Goal: Task Accomplishment & Management: Use online tool/utility

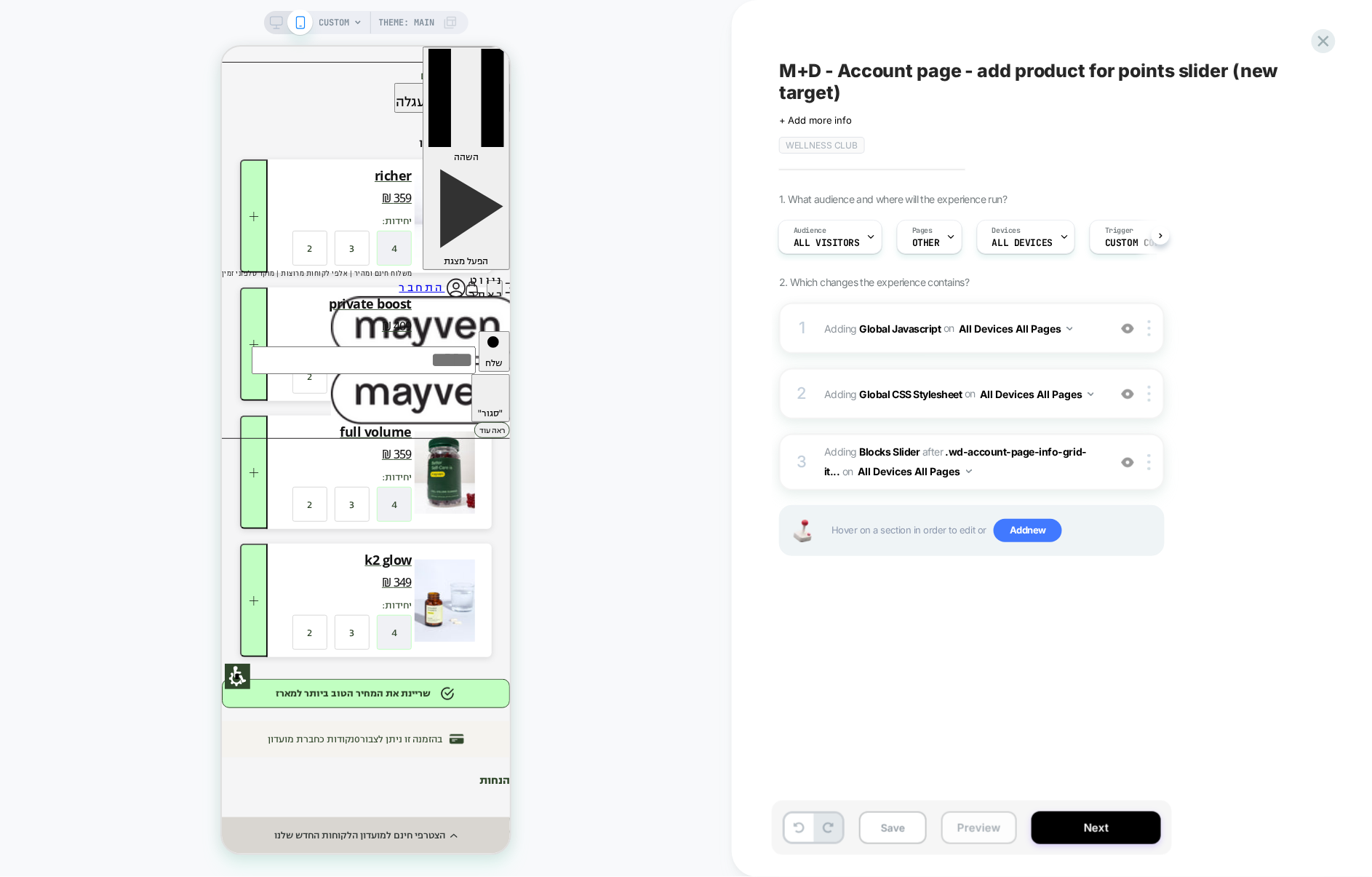
click at [966, 843] on button "Preview" at bounding box center [979, 827] width 75 height 33
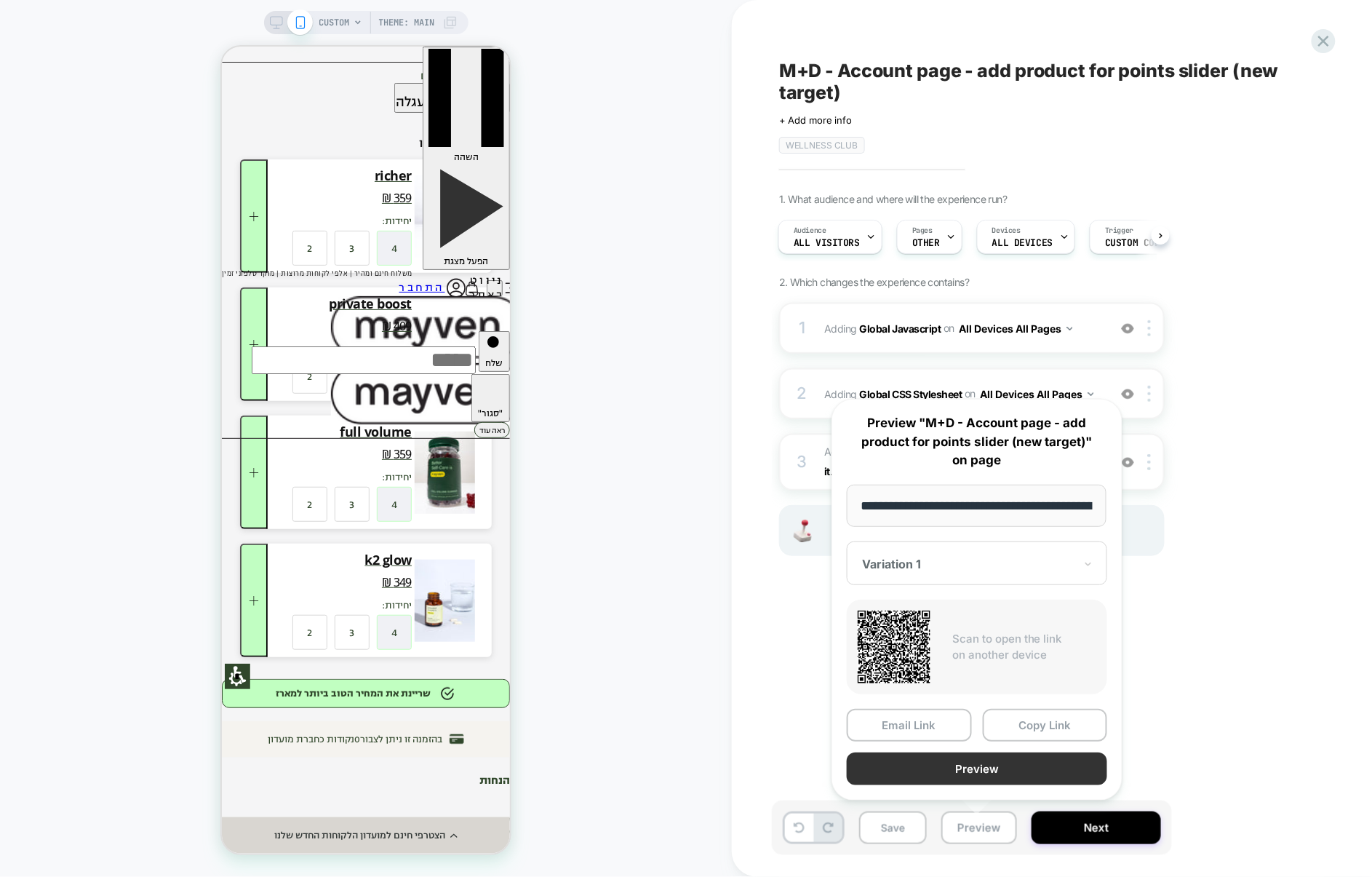
click at [973, 759] on button "Preview" at bounding box center [976, 769] width 261 height 33
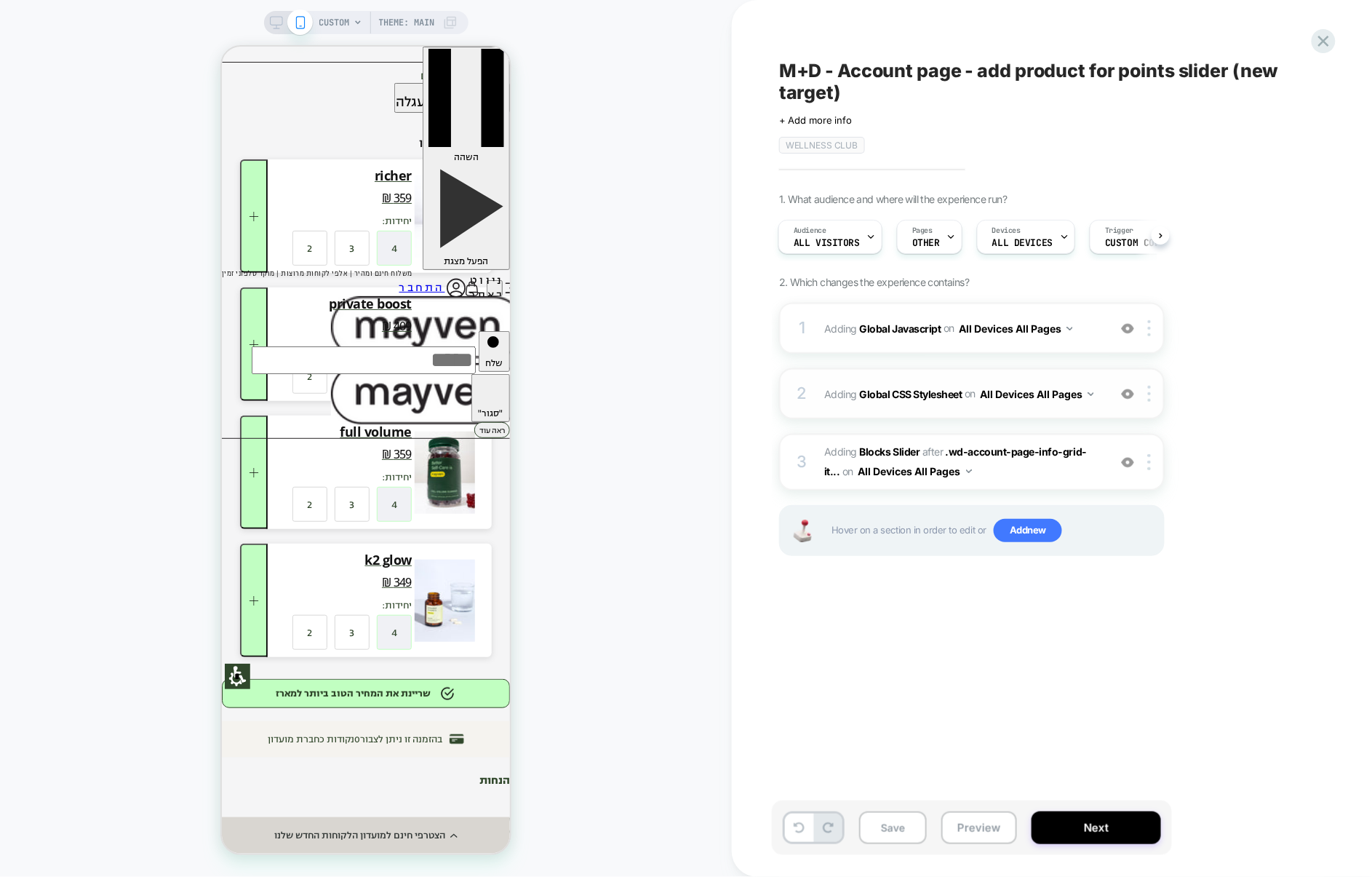
click at [948, 414] on div "2 Adding Global CSS Stylesheet on All Devices All Pages Add Before Add After Ta…" at bounding box center [972, 393] width 386 height 51
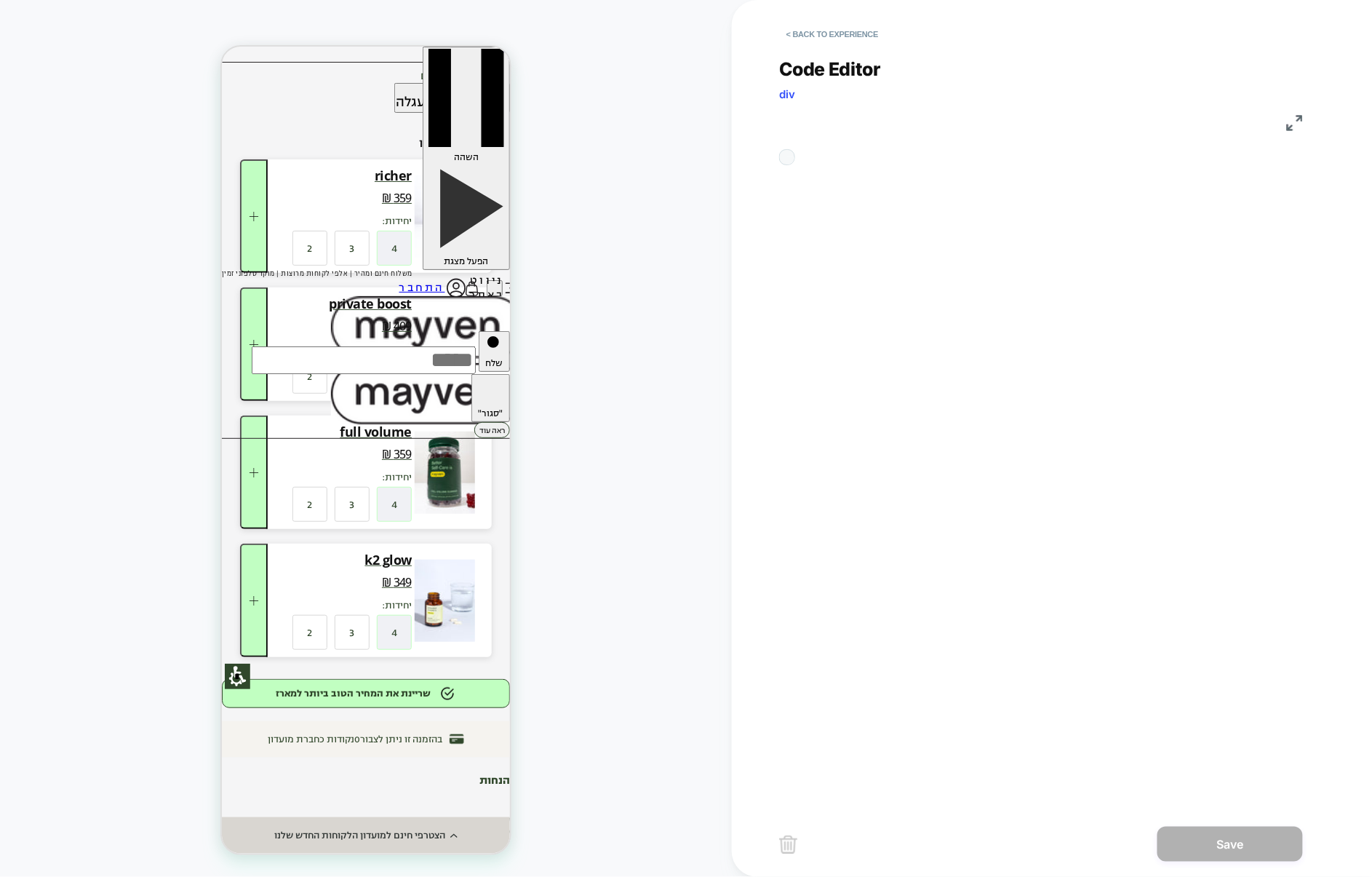
scroll to position [197, 0]
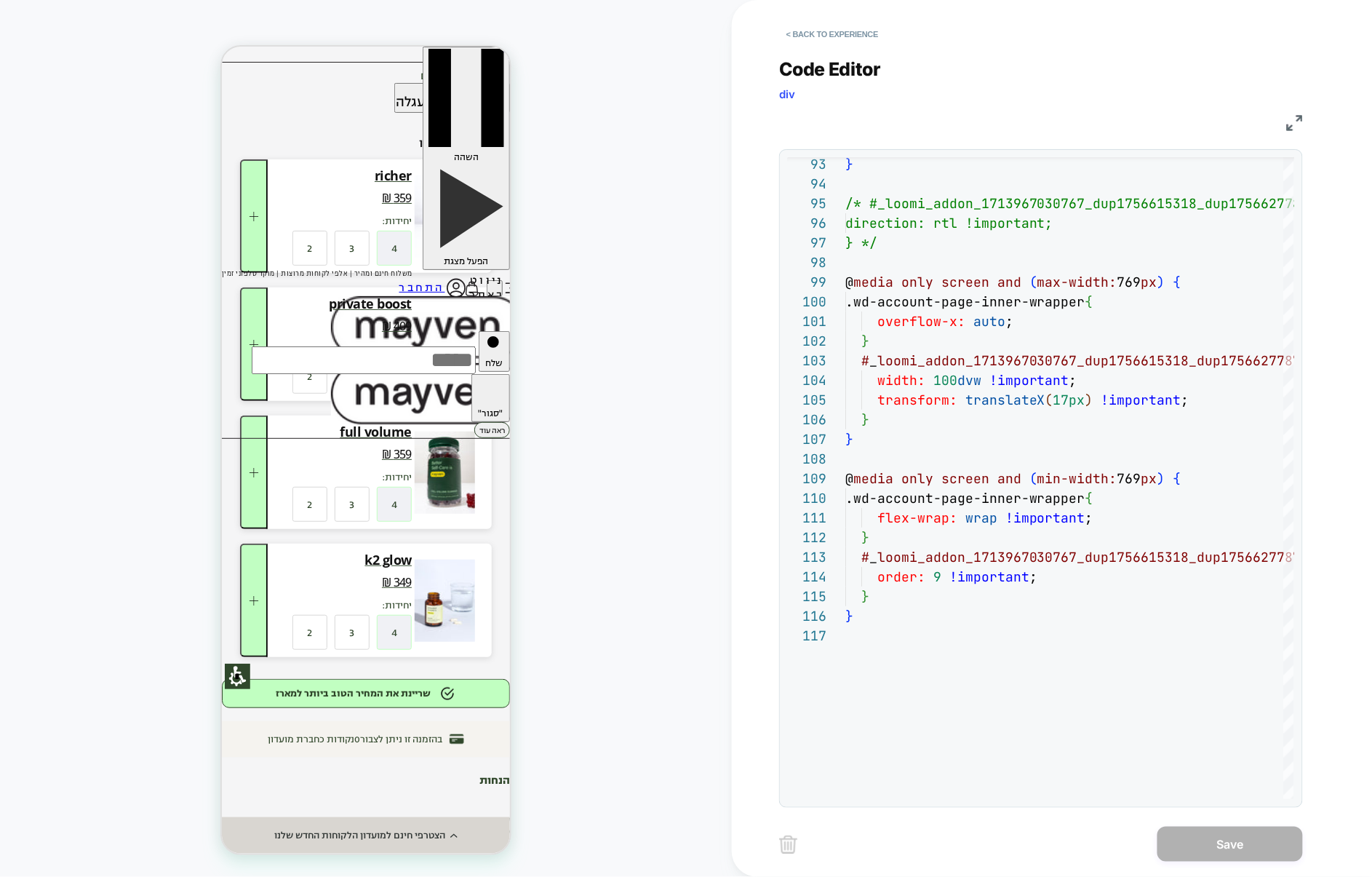
click at [1293, 128] on img at bounding box center [1295, 123] width 16 height 16
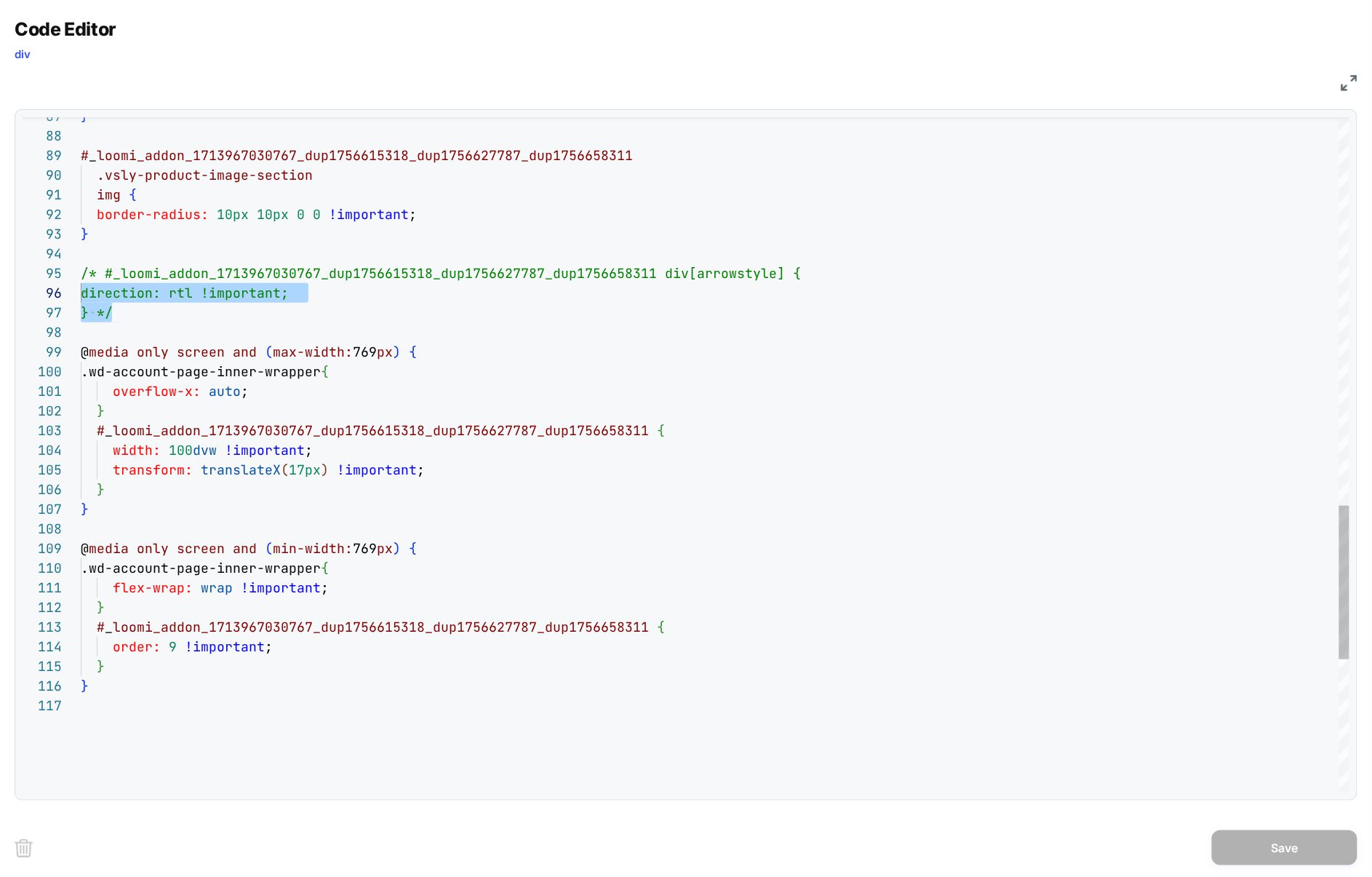
scroll to position [79, 0]
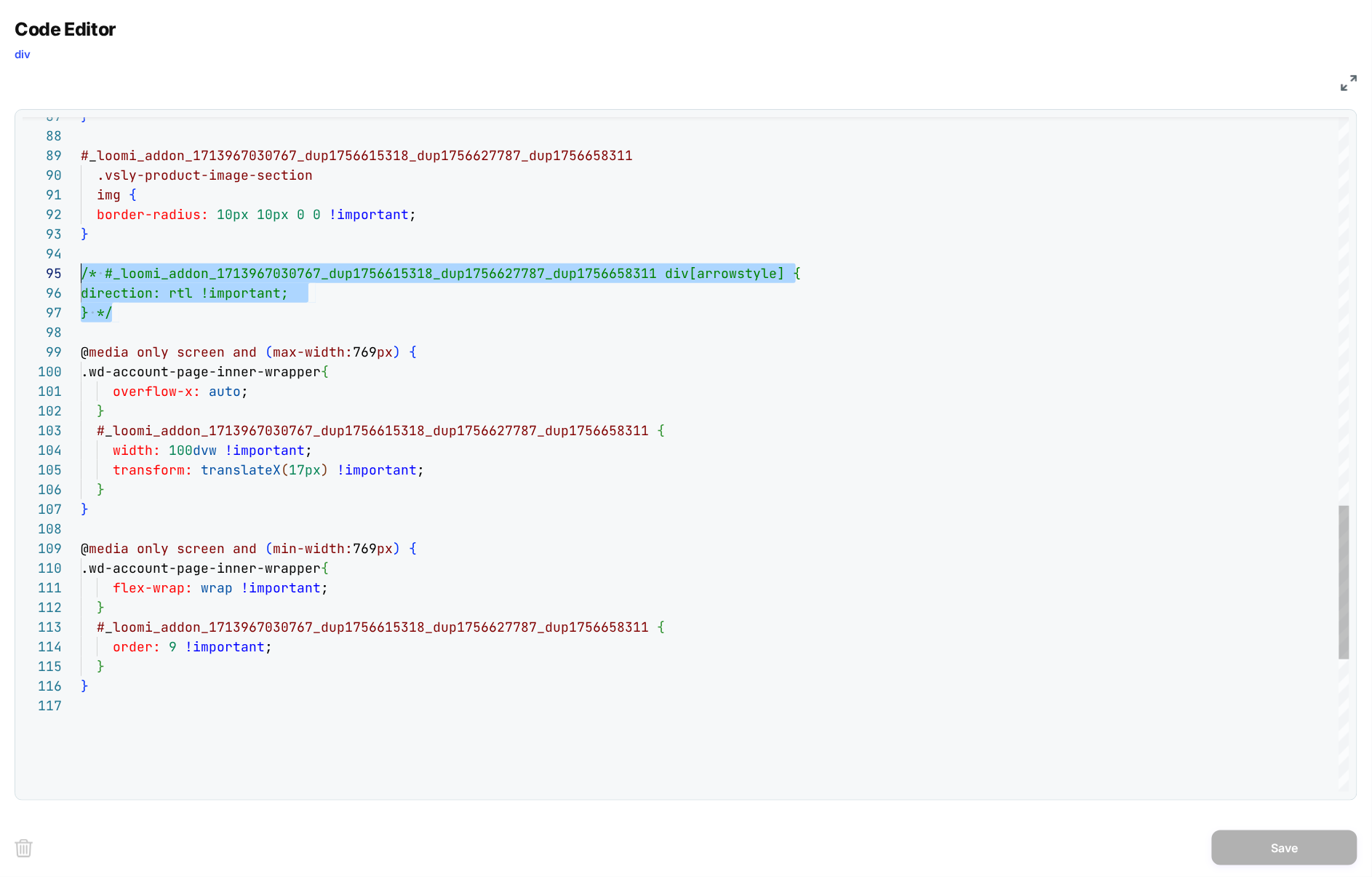
drag, startPoint x: 144, startPoint y: 316, endPoint x: 64, endPoint y: 280, distance: 87.7
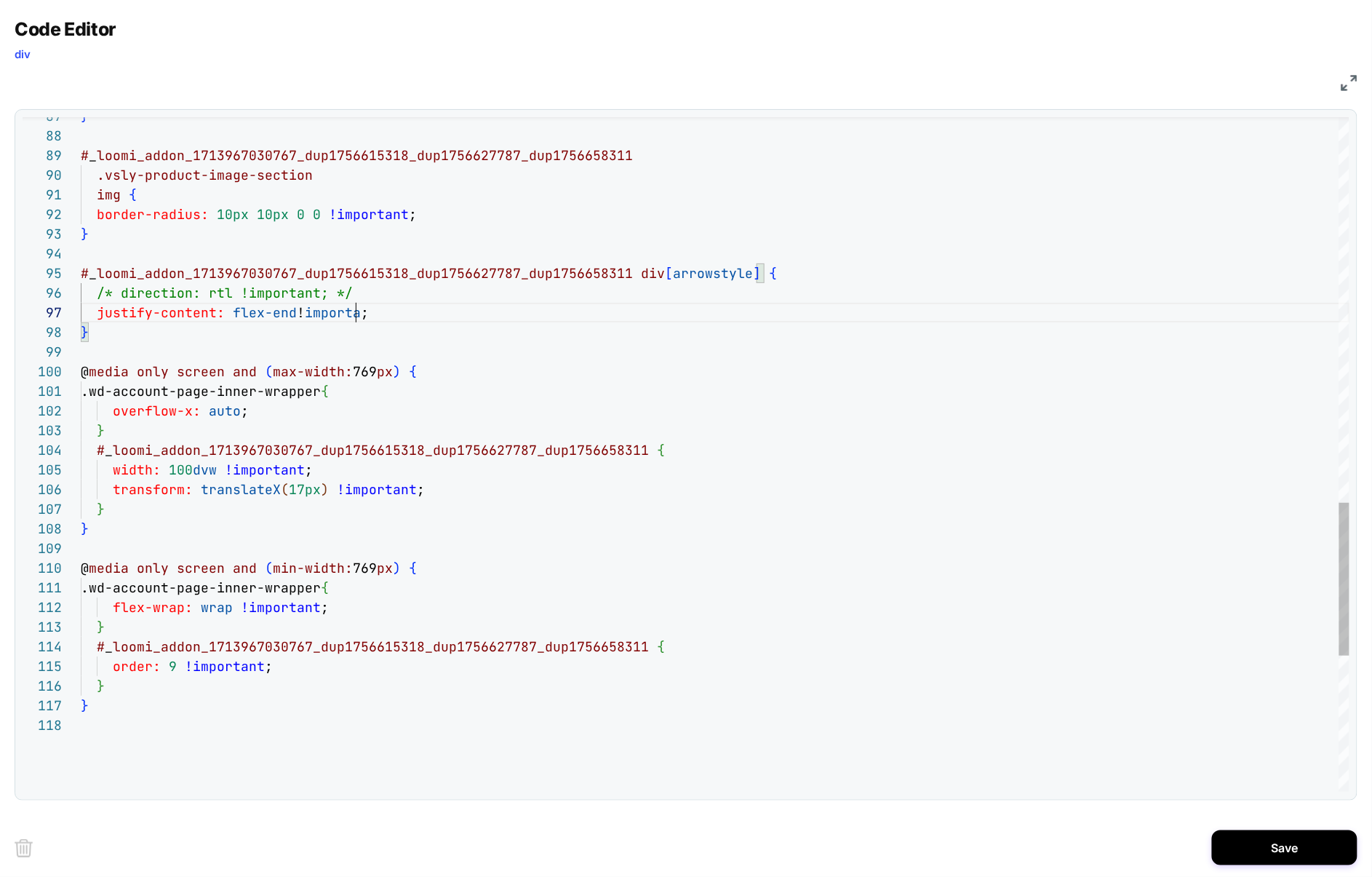
scroll to position [118, 291]
type textarea "**********"
click at [1248, 849] on button "Save" at bounding box center [1285, 848] width 145 height 35
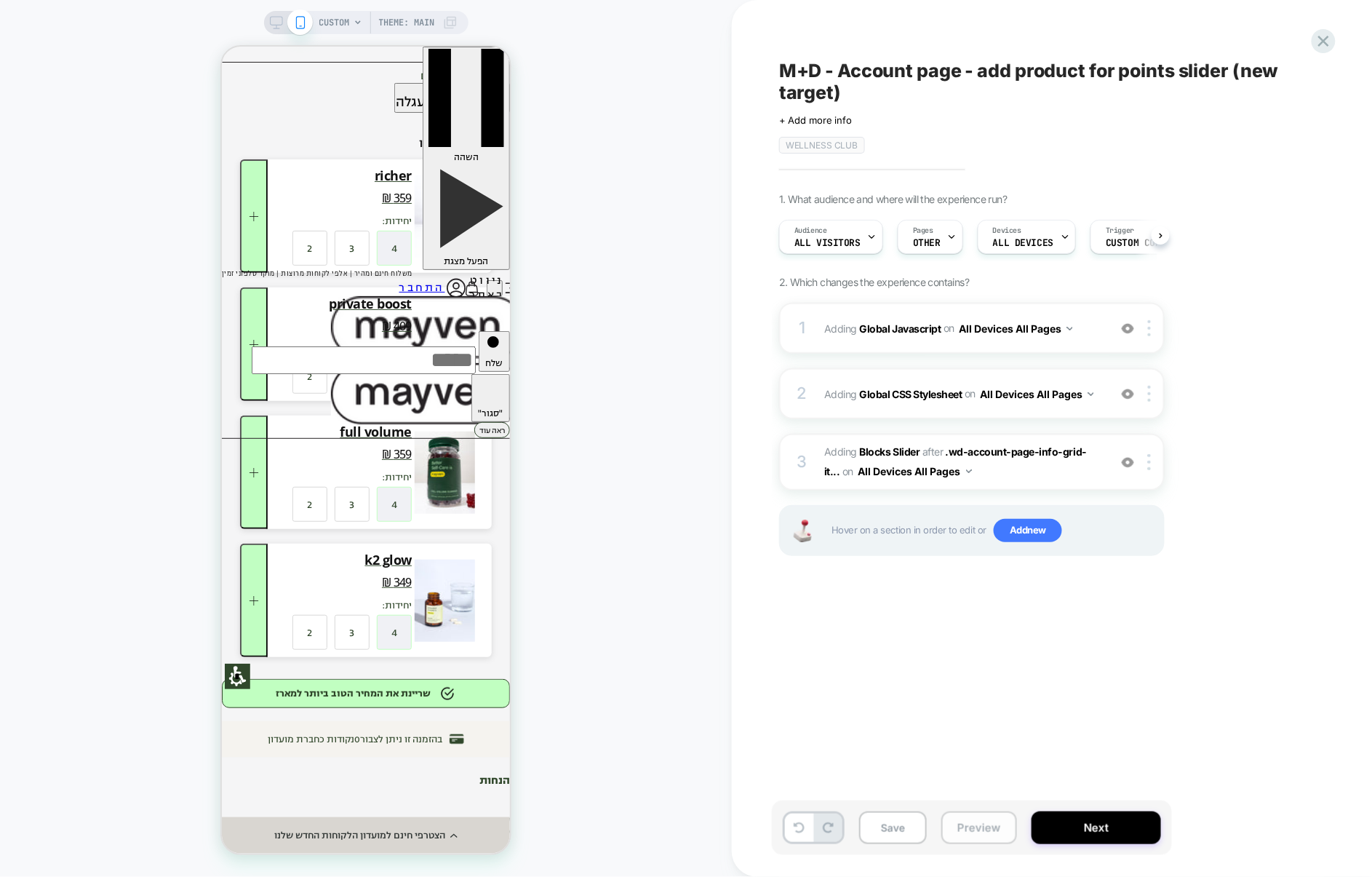
scroll to position [0, 1]
click at [990, 836] on button "Preview" at bounding box center [979, 827] width 75 height 33
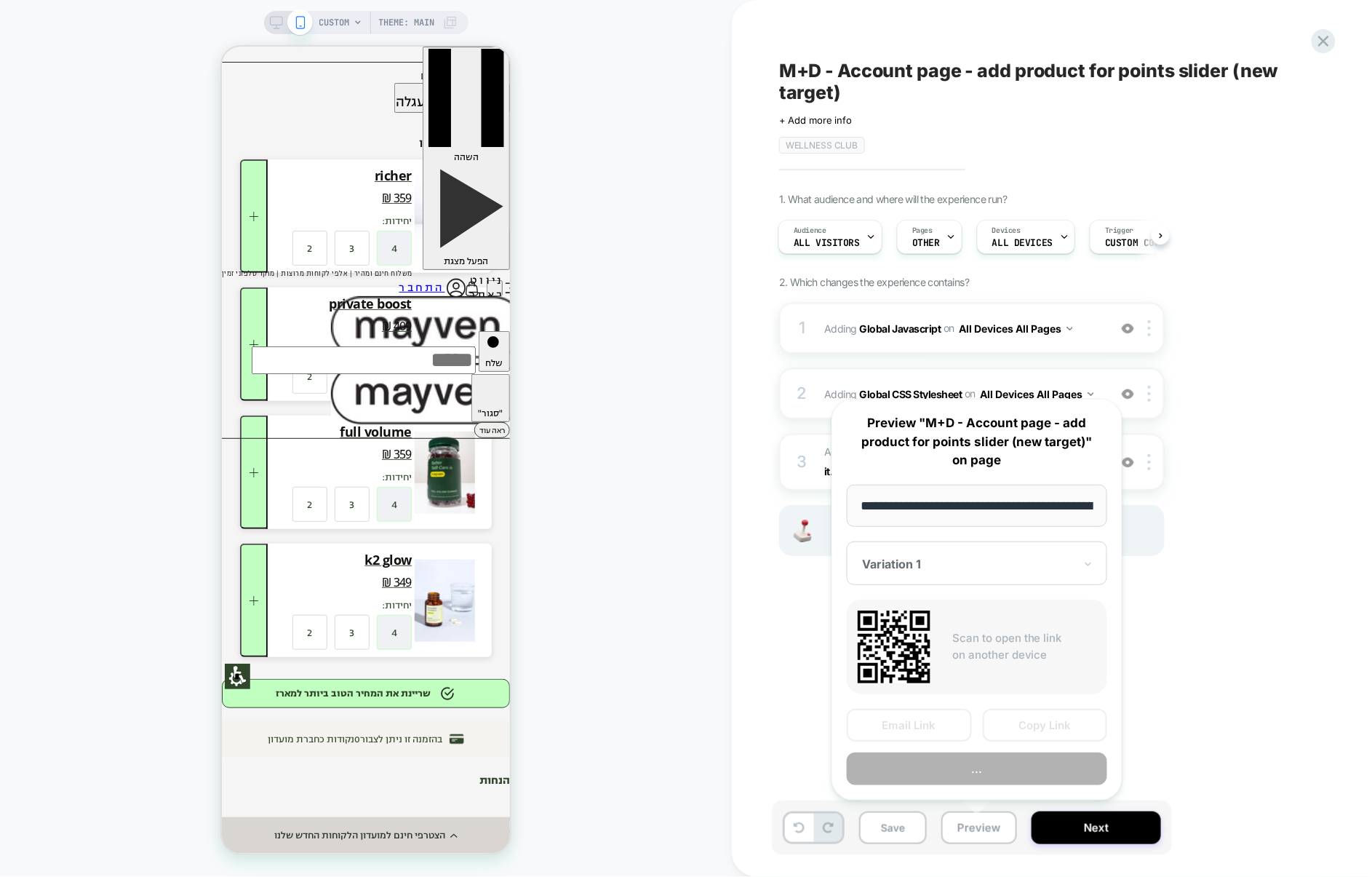
scroll to position [0, 82]
click at [1003, 777] on button "Preview" at bounding box center [976, 769] width 261 height 33
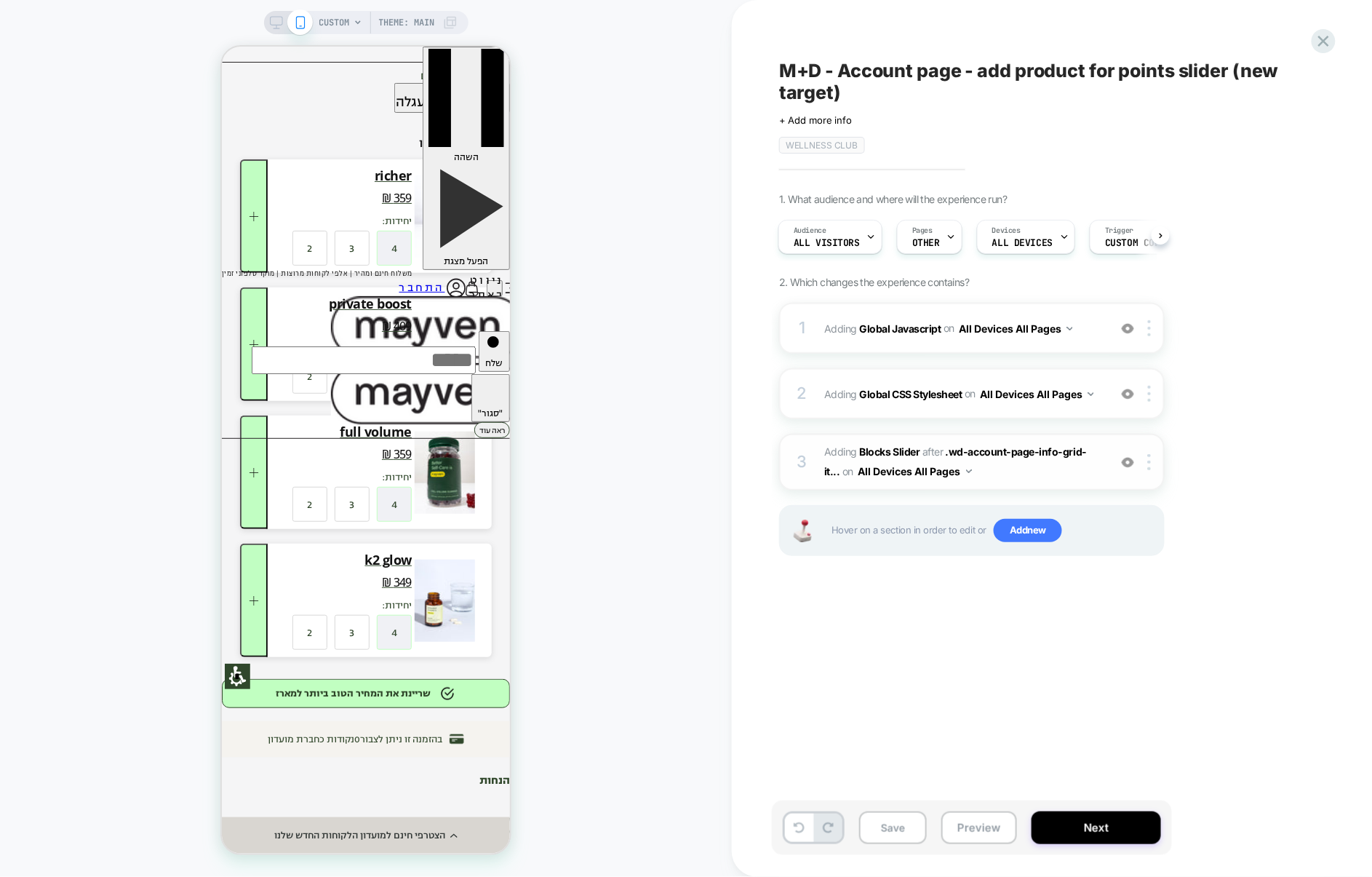
click at [1004, 472] on span "#_loomi_addon_1713967030767_dup1756615318_dup1756627787_dup1756658311 Adding Bl…" at bounding box center [962, 461] width 277 height 39
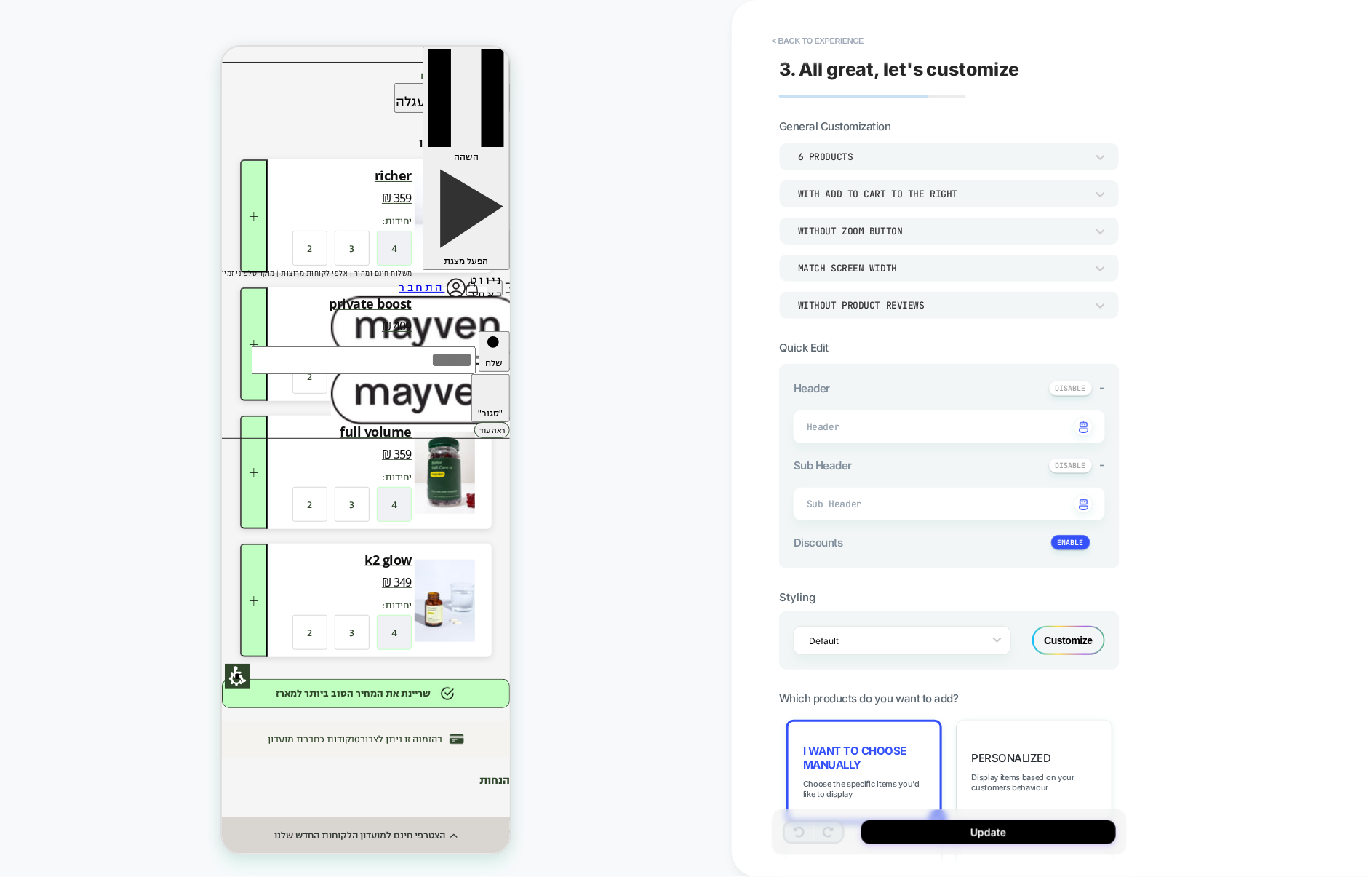
click at [874, 273] on div "Match Screen Width" at bounding box center [942, 267] width 288 height 12
click at [859, 333] on div "Match Parent Width" at bounding box center [950, 336] width 329 height 30
click at [984, 833] on button "Update" at bounding box center [988, 832] width 254 height 24
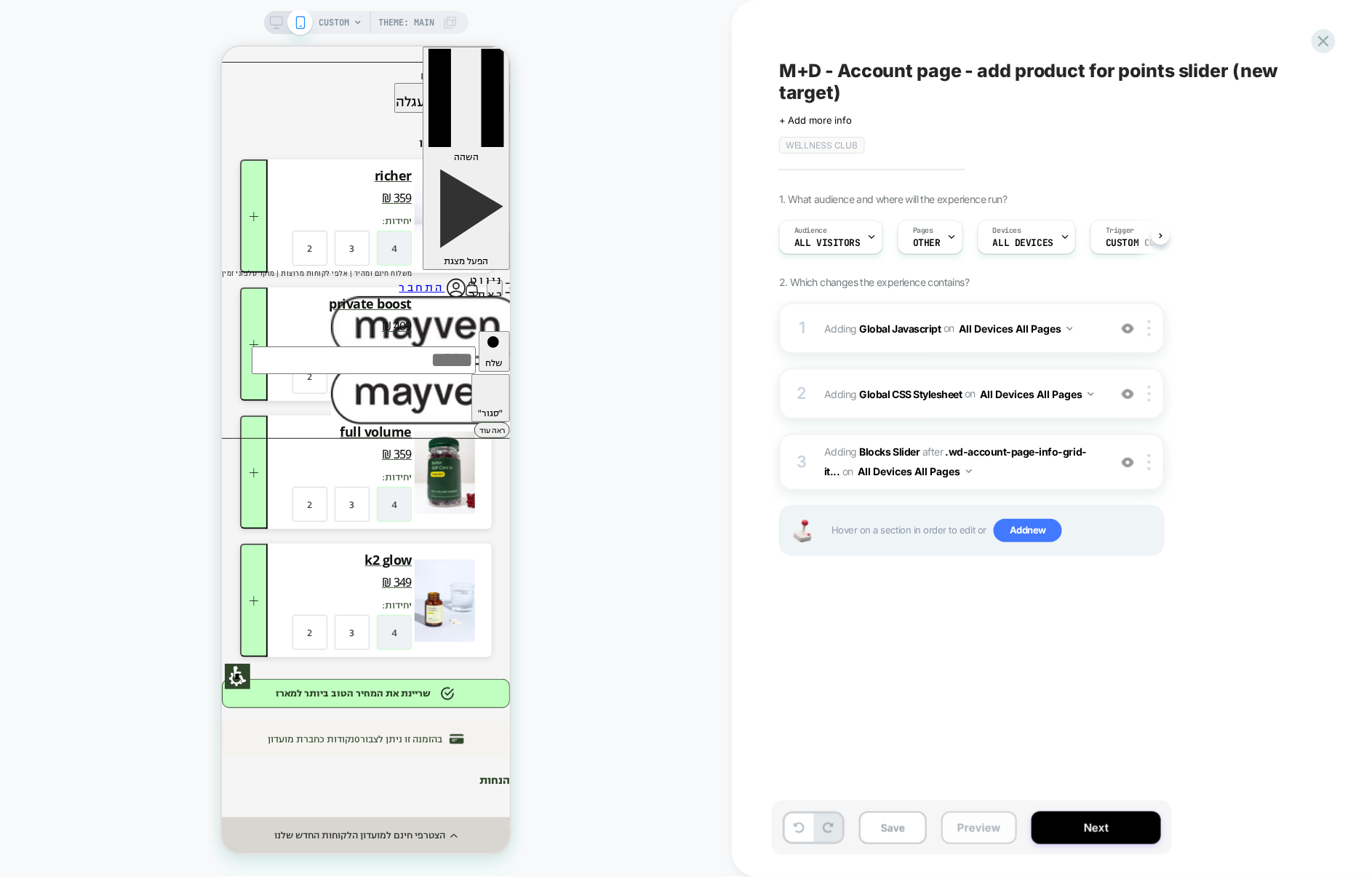
click at [962, 832] on button "Preview" at bounding box center [979, 827] width 75 height 33
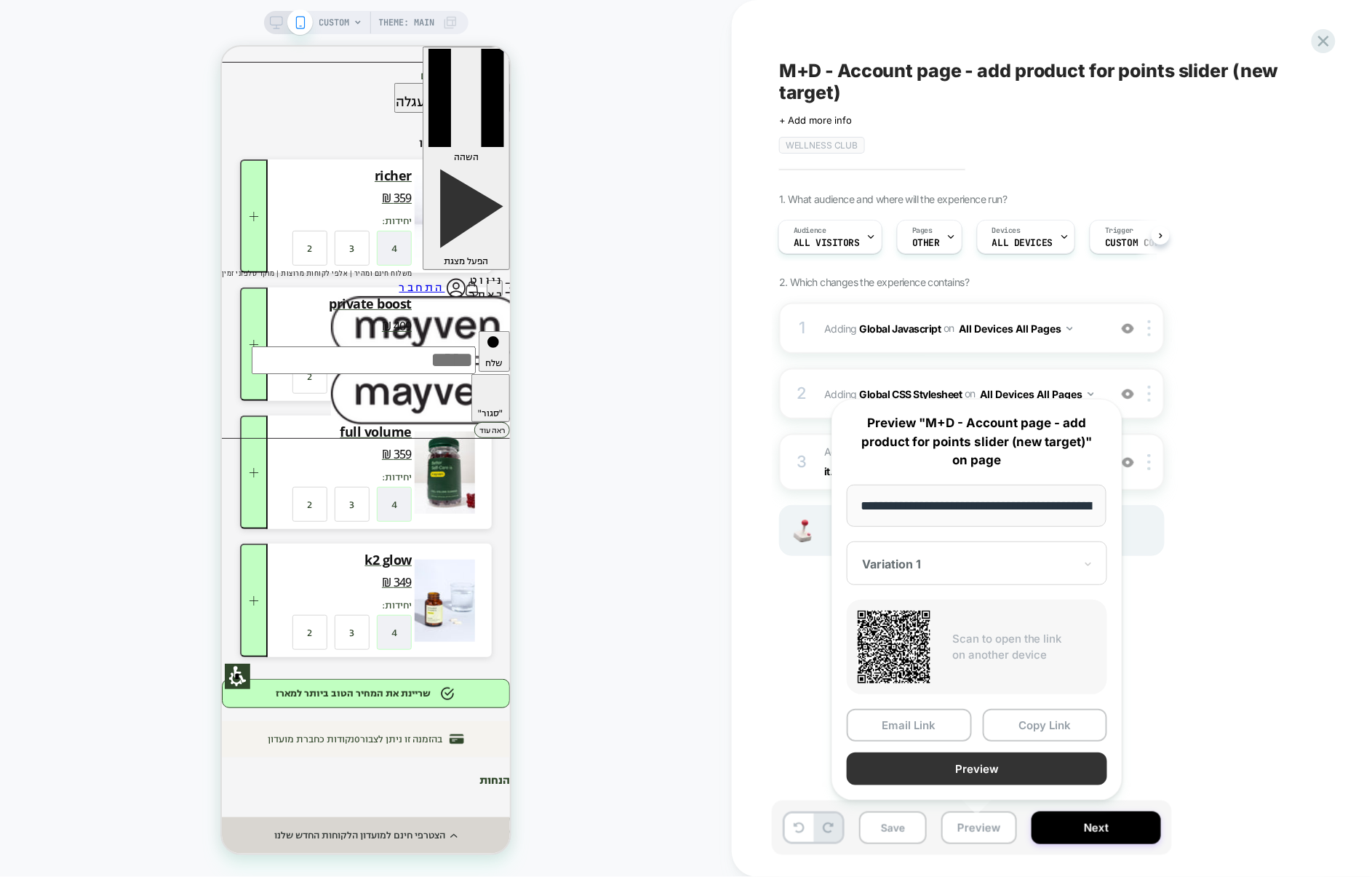
click at [992, 773] on button "Preview" at bounding box center [976, 769] width 261 height 33
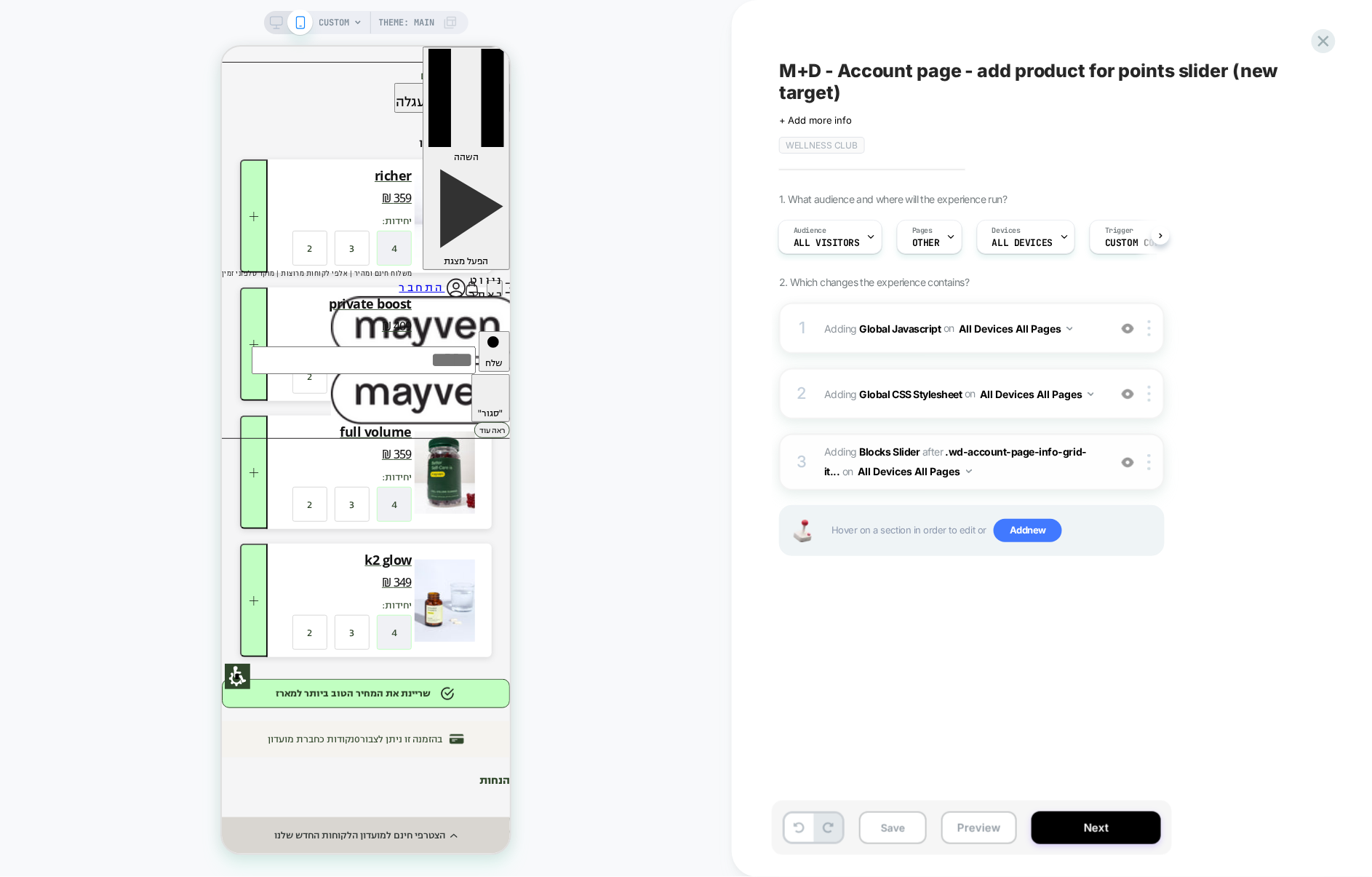
click at [1008, 480] on span "#_loomi_addon_1713967030767_dup1756615318_dup1756627787_dup1756658311 Adding Bl…" at bounding box center [962, 461] width 277 height 39
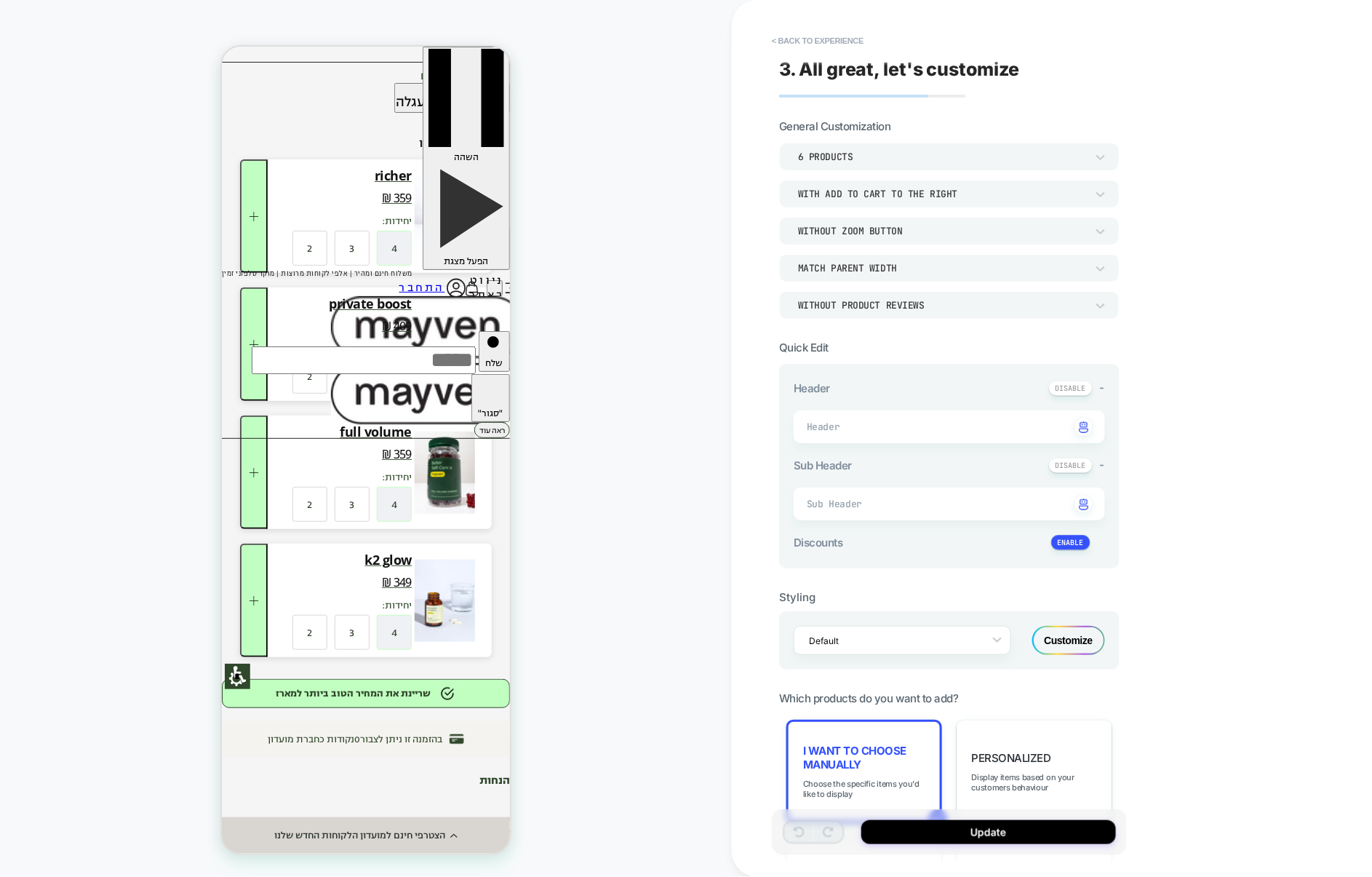
click at [909, 276] on div "Match Parent Width" at bounding box center [949, 267] width 340 height 27
click at [887, 299] on div "Match Screen Width" at bounding box center [950, 306] width 329 height 30
click at [984, 822] on button "Update" at bounding box center [988, 832] width 254 height 24
type textarea "*"
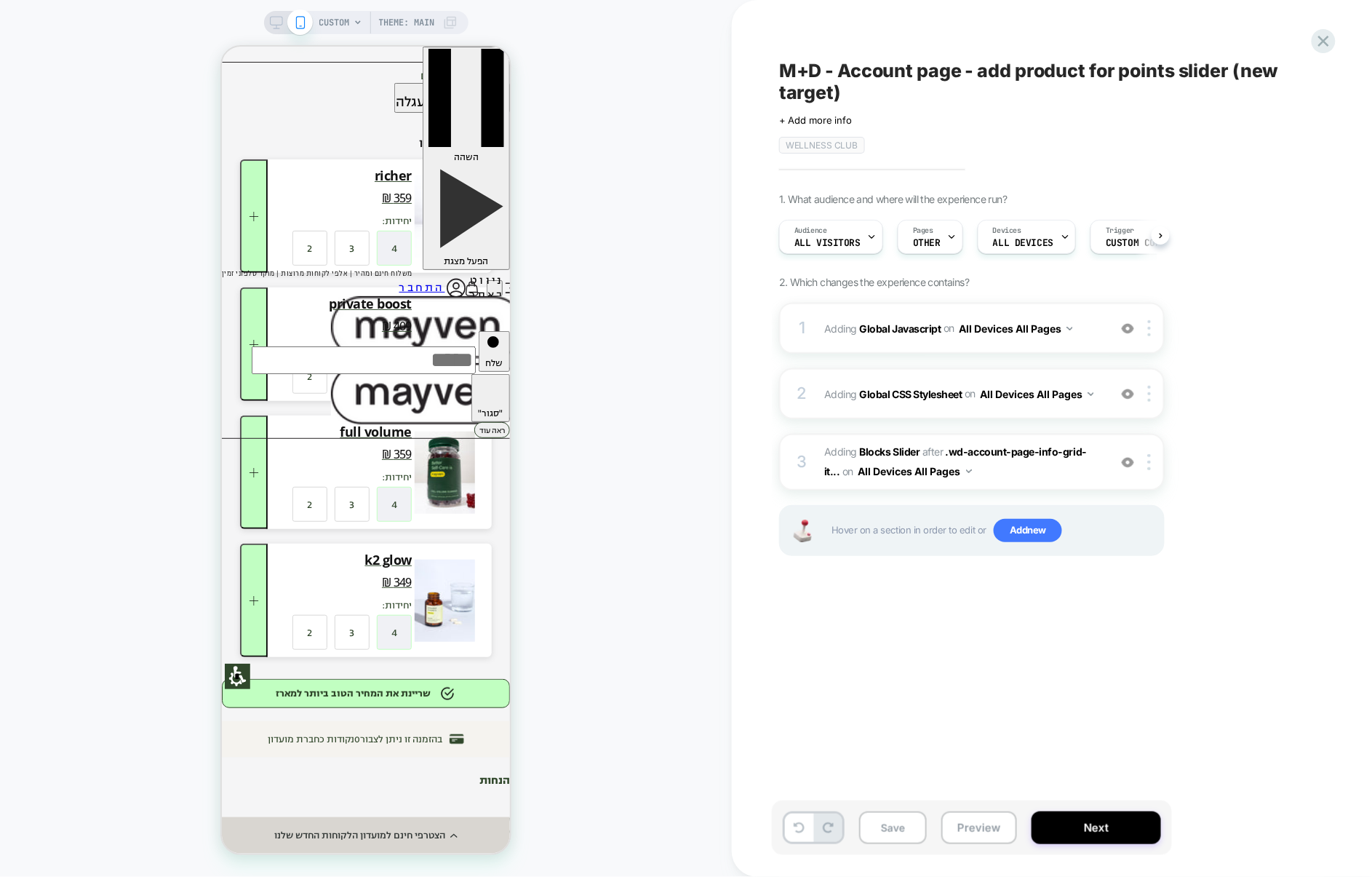
scroll to position [0, 1]
click at [946, 416] on div "2 Adding Global CSS Stylesheet on All Devices All Pages Add Before Add After Ta…" at bounding box center [972, 393] width 386 height 51
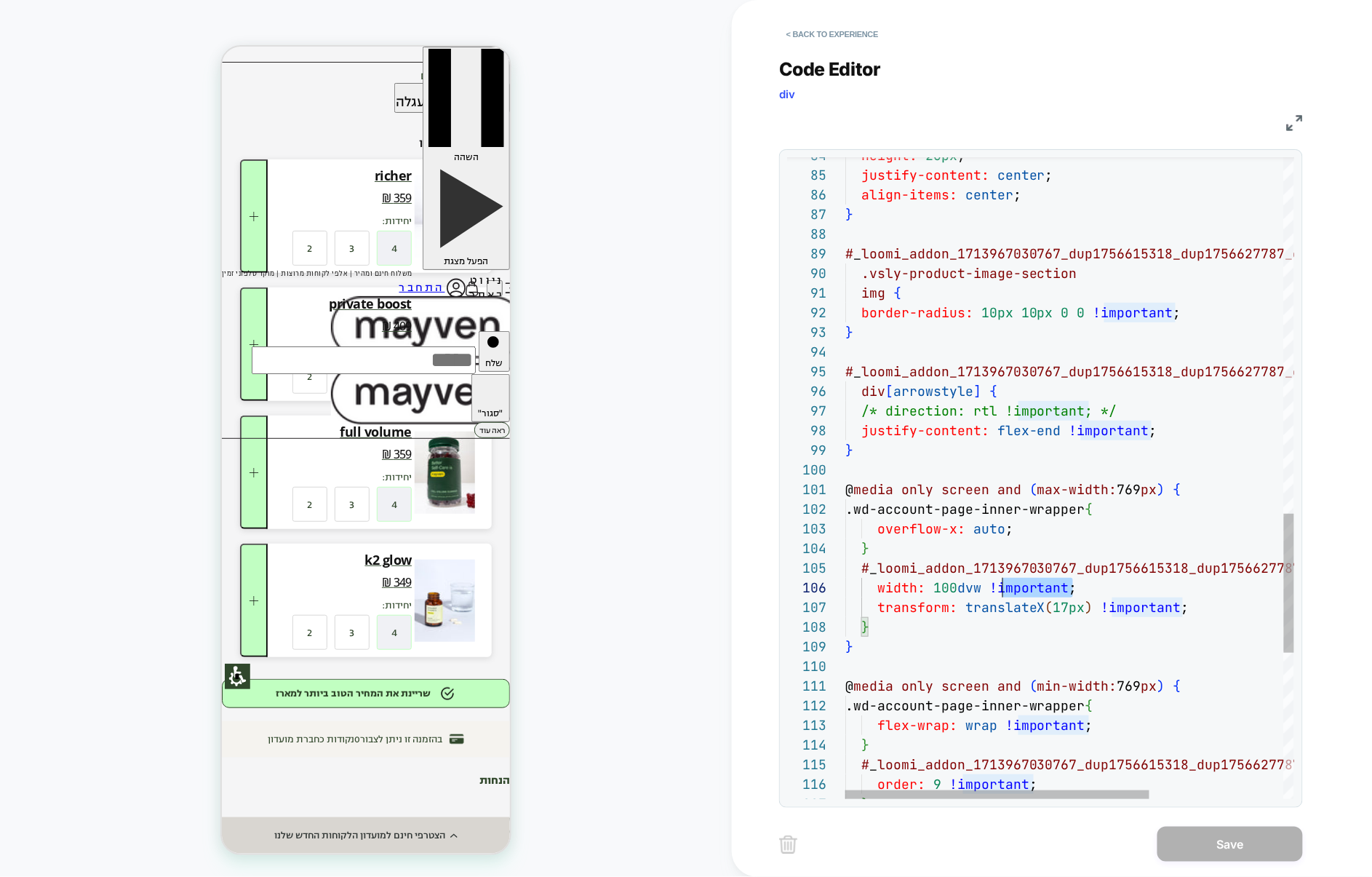
scroll to position [98, 0]
drag, startPoint x: 1095, startPoint y: 587, endPoint x: 569, endPoint y: 605, distance: 526.3
click at [570, 605] on div "CUSTOM Theme: MAIN < Back to experience Code Editor div CSS 84 85 86 87 88 89 9…" at bounding box center [686, 438] width 1372 height 877
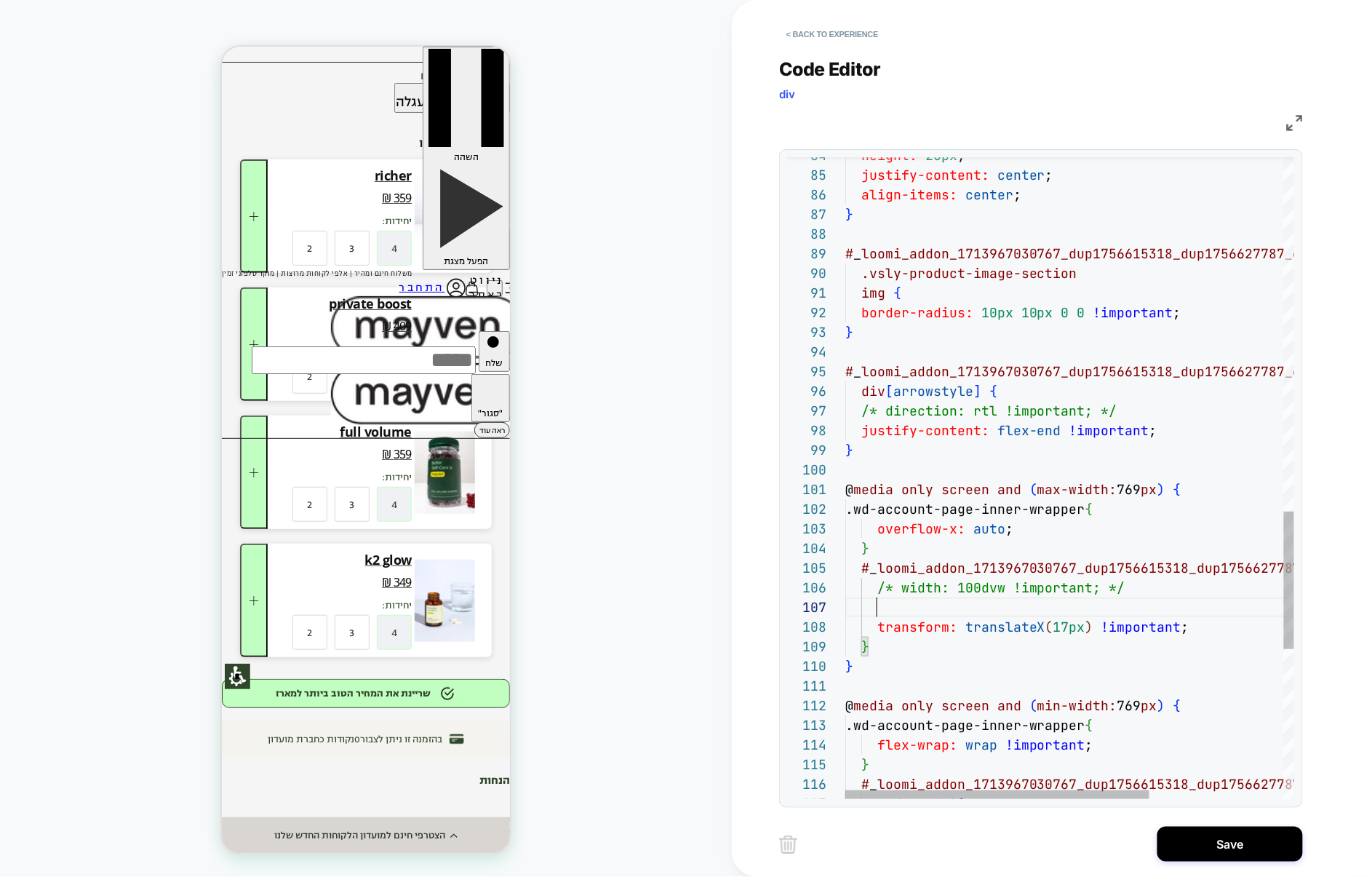
scroll to position [118, 393]
click at [1126, 602] on div "height: 20px ; justify-content: center ; align-items: center ; } # _ loomi_addo…" at bounding box center [1169, 4] width 647 height 2979
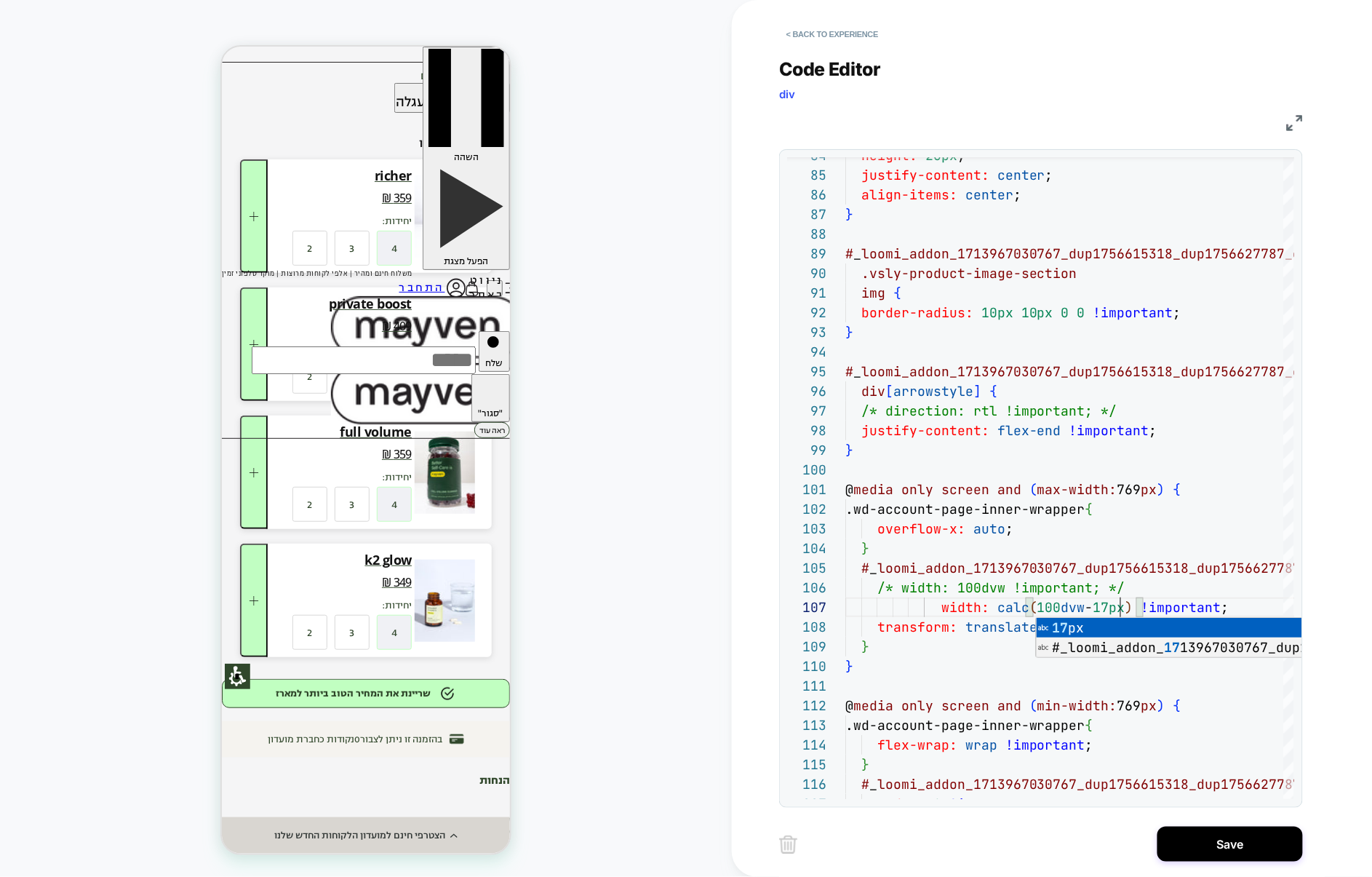
scroll to position [118, 275]
click at [1178, 562] on div "height: 20px ; justify-content: center ; align-items: center ; } # _ loomi_addo…" at bounding box center [1169, 4] width 647 height 2979
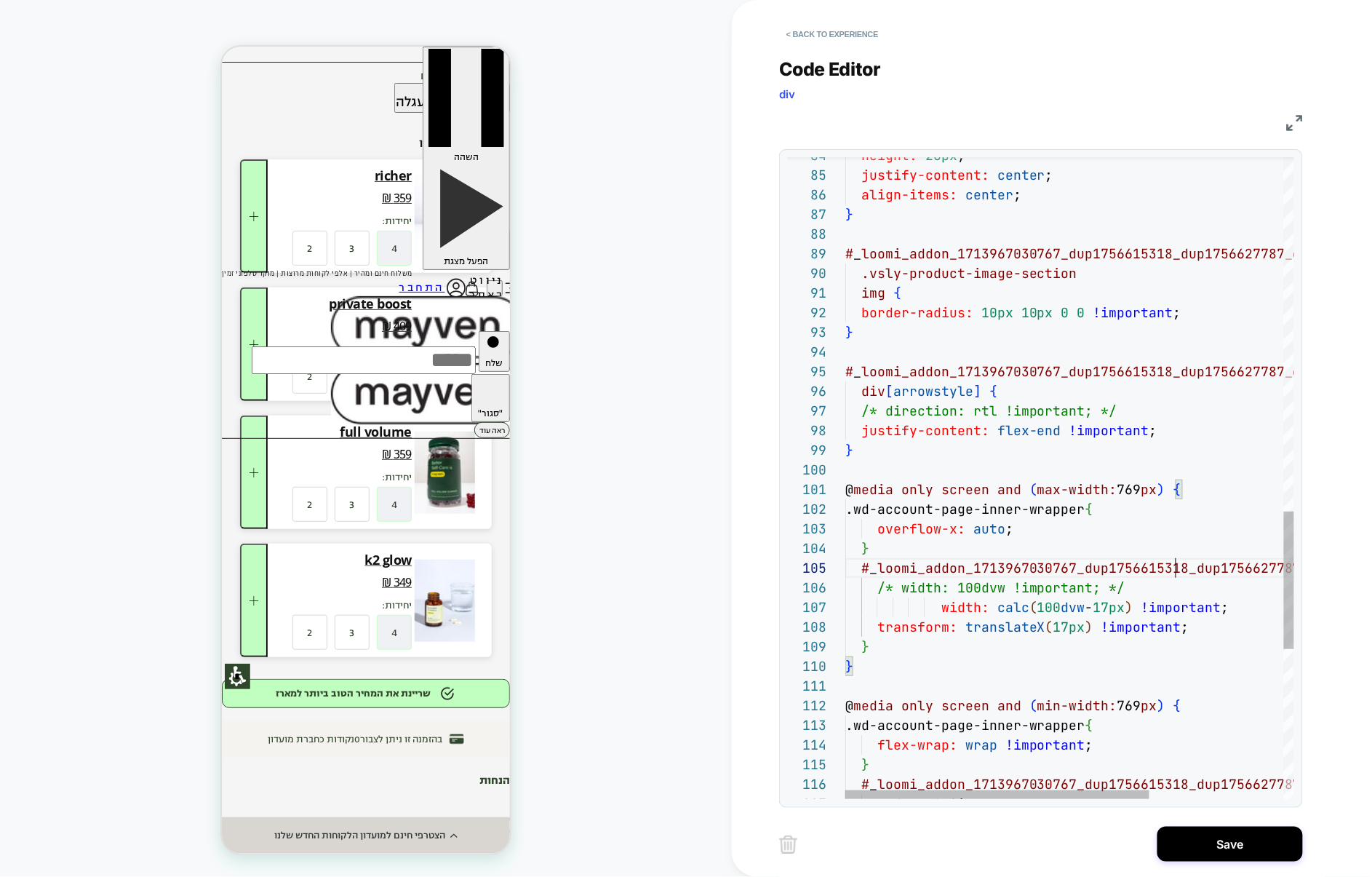
scroll to position [79, 331]
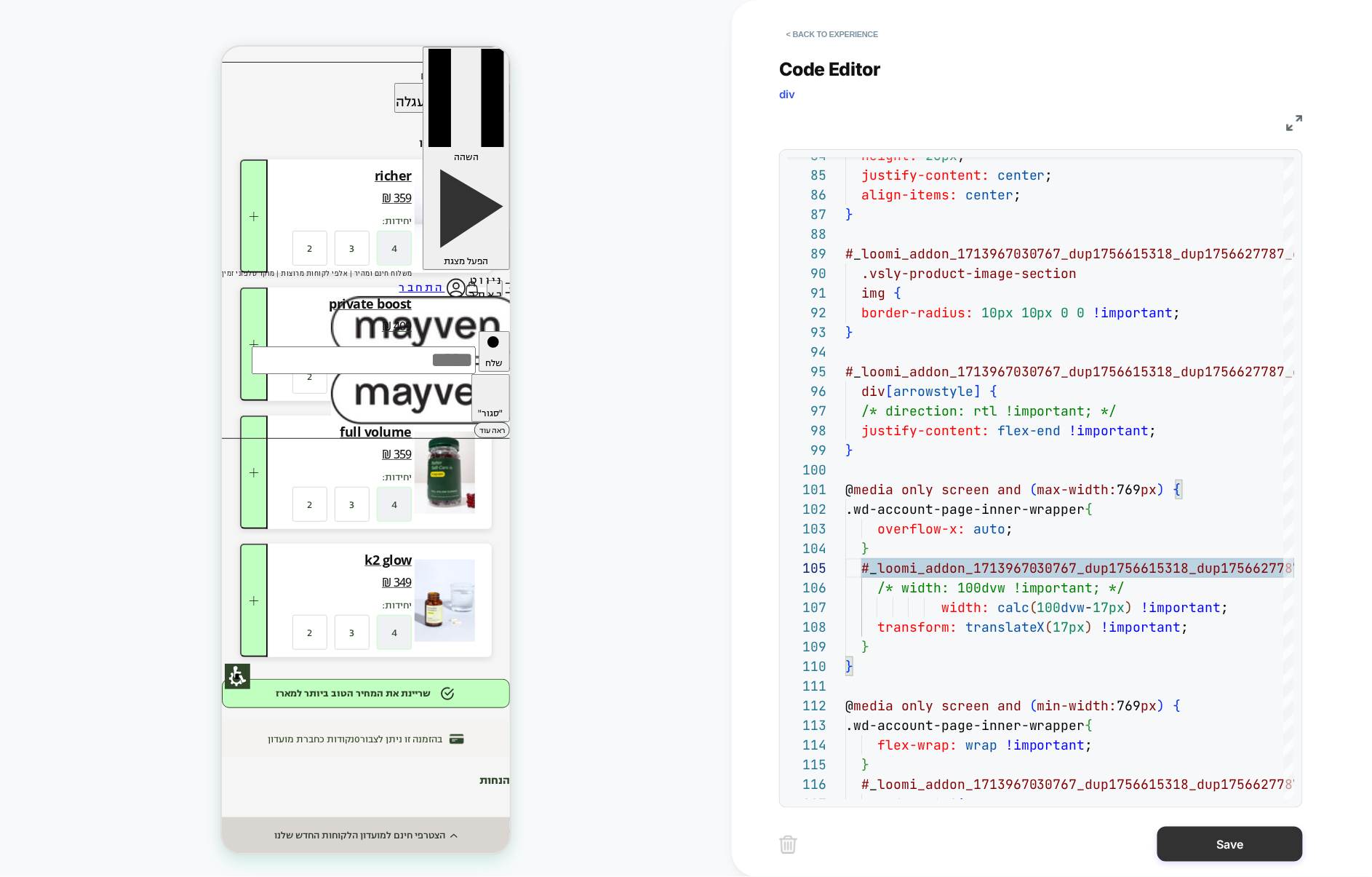
type textarea "**********"
click at [1215, 836] on button "Save" at bounding box center [1230, 844] width 145 height 35
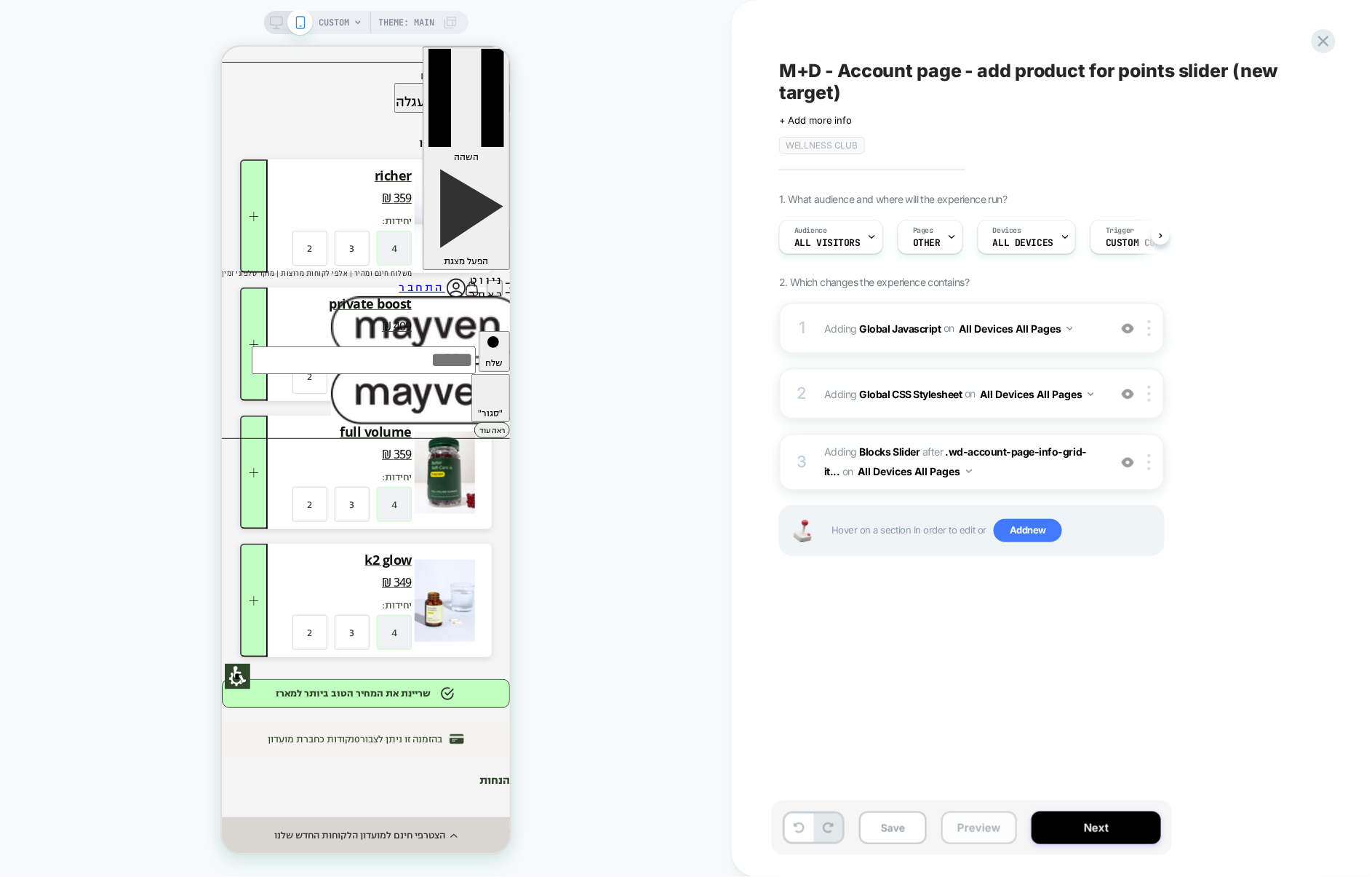
click at [996, 825] on button "Preview" at bounding box center [979, 827] width 75 height 33
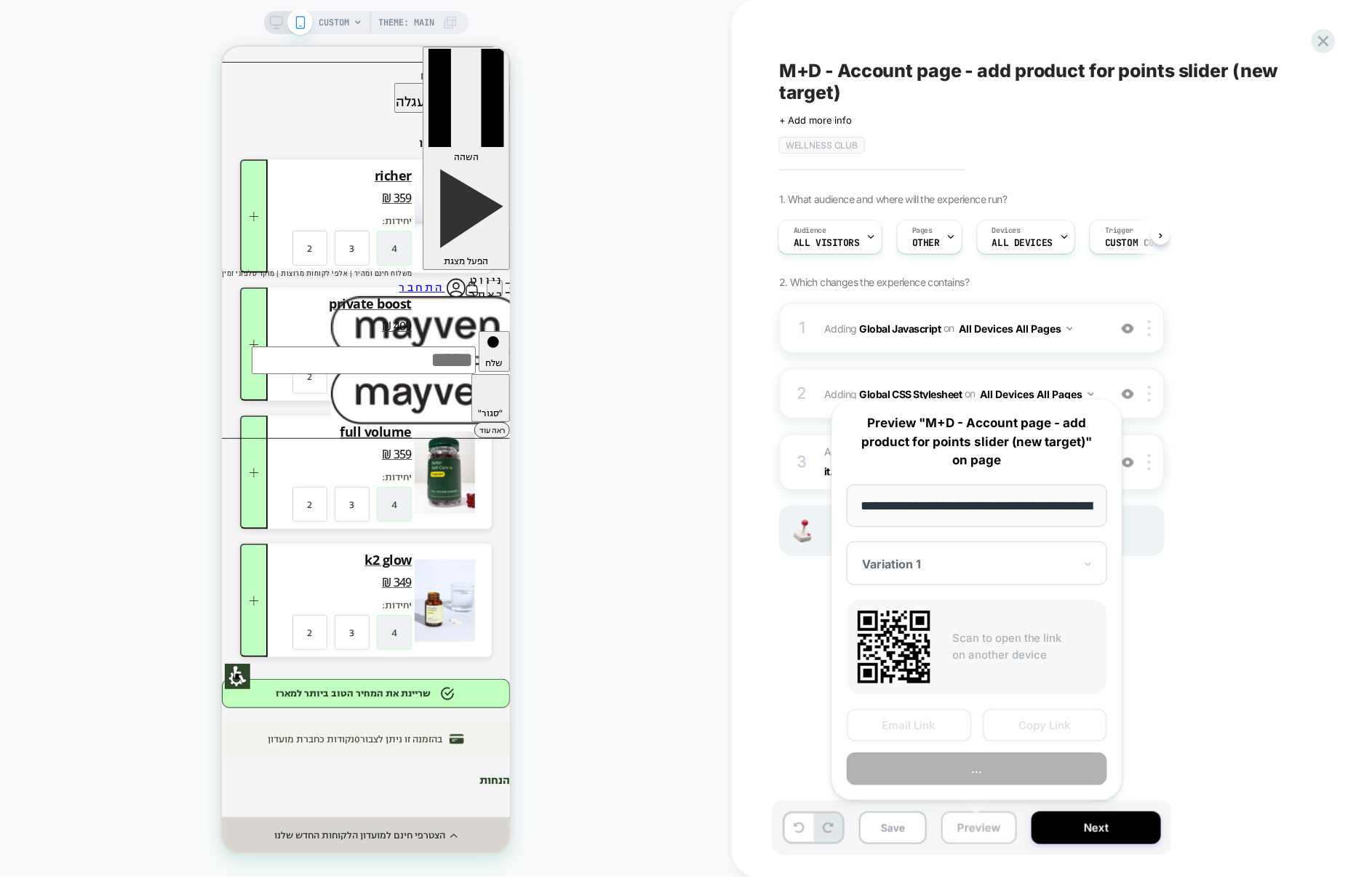
scroll to position [0, 82]
click at [1009, 763] on button "Preview" at bounding box center [976, 769] width 261 height 33
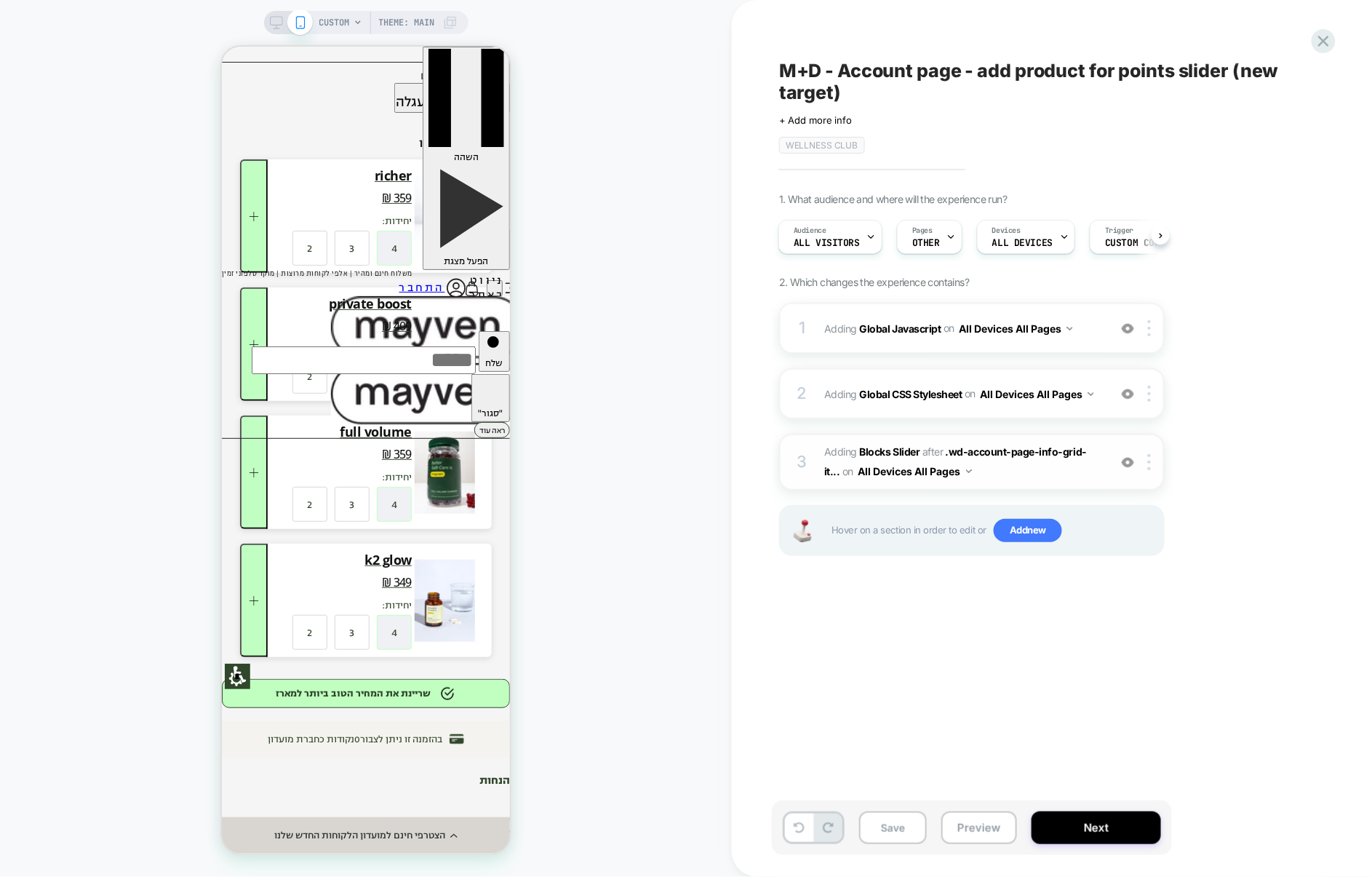
click at [995, 476] on span "#_loomi_addon_1713967030767_dup1756615318_dup1756627787_dup1756658311 Adding Bl…" at bounding box center [962, 461] width 277 height 39
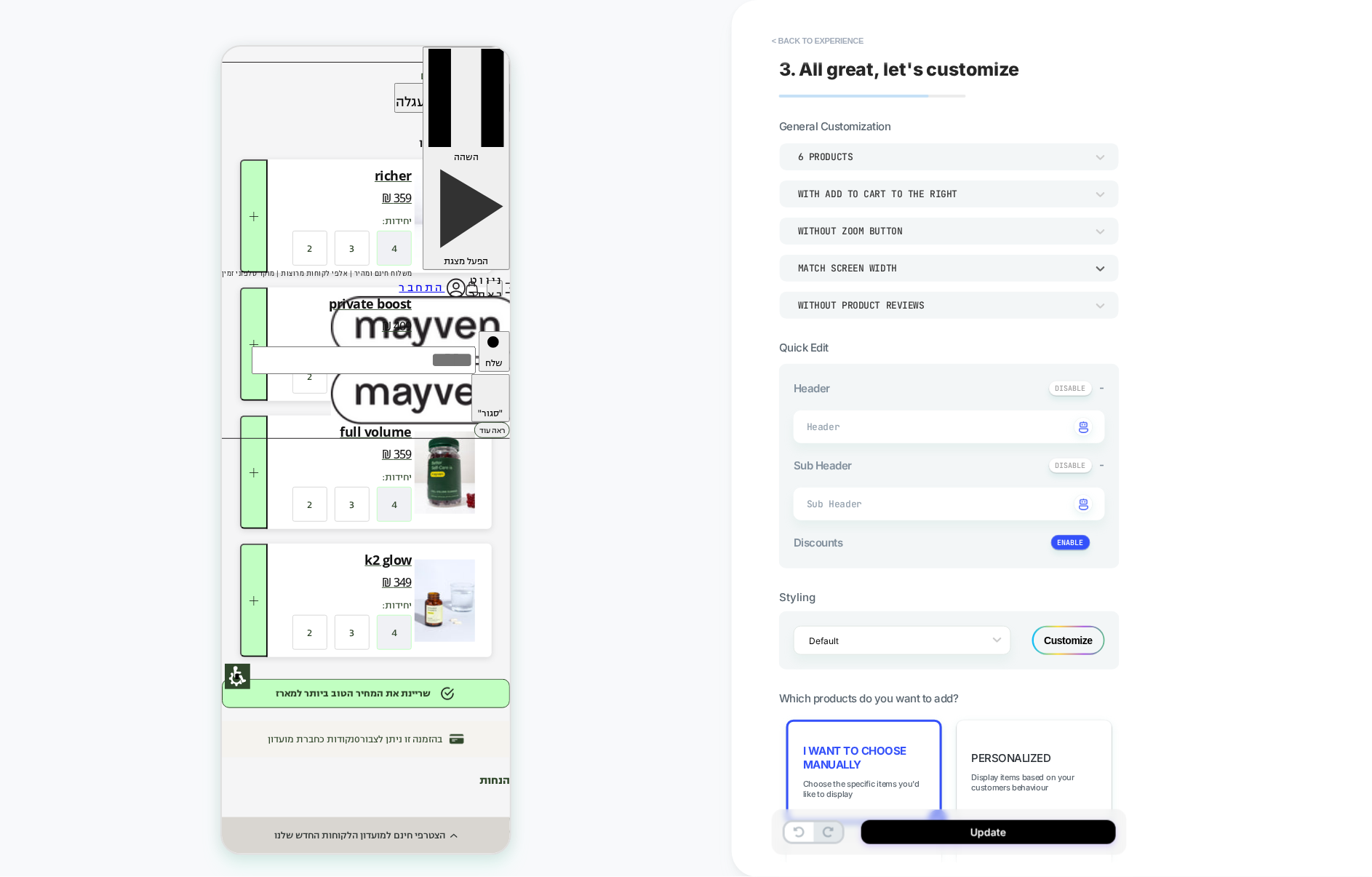
click at [875, 269] on div "Match Screen Width" at bounding box center [942, 267] width 288 height 12
click at [856, 335] on div "Match Parent Width" at bounding box center [950, 336] width 329 height 30
click at [992, 827] on button "Update" at bounding box center [988, 832] width 254 height 24
type textarea "*"
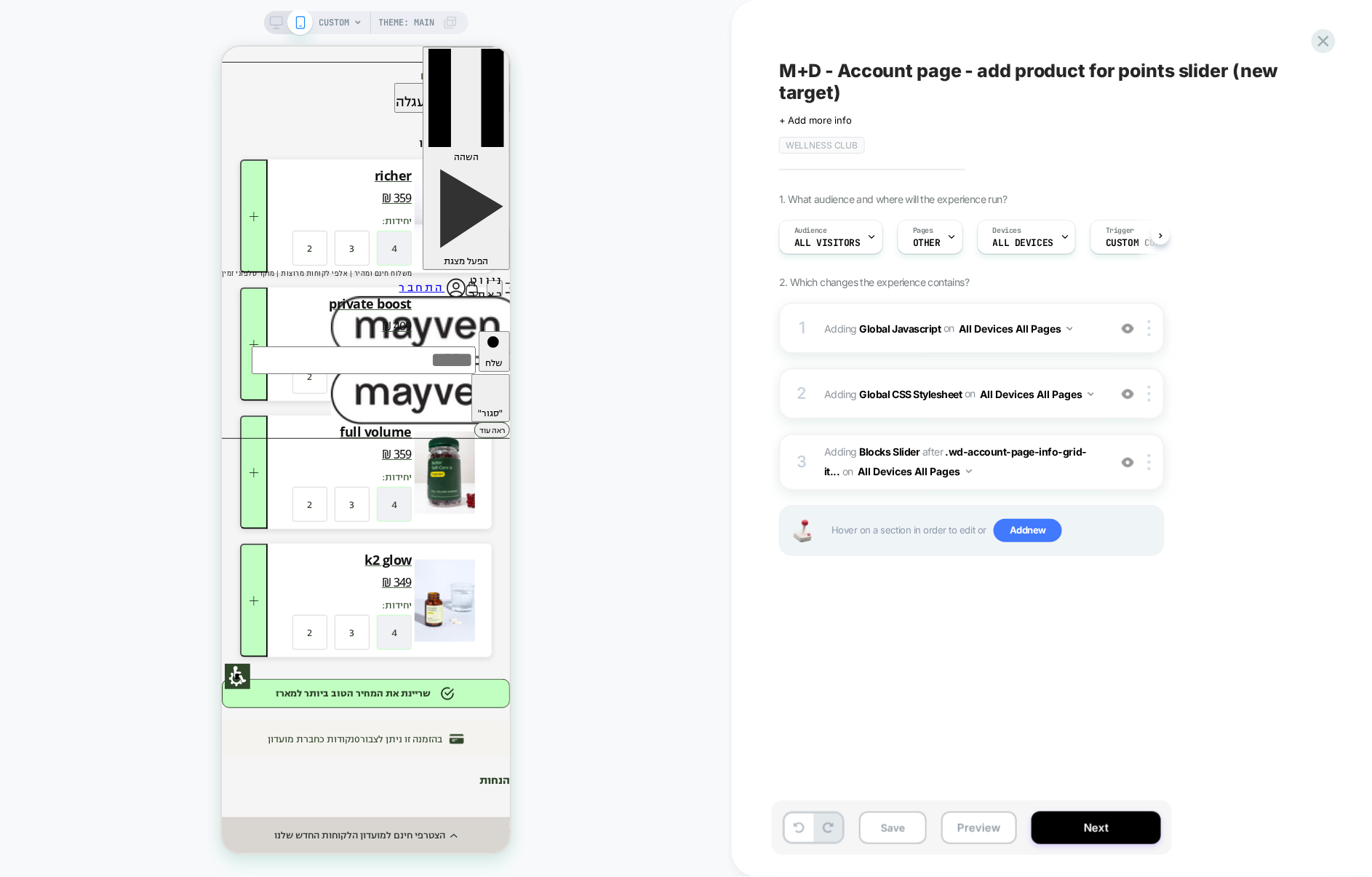
scroll to position [0, 1]
click at [944, 411] on div "2 Adding Global CSS Stylesheet on All Devices All Pages Add Before Add After Ta…" at bounding box center [972, 393] width 386 height 51
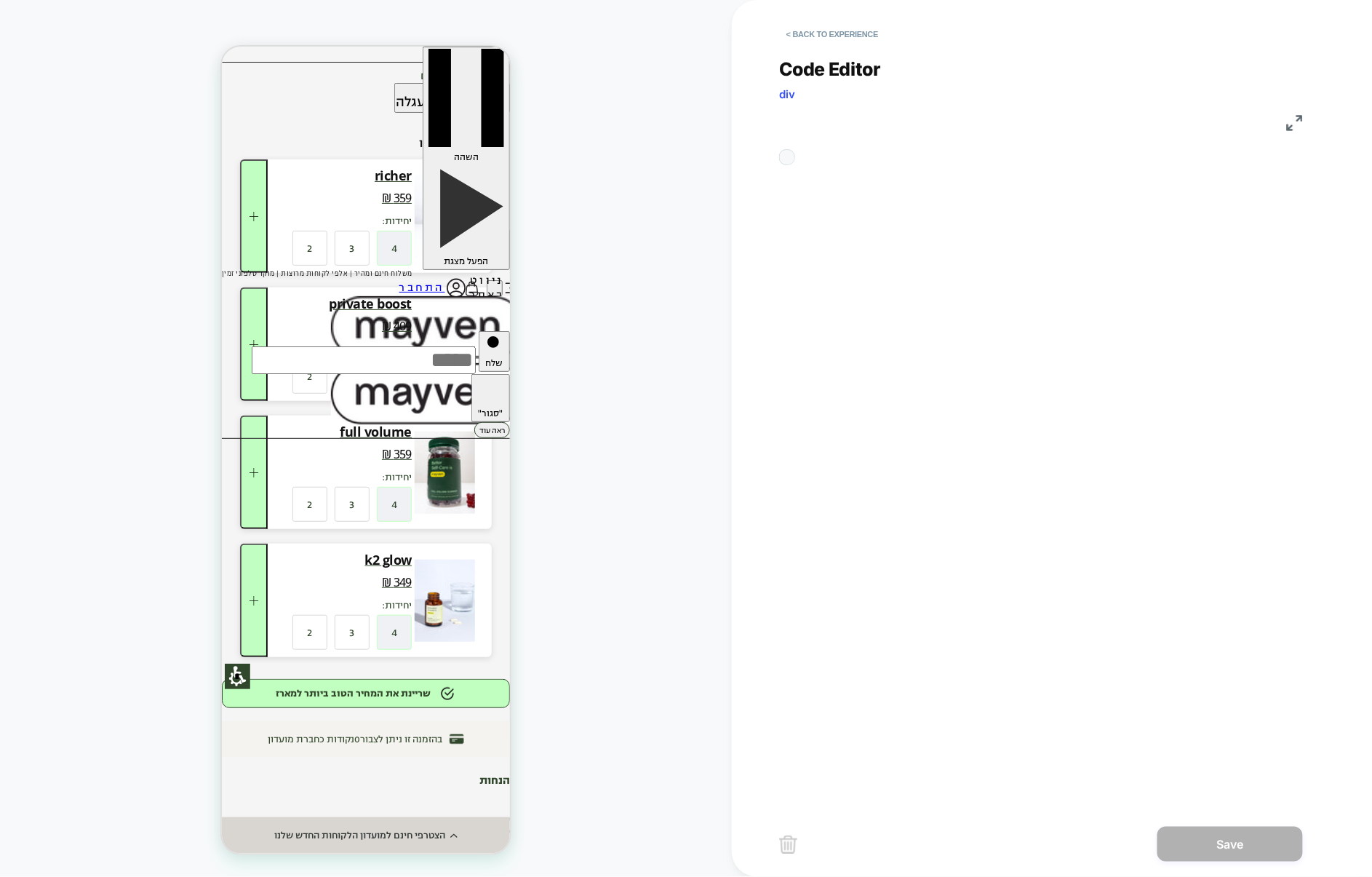
scroll to position [197, 0]
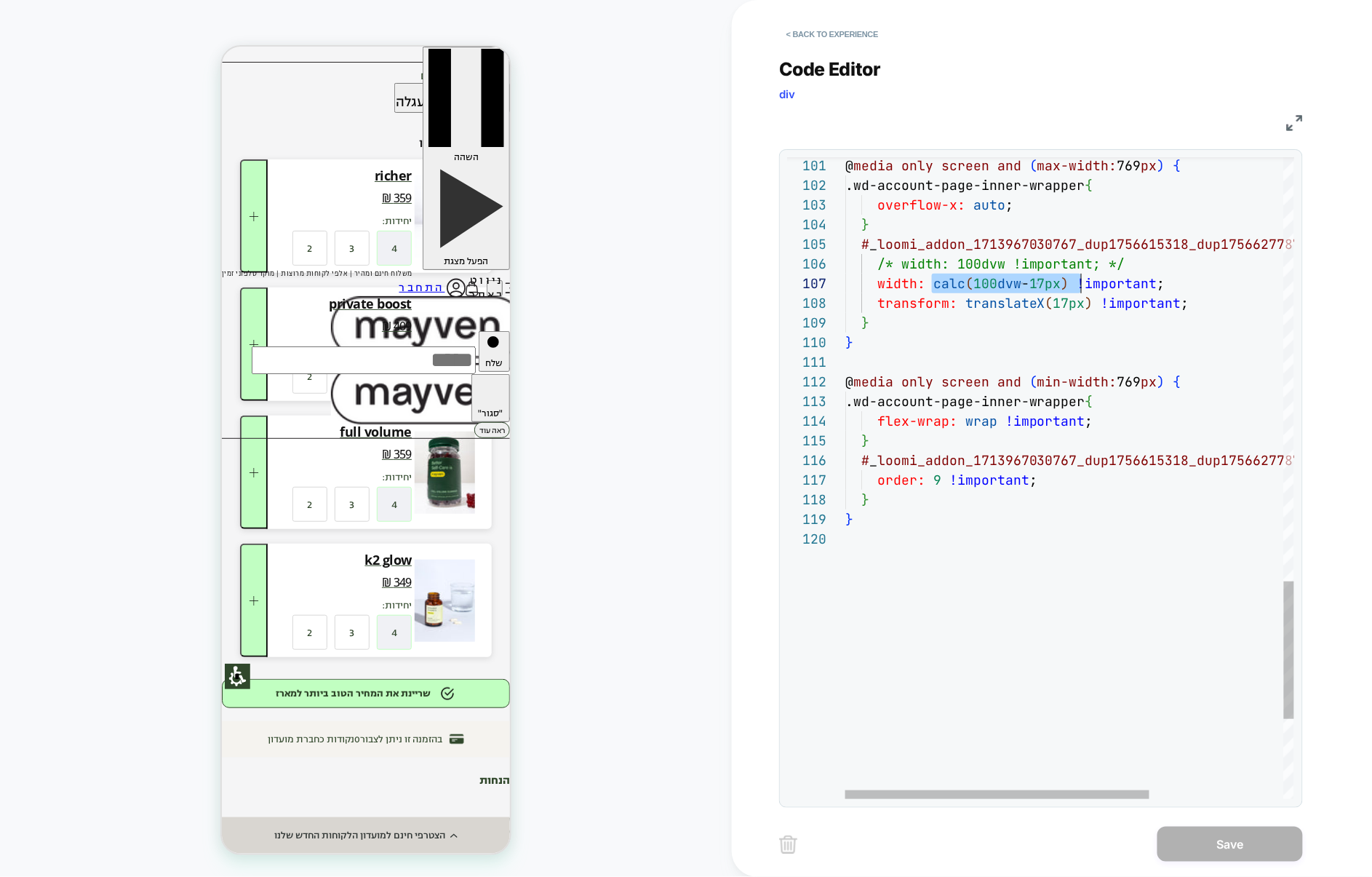
drag, startPoint x: 933, startPoint y: 284, endPoint x: 1084, endPoint y: 287, distance: 151.0
click at [1083, 287] on span "width: calc ( 100 dvw - 17px ) !important ;" at bounding box center [1005, 283] width 320 height 17
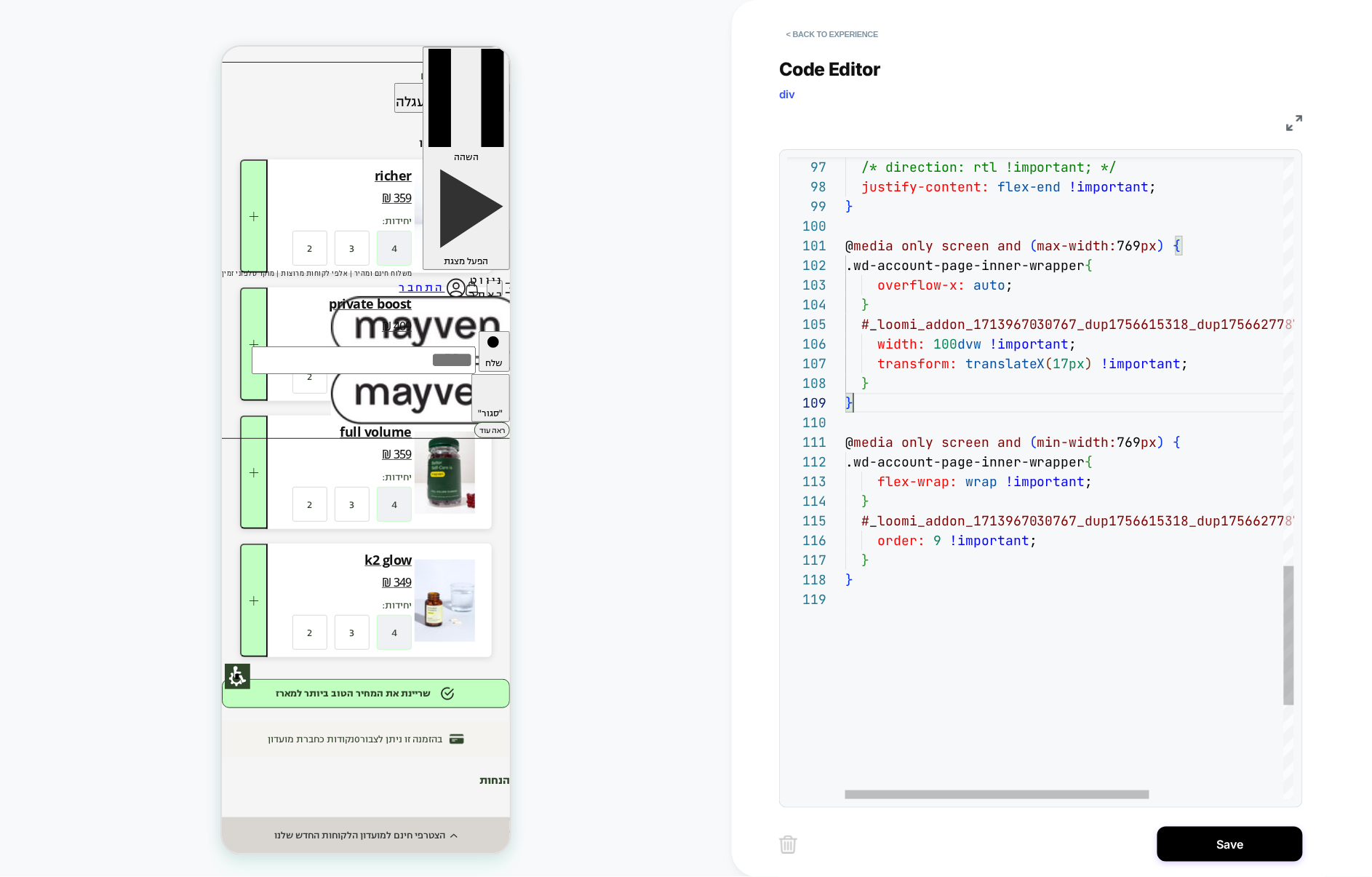
scroll to position [157, 7]
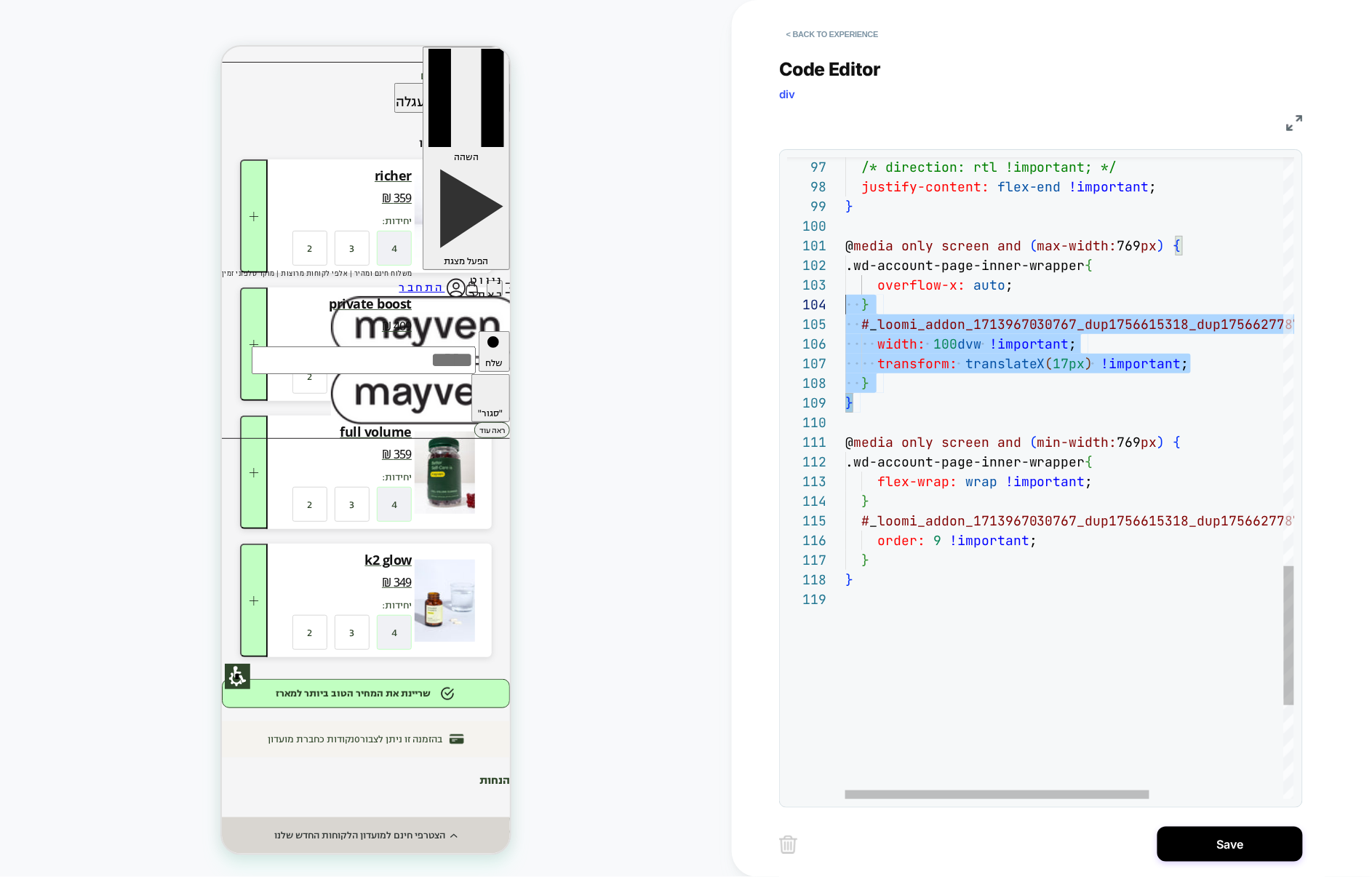
scroll to position [0, 0]
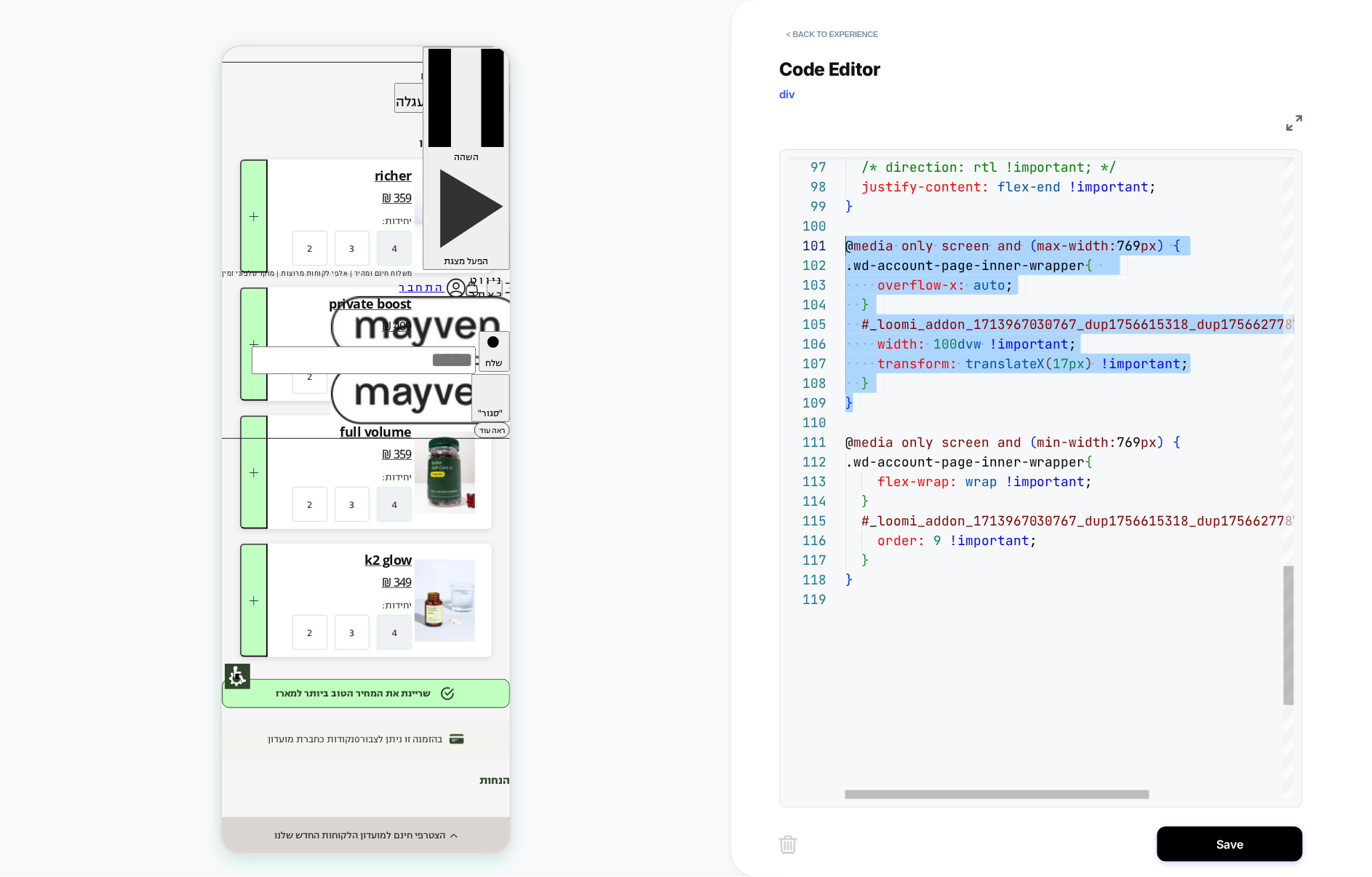
drag, startPoint x: 874, startPoint y: 410, endPoint x: 803, endPoint y: 248, distance: 176.9
type textarea "**********"
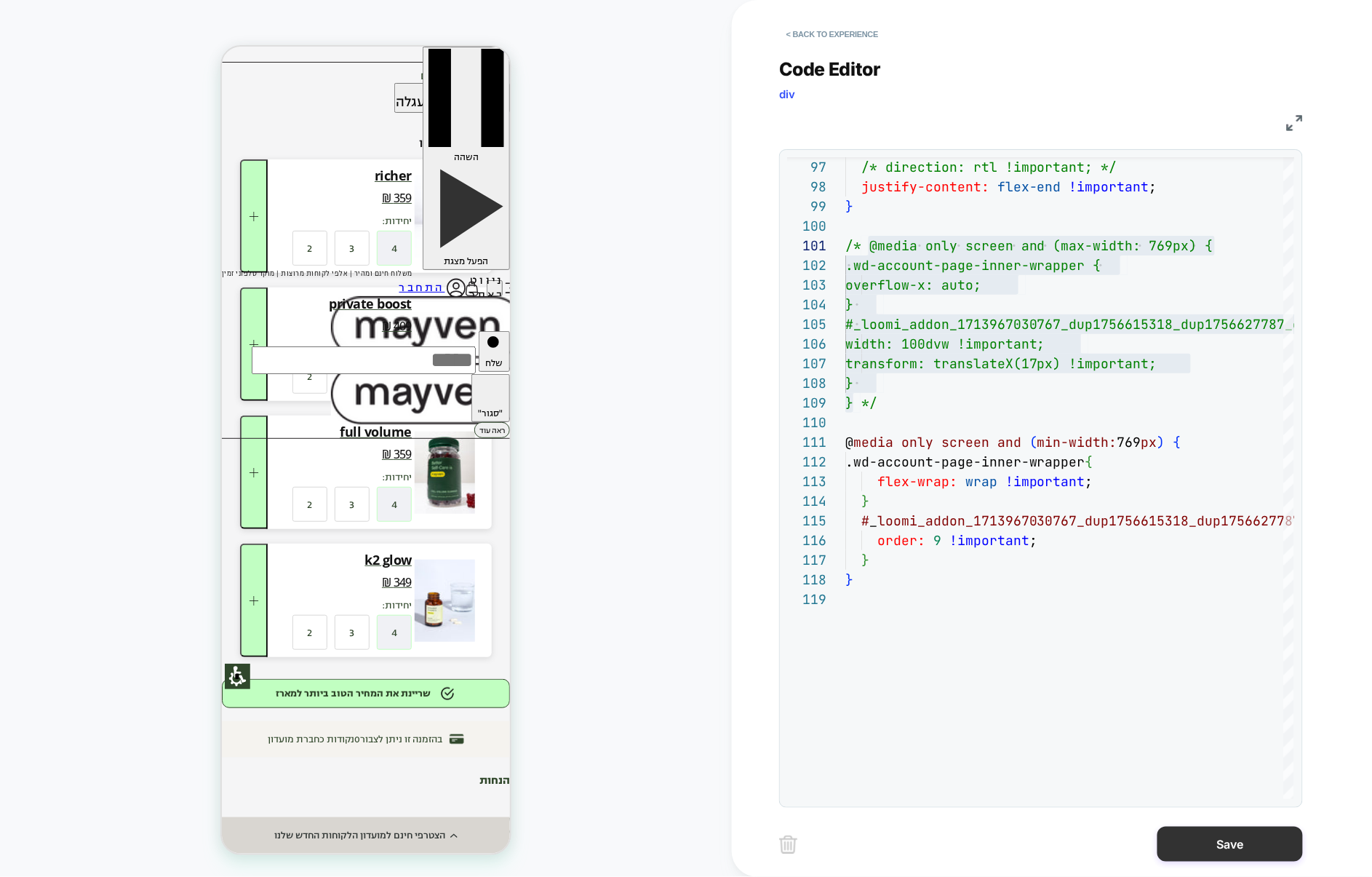
click at [1217, 856] on button "Save" at bounding box center [1230, 844] width 145 height 35
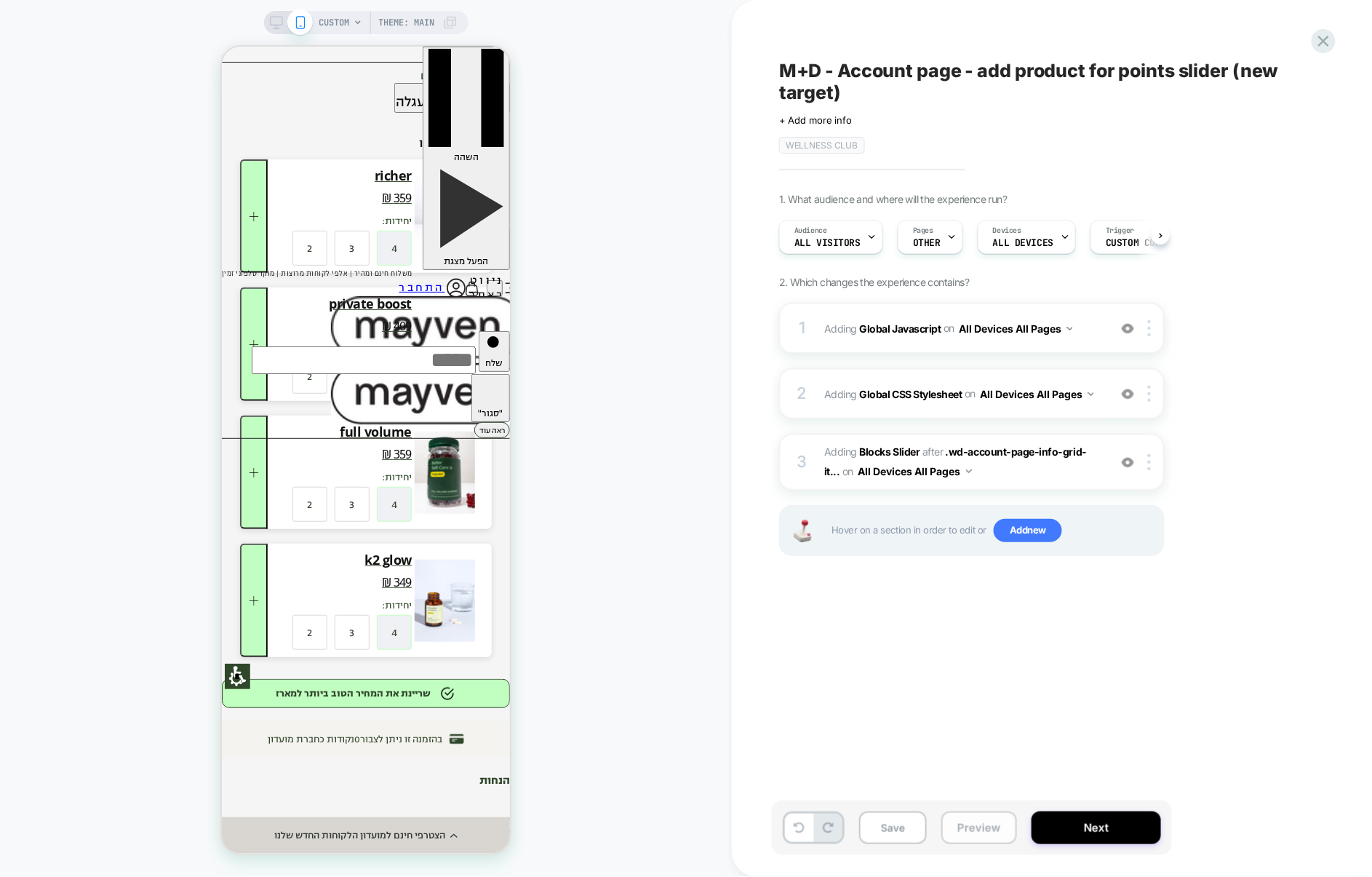
click at [973, 828] on button "Preview" at bounding box center [979, 827] width 75 height 33
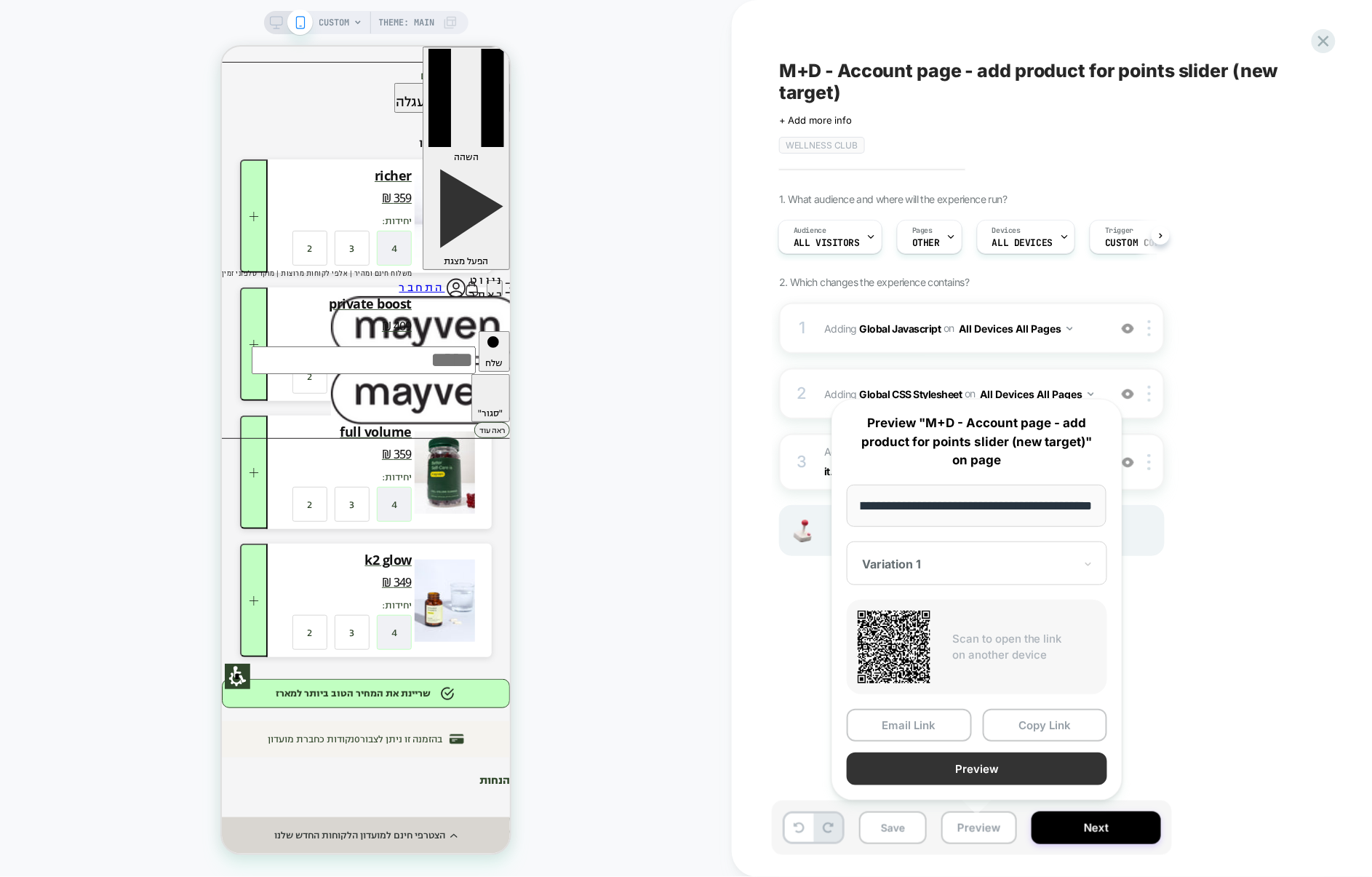
scroll to position [0, 0]
click at [967, 778] on button "Preview" at bounding box center [976, 769] width 261 height 33
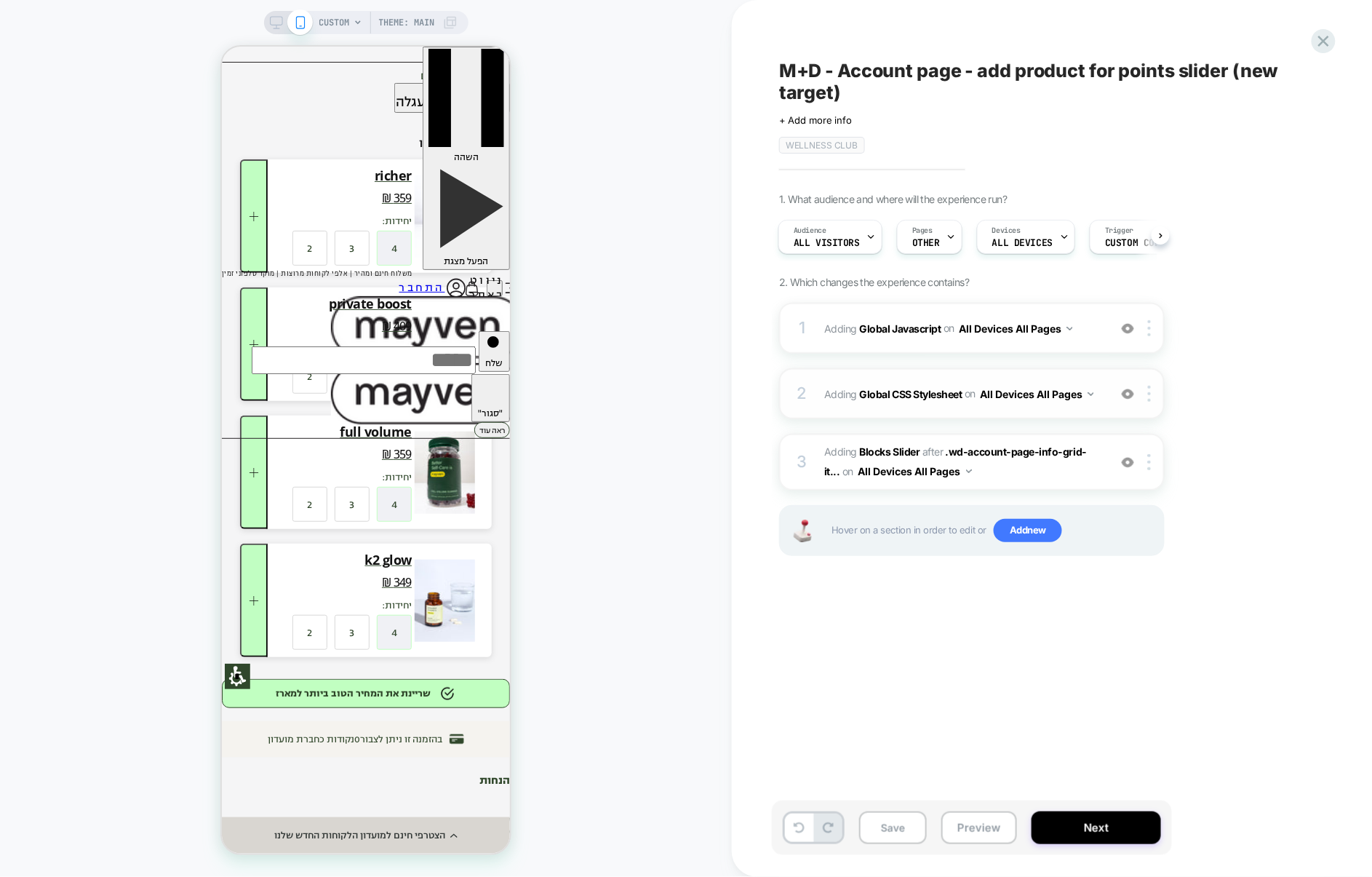
click at [983, 417] on div "2 Adding Global CSS Stylesheet on All Devices All Pages Add Before Add After Ta…" at bounding box center [972, 393] width 386 height 51
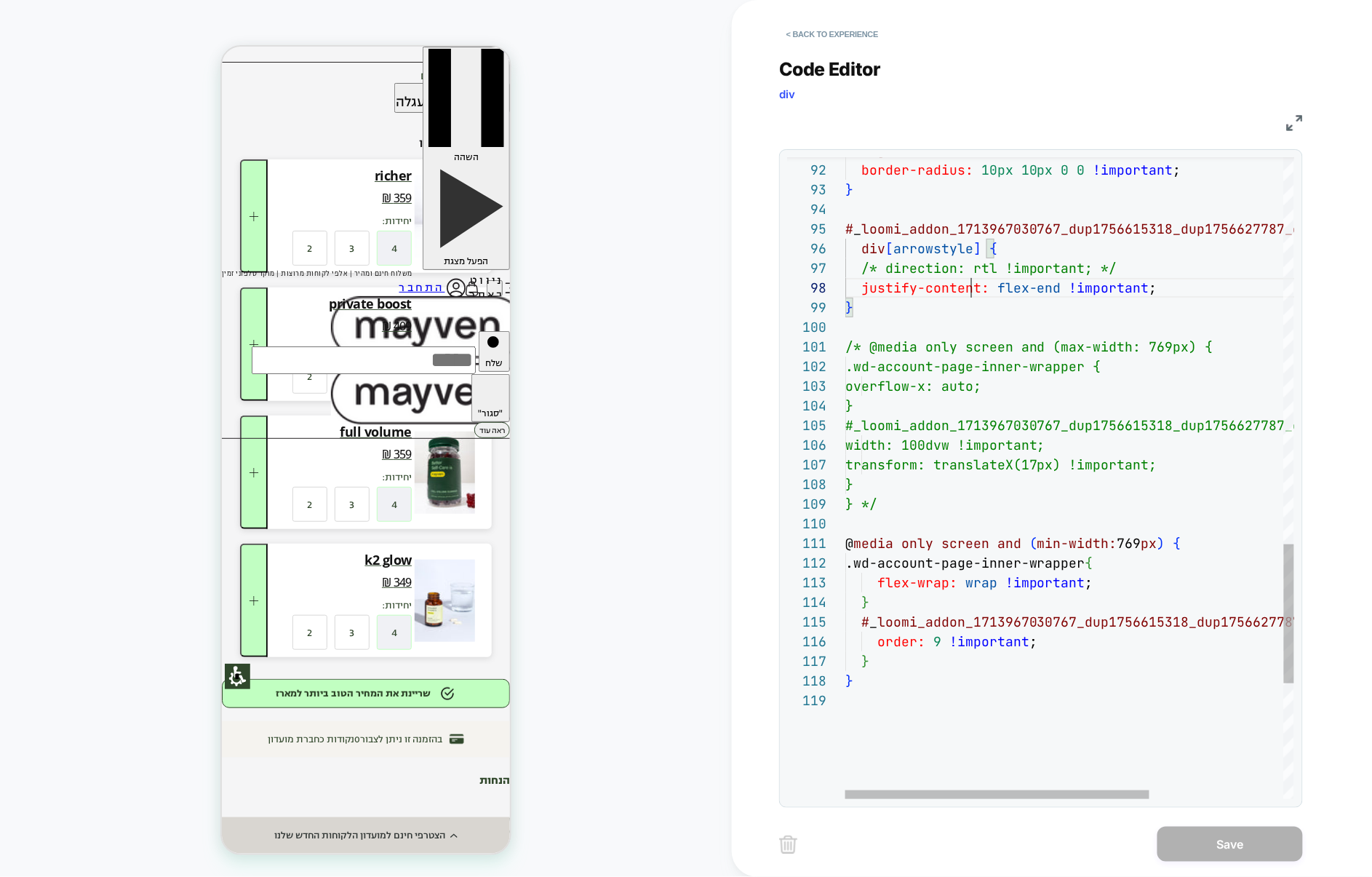
scroll to position [137, 126]
type textarea "**********"
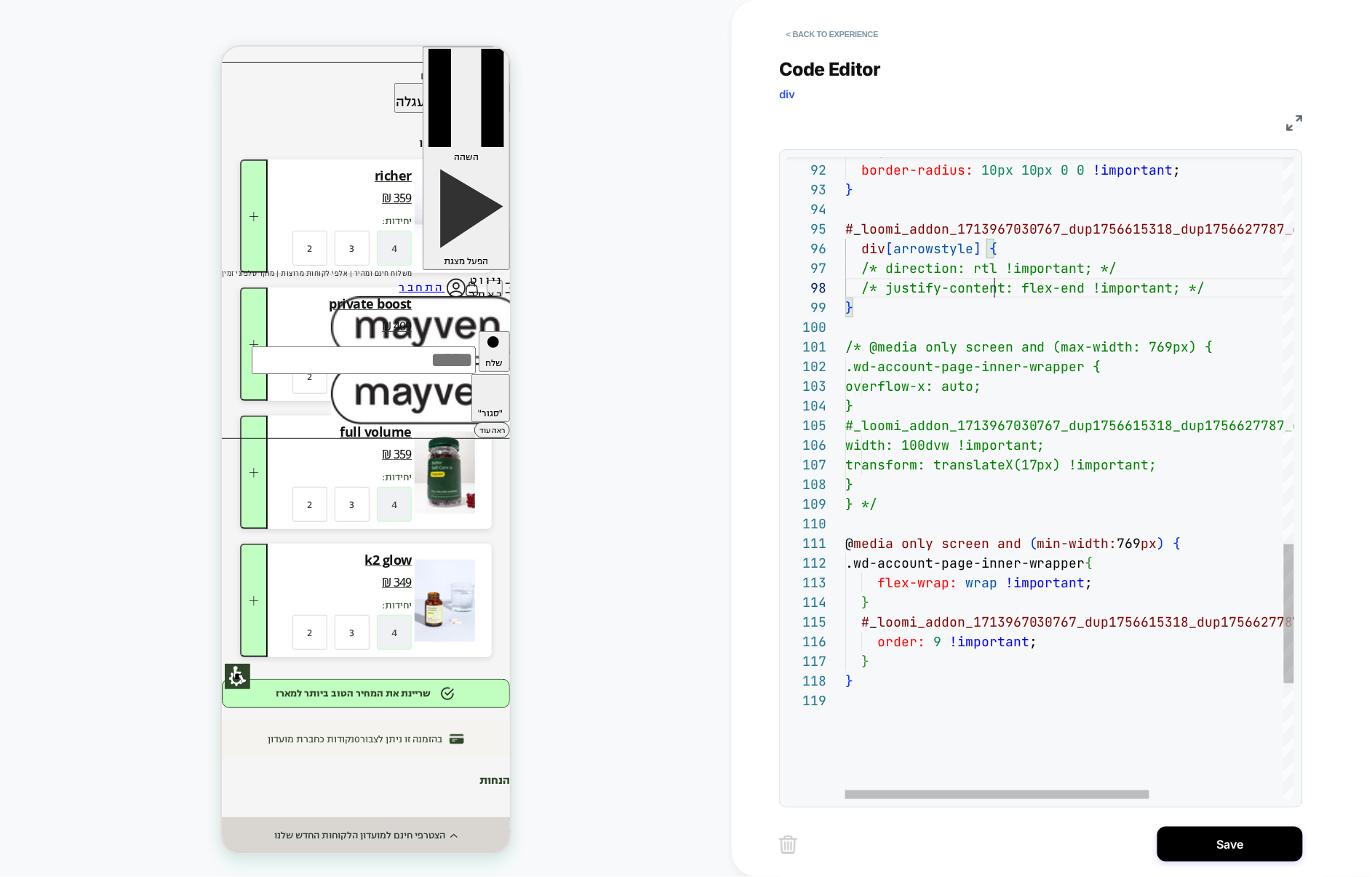
scroll to position [137, 149]
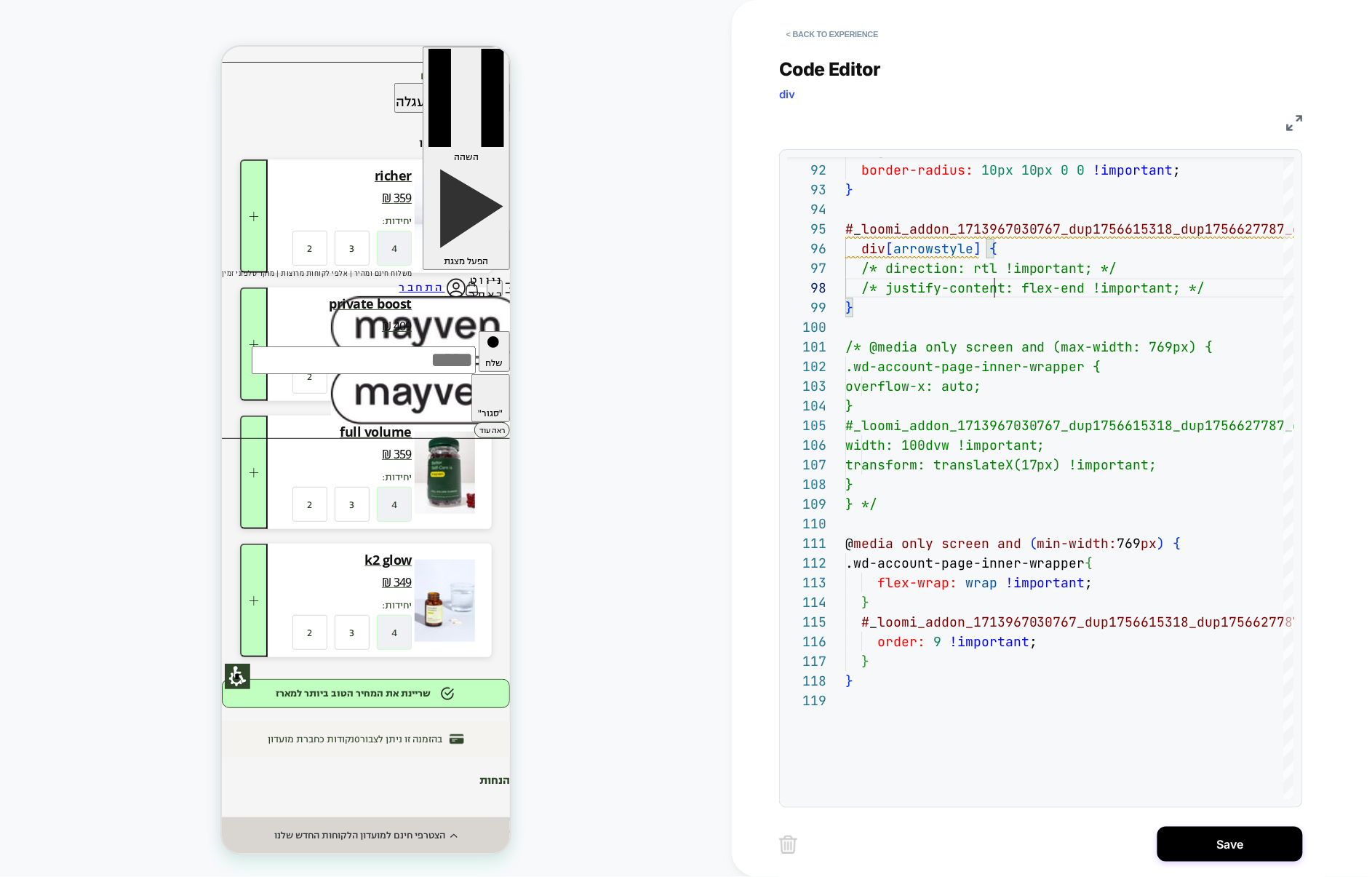
click at [1203, 852] on button "Save" at bounding box center [1230, 844] width 145 height 35
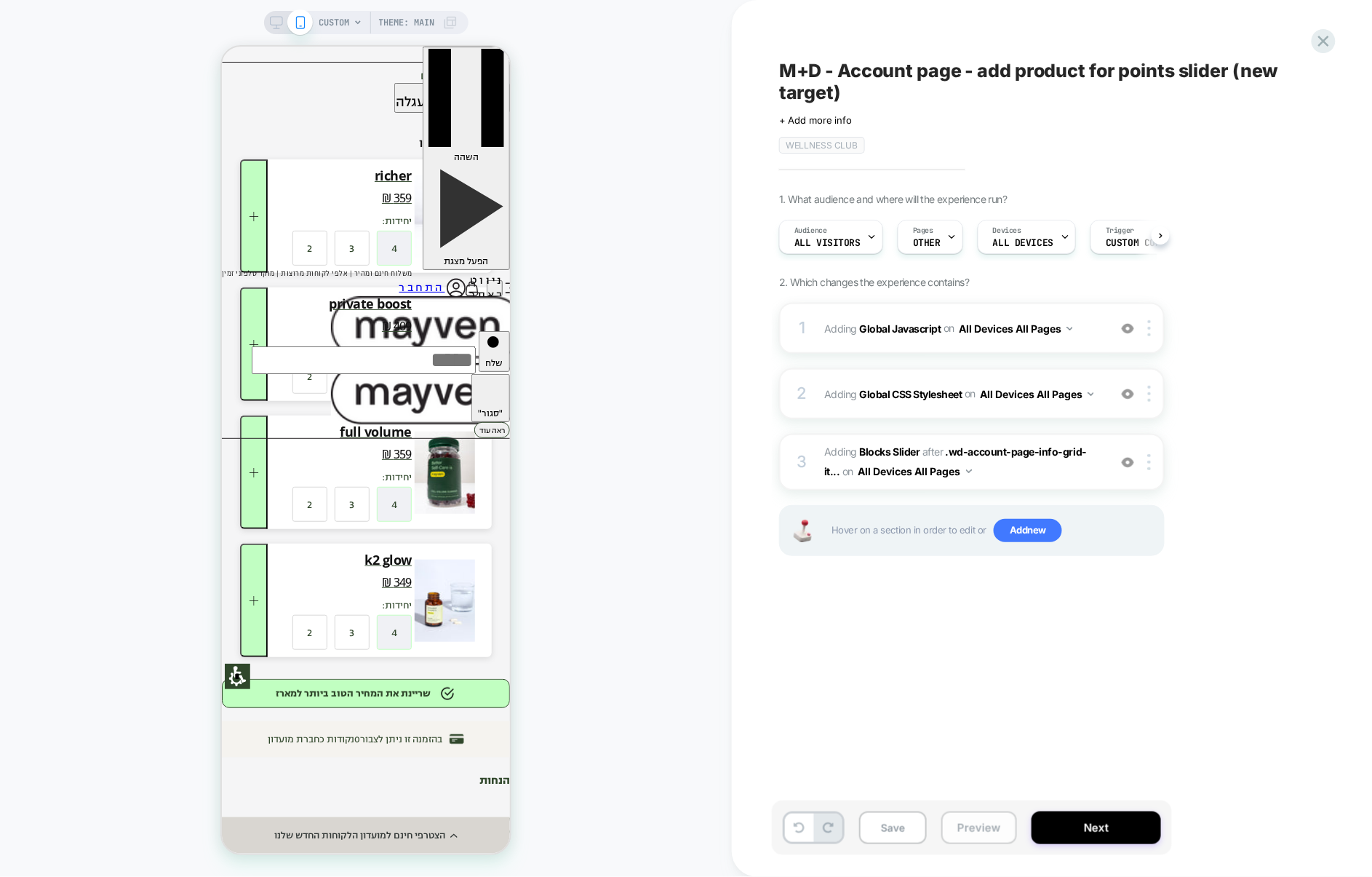
click at [951, 822] on button "Preview" at bounding box center [979, 827] width 75 height 33
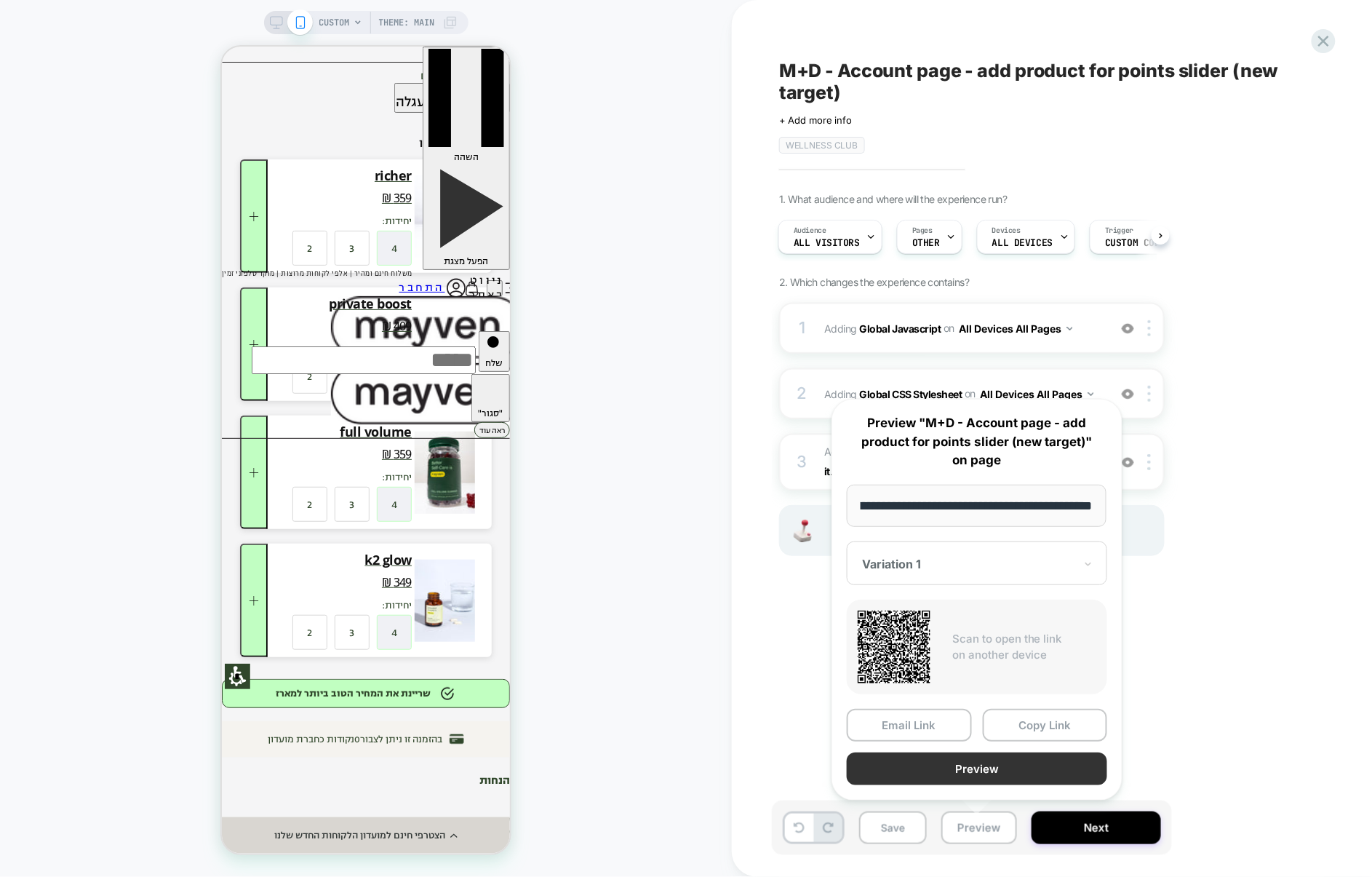
scroll to position [0, 0]
click at [972, 765] on button "Preview" at bounding box center [976, 769] width 261 height 33
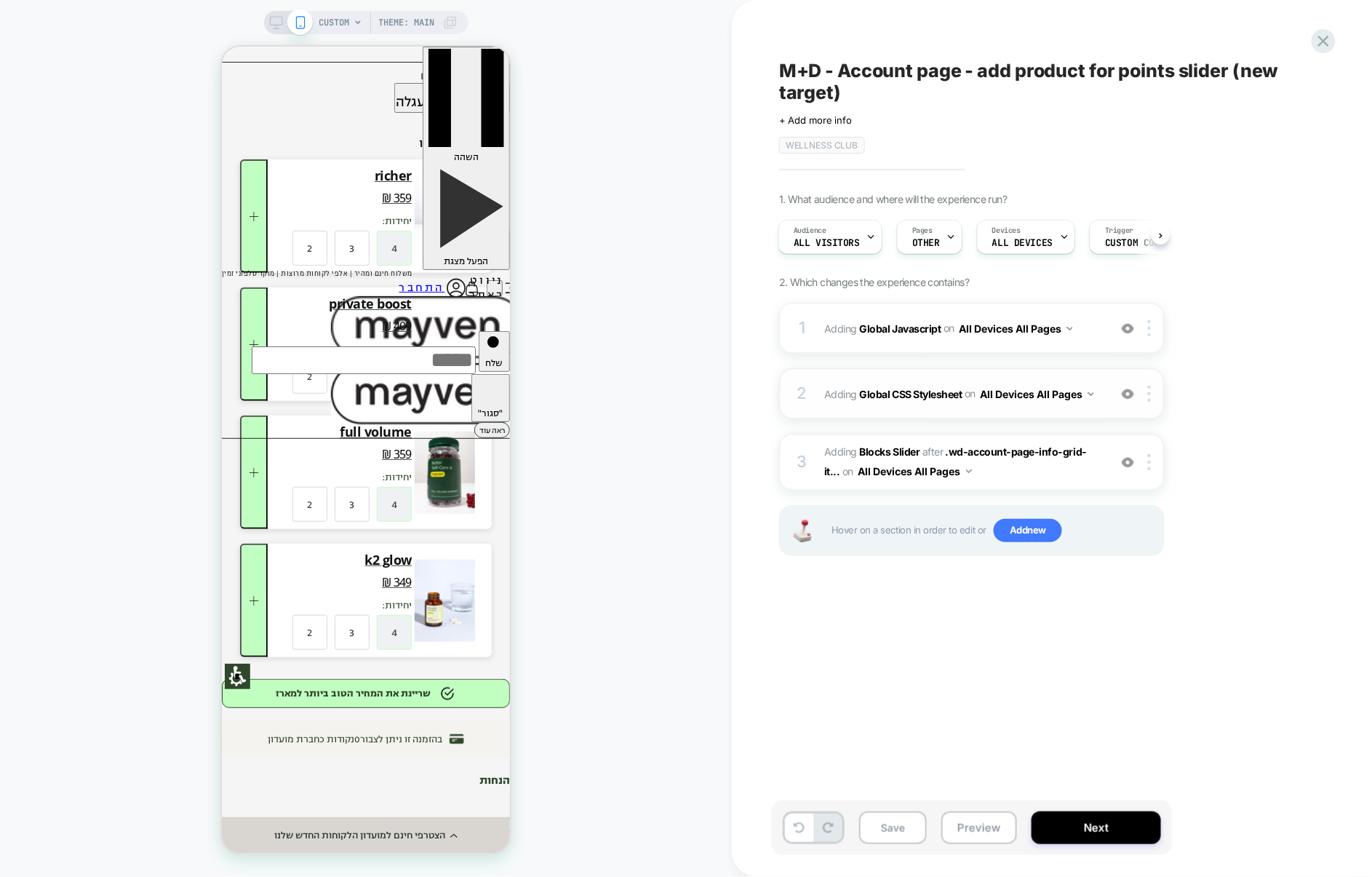
click at [938, 410] on div "2 Adding Global CSS Stylesheet on All Devices All Pages Add Before Add After Ta…" at bounding box center [972, 393] width 386 height 51
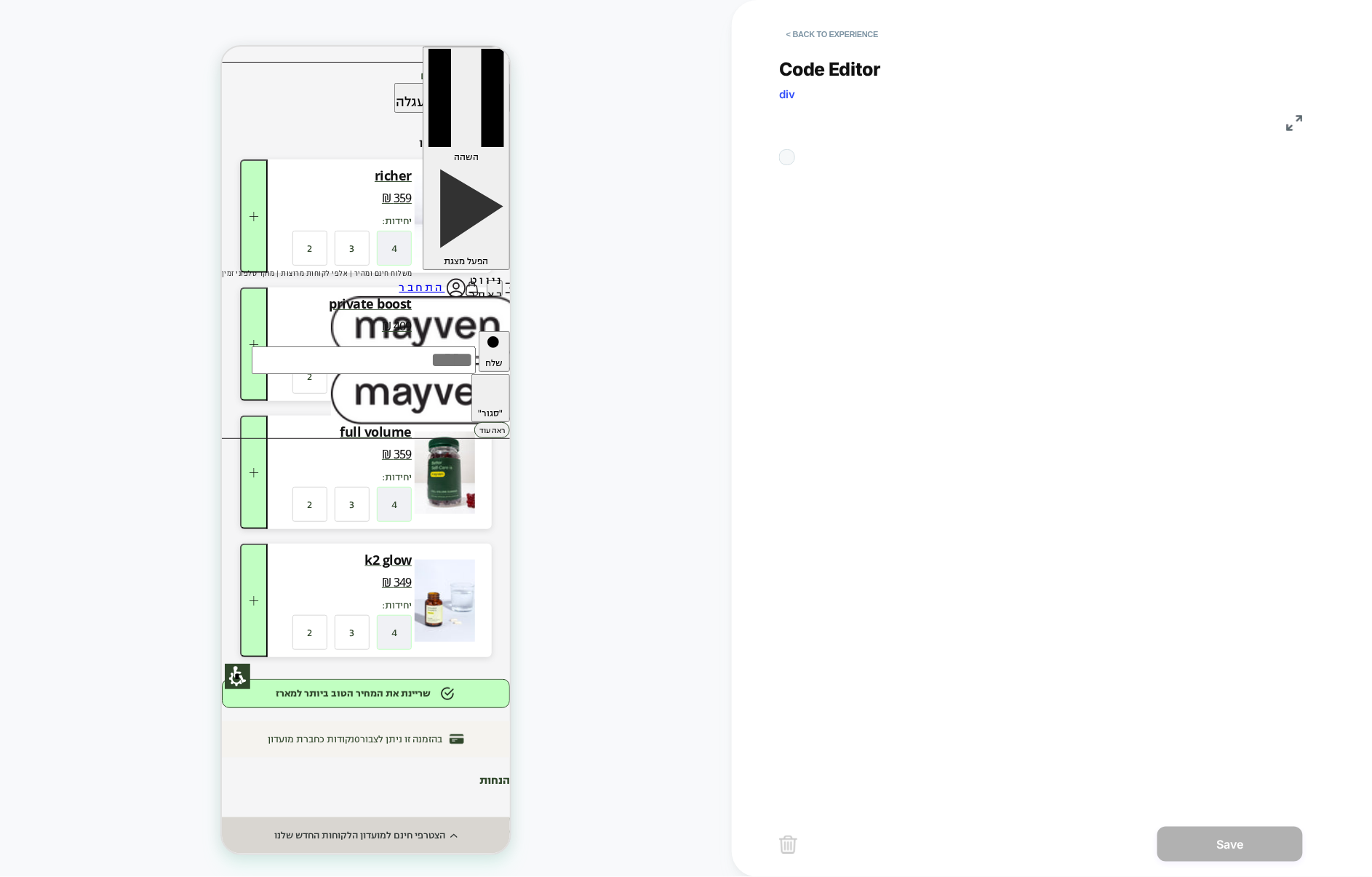
scroll to position [197, 0]
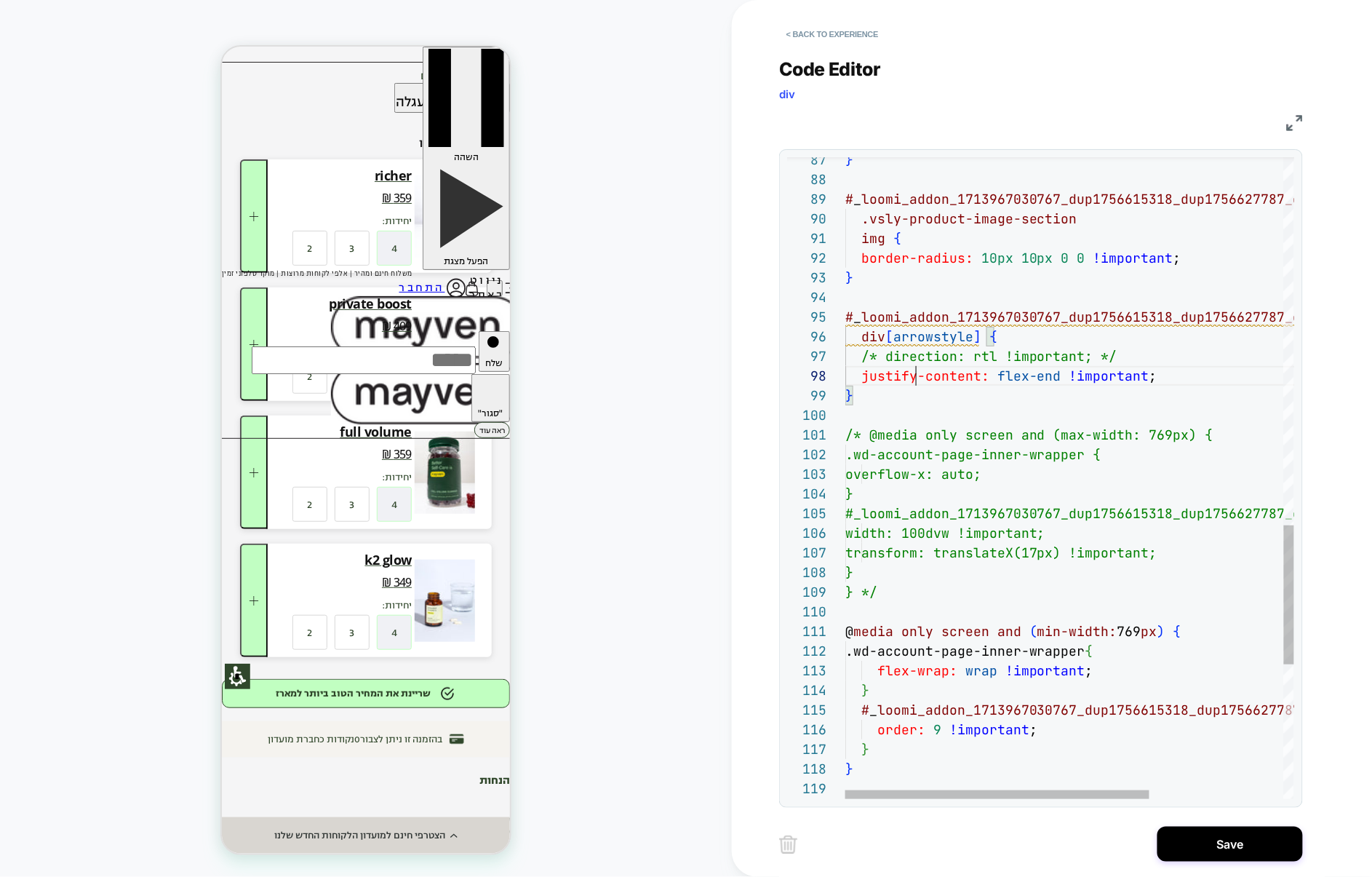
scroll to position [137, 71]
drag, startPoint x: 996, startPoint y: 374, endPoint x: 1054, endPoint y: 376, distance: 58.0
click at [1056, 376] on span "flex-end" at bounding box center [1029, 376] width 64 height 17
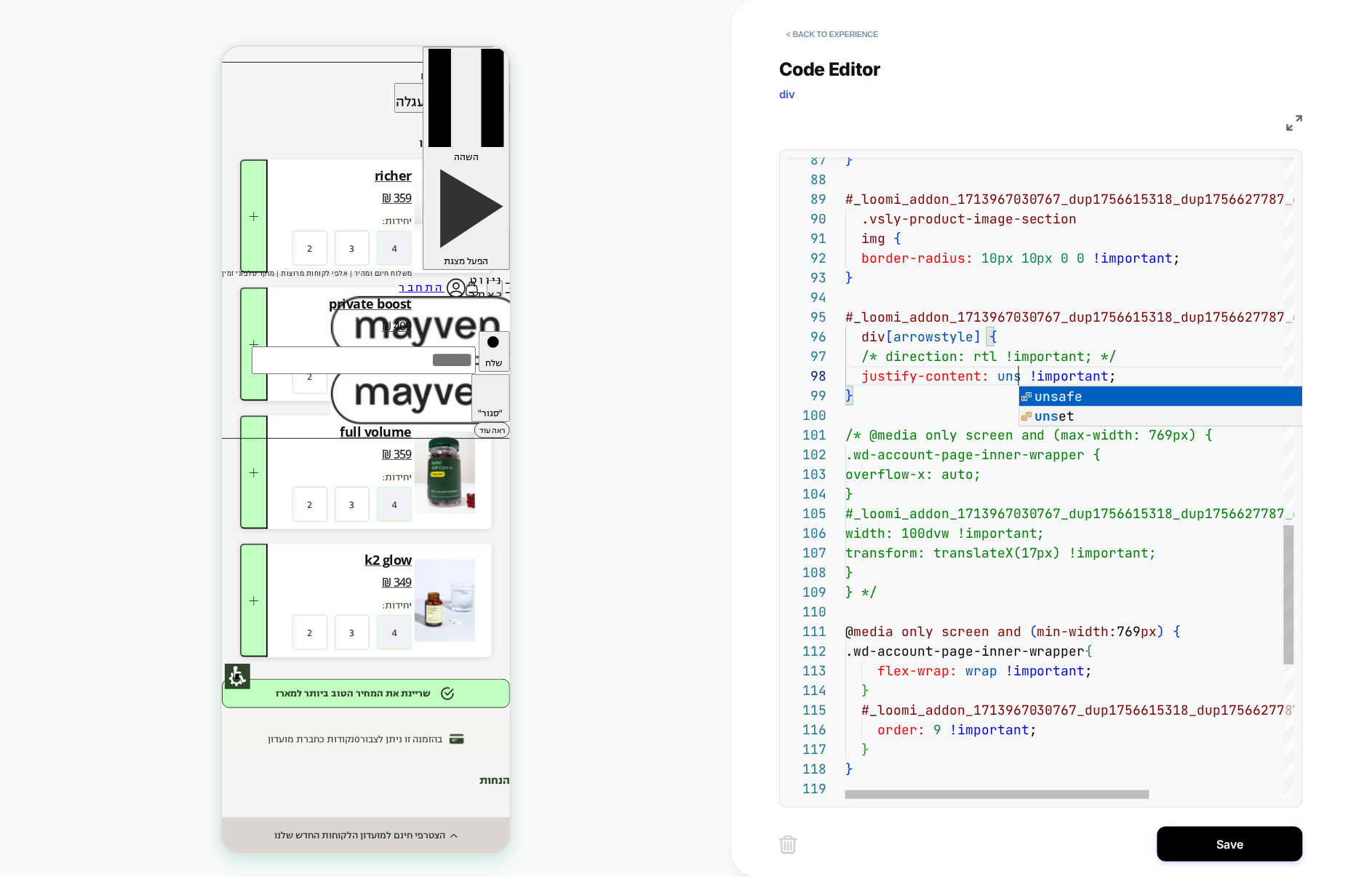
scroll to position [137, 188]
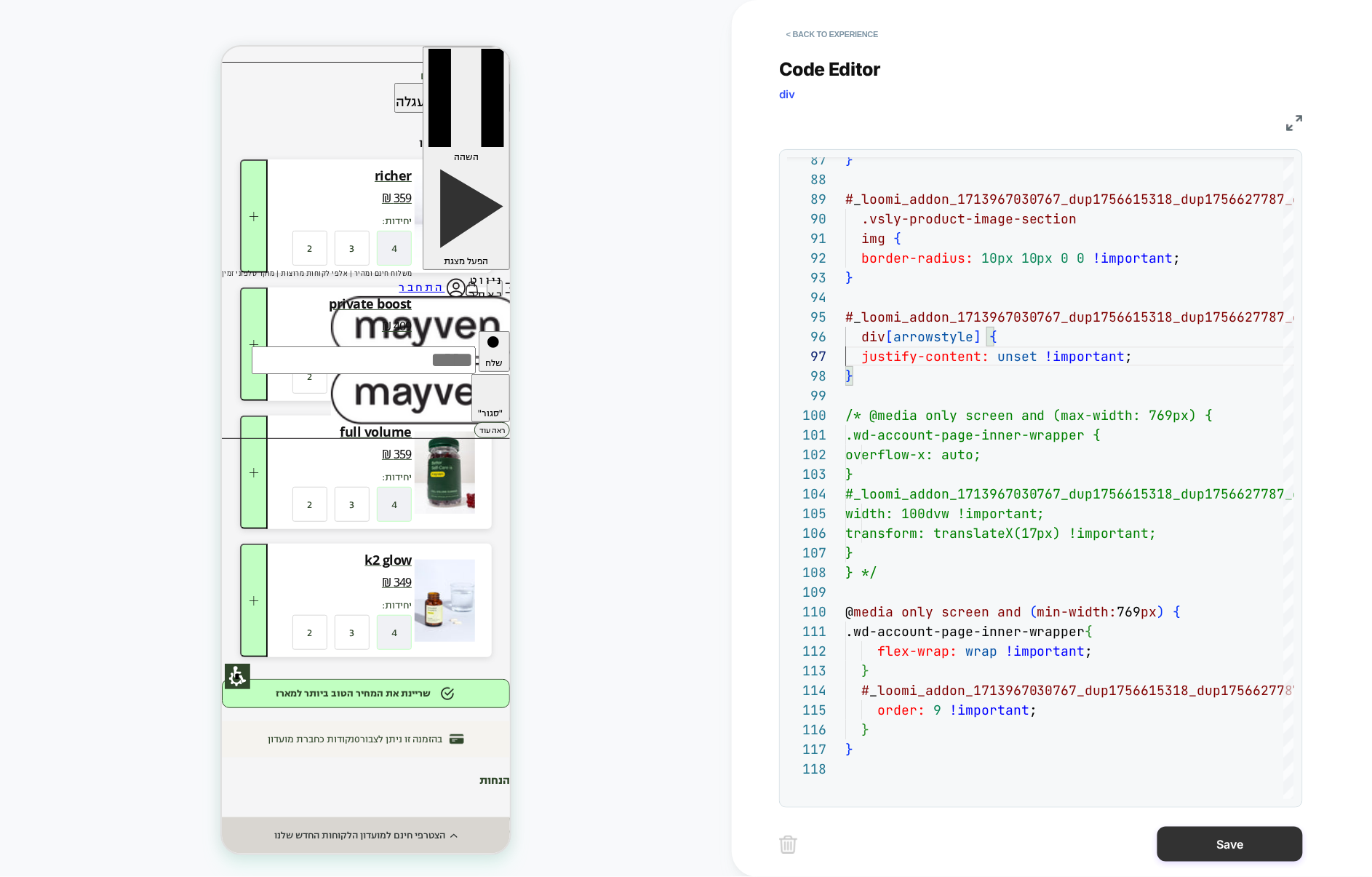
type textarea "**********"
click at [1213, 844] on button "Save" at bounding box center [1230, 844] width 145 height 35
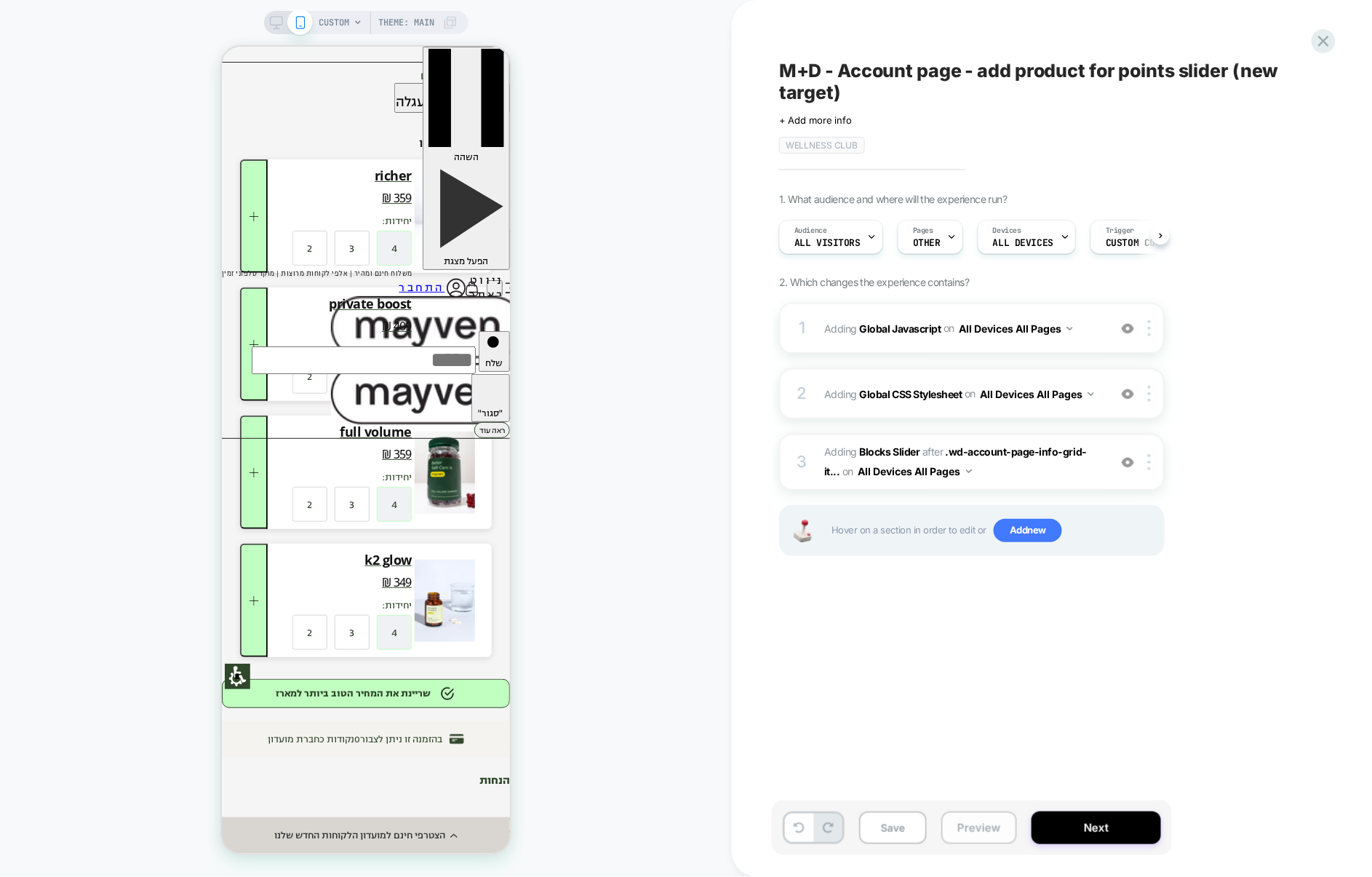
scroll to position [0, 1]
click at [1005, 829] on button "Preview" at bounding box center [979, 827] width 75 height 33
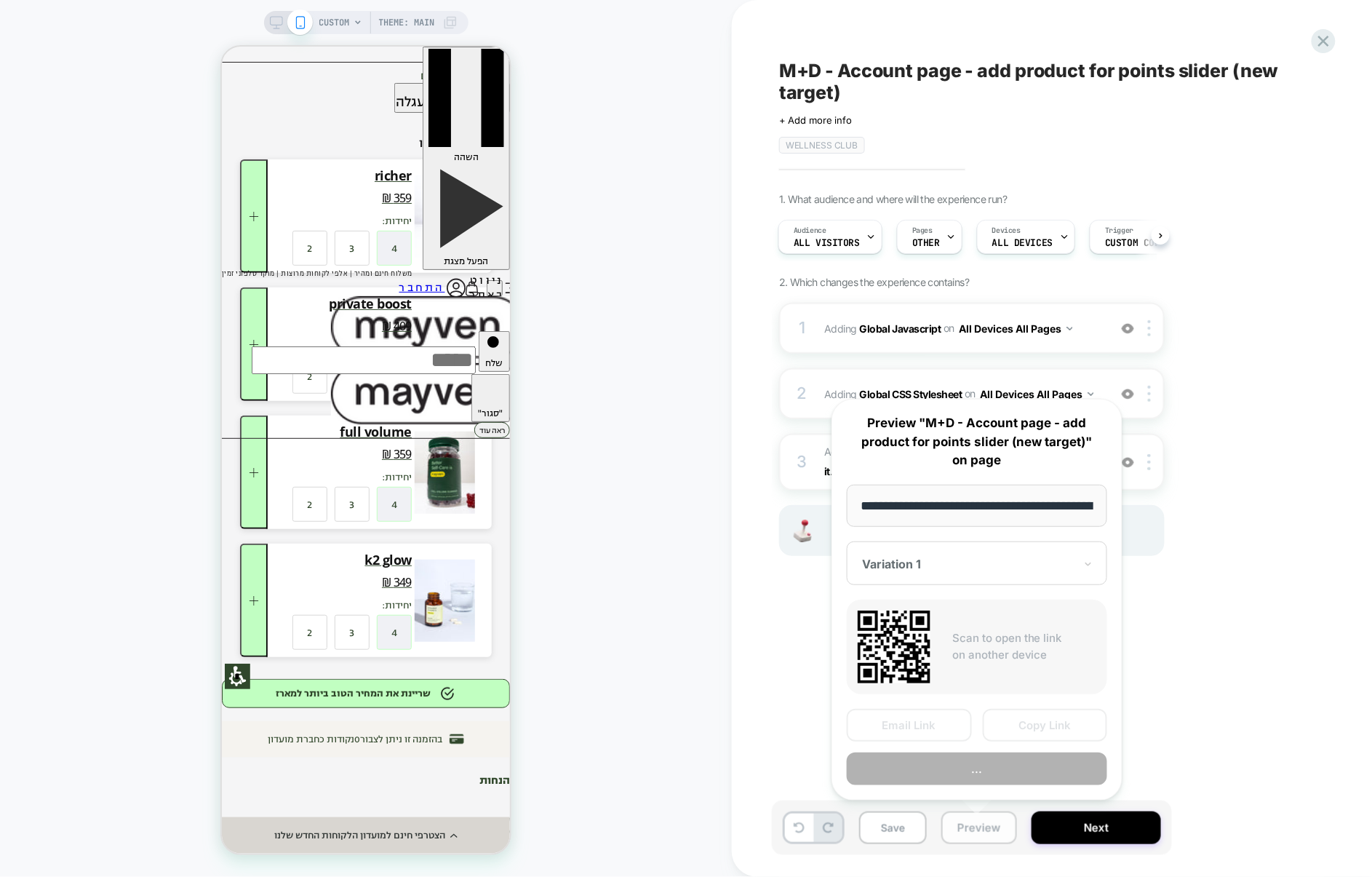
scroll to position [0, 82]
click at [981, 772] on button "Preview" at bounding box center [976, 769] width 261 height 33
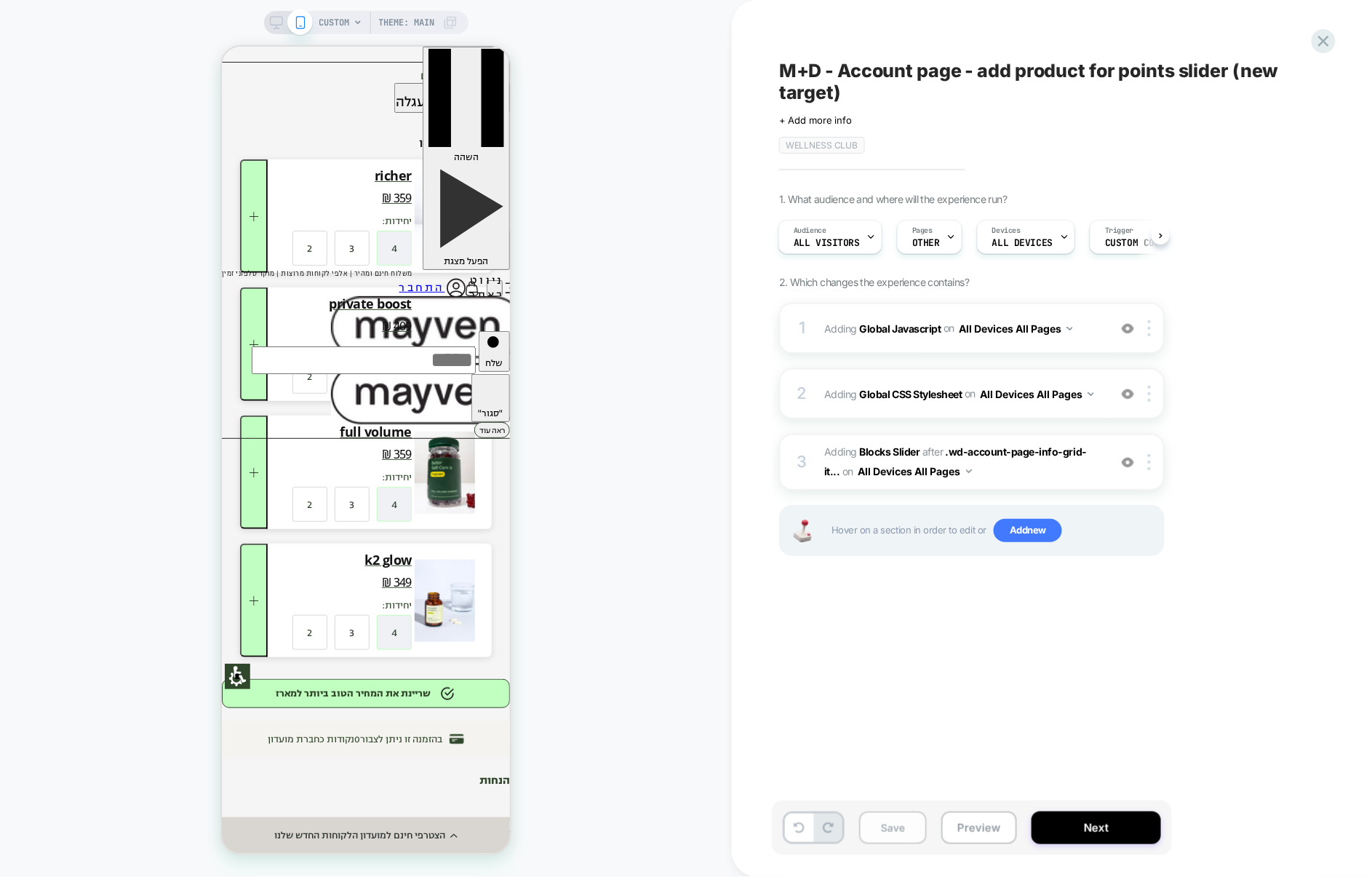
click at [901, 838] on button "Save" at bounding box center [893, 827] width 67 height 33
click at [962, 416] on div "2 Adding Global CSS Stylesheet on All Devices All Pages Add Before Add After Ta…" at bounding box center [972, 393] width 386 height 51
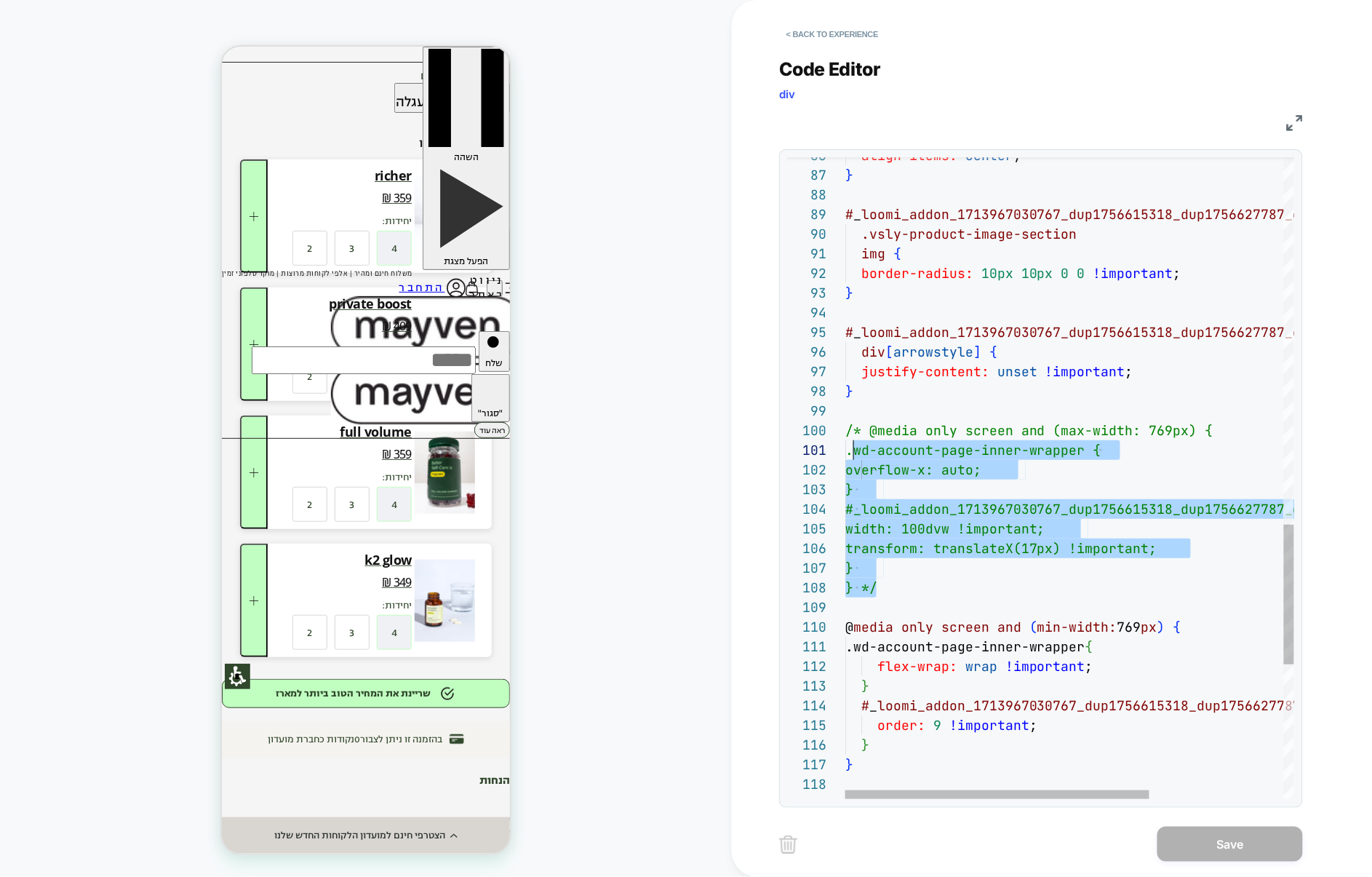
scroll to position [176, 0]
drag, startPoint x: 901, startPoint y: 586, endPoint x: 843, endPoint y: 437, distance: 159.9
type textarea "**********"
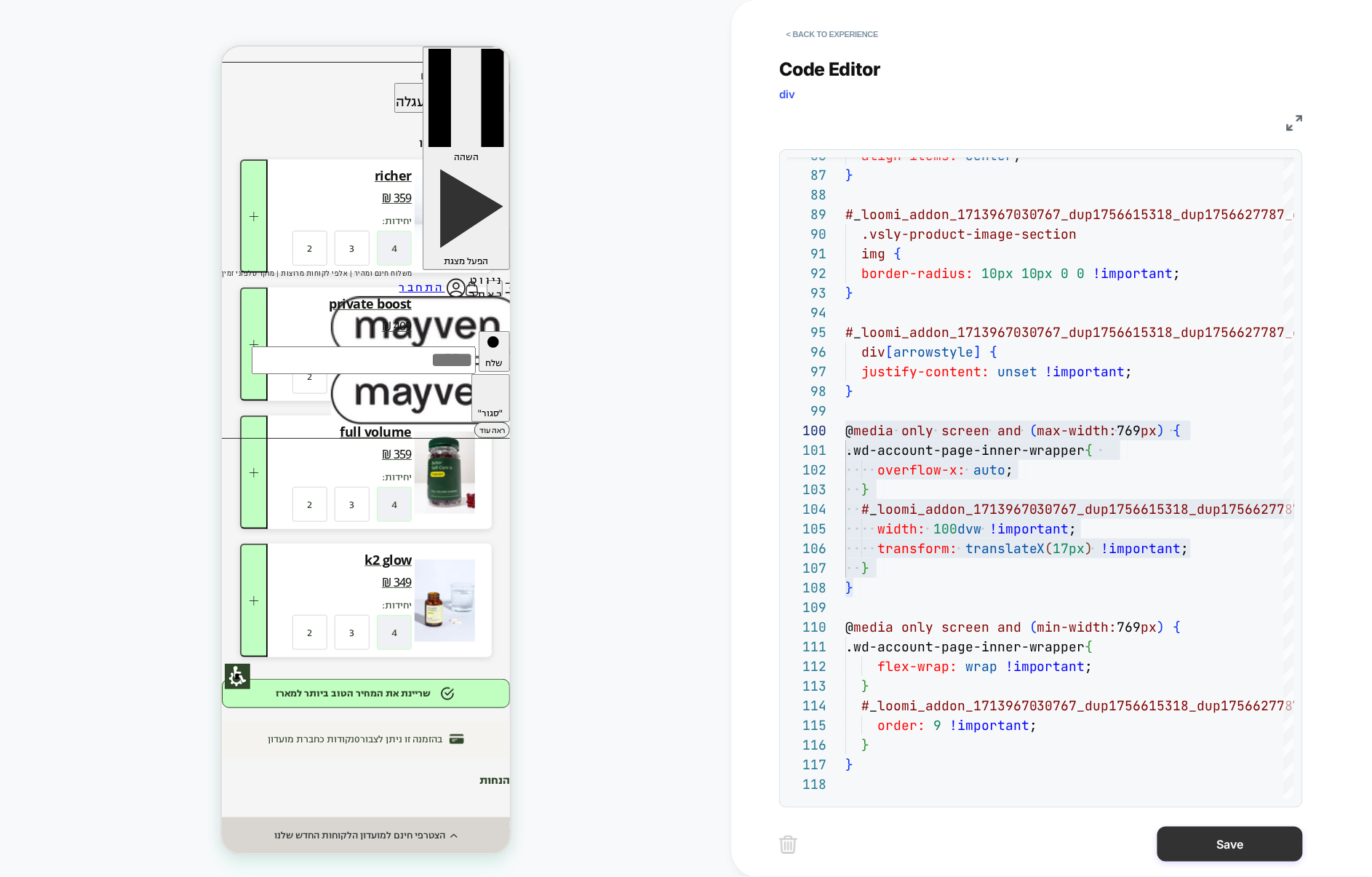
click at [1209, 848] on button "Save" at bounding box center [1230, 844] width 145 height 35
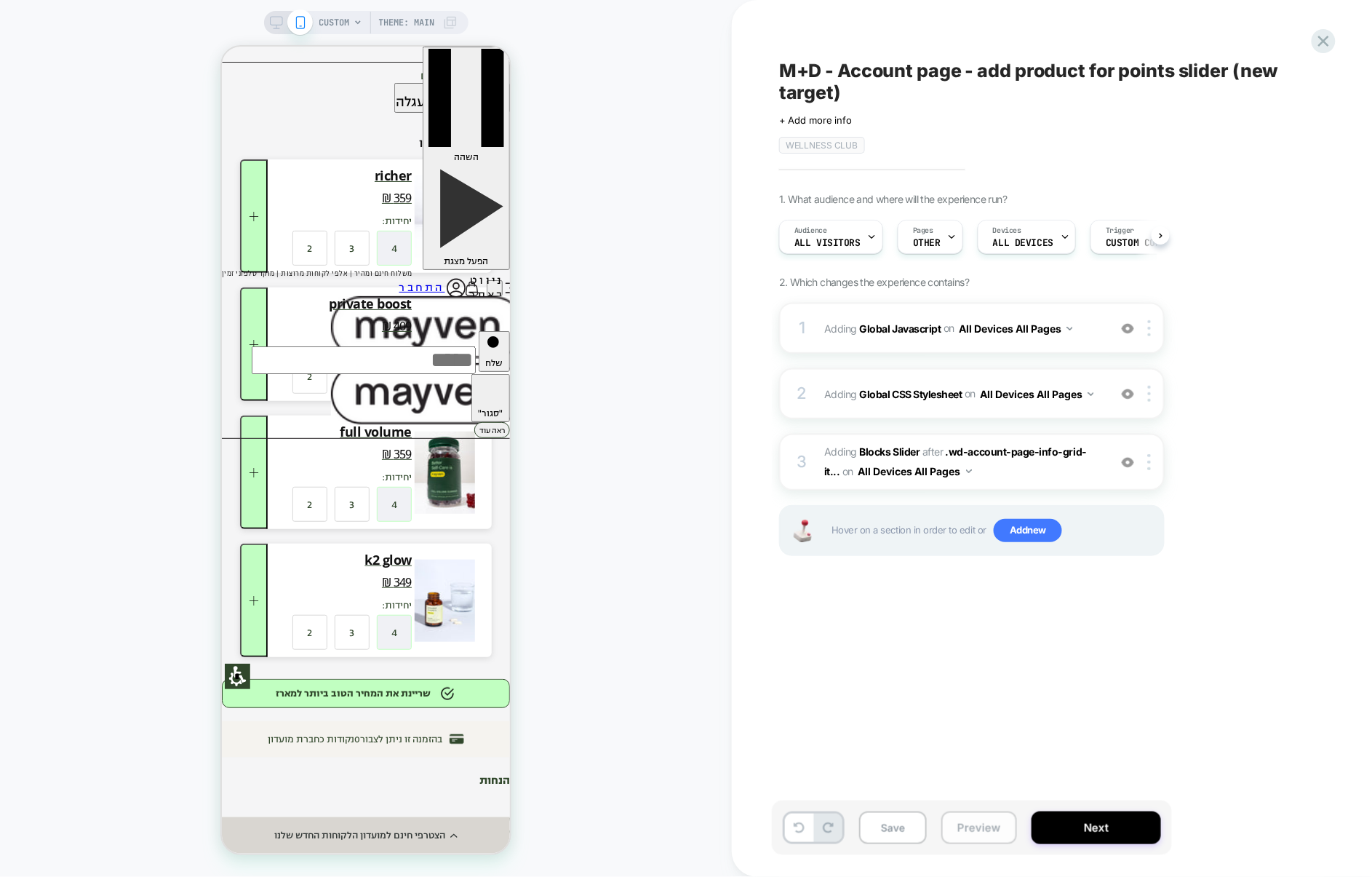
click at [985, 831] on button "Preview" at bounding box center [979, 827] width 75 height 33
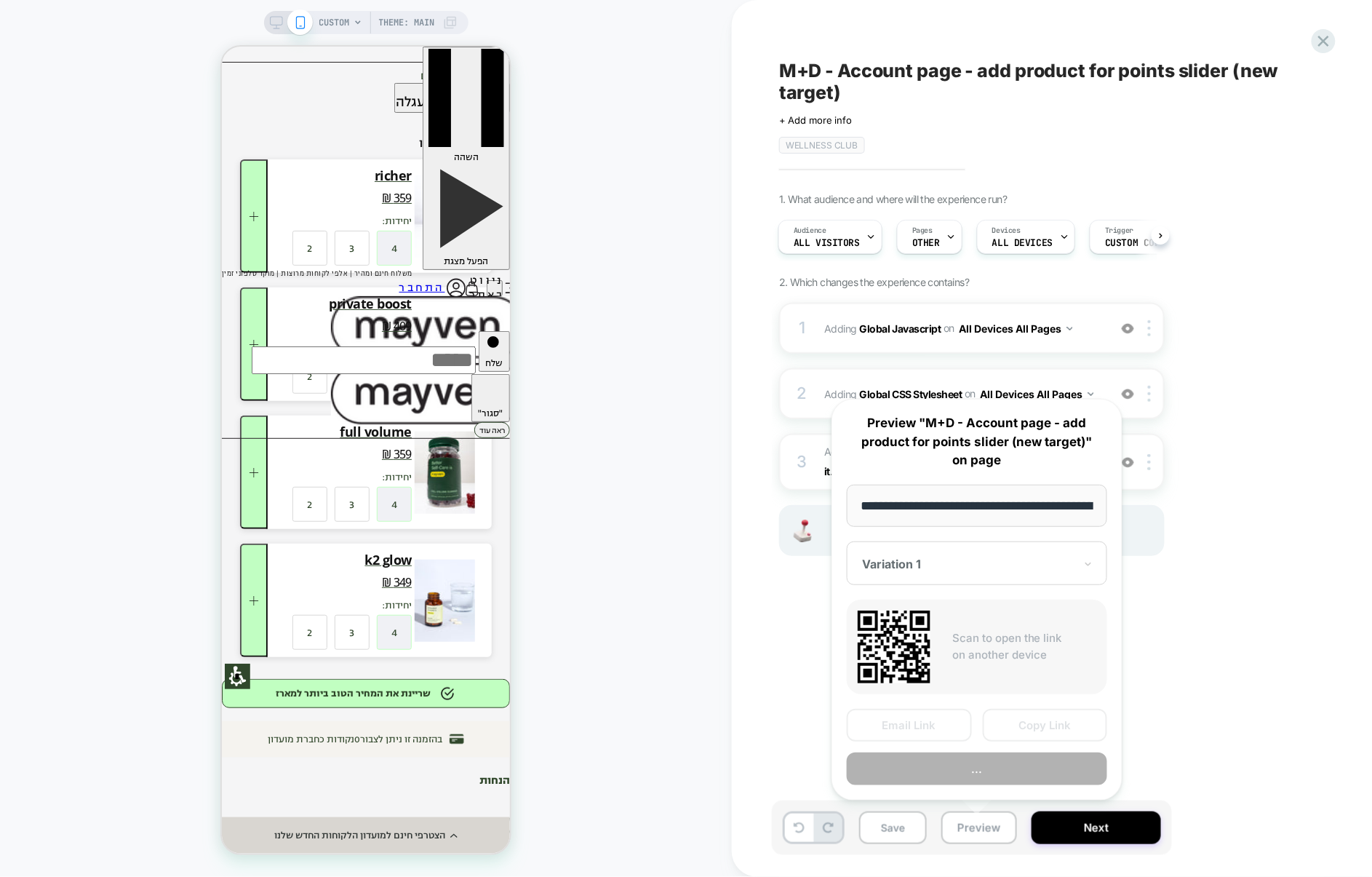
scroll to position [0, 82]
click at [989, 765] on button "Preview" at bounding box center [976, 769] width 261 height 33
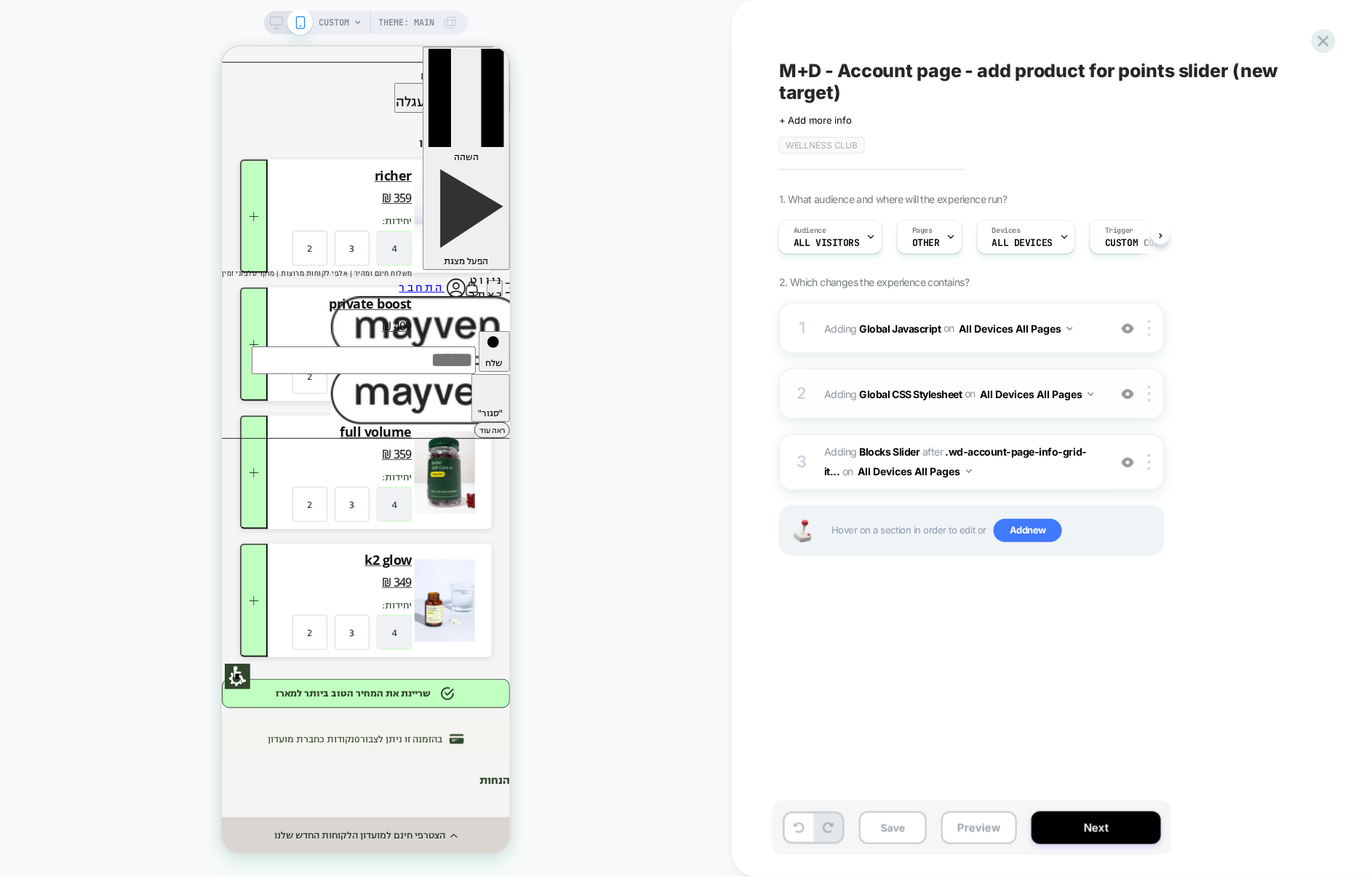
click at [940, 412] on div "2 Adding Global CSS Stylesheet on All Devices All Pages Add Before Add After Ta…" at bounding box center [972, 393] width 386 height 51
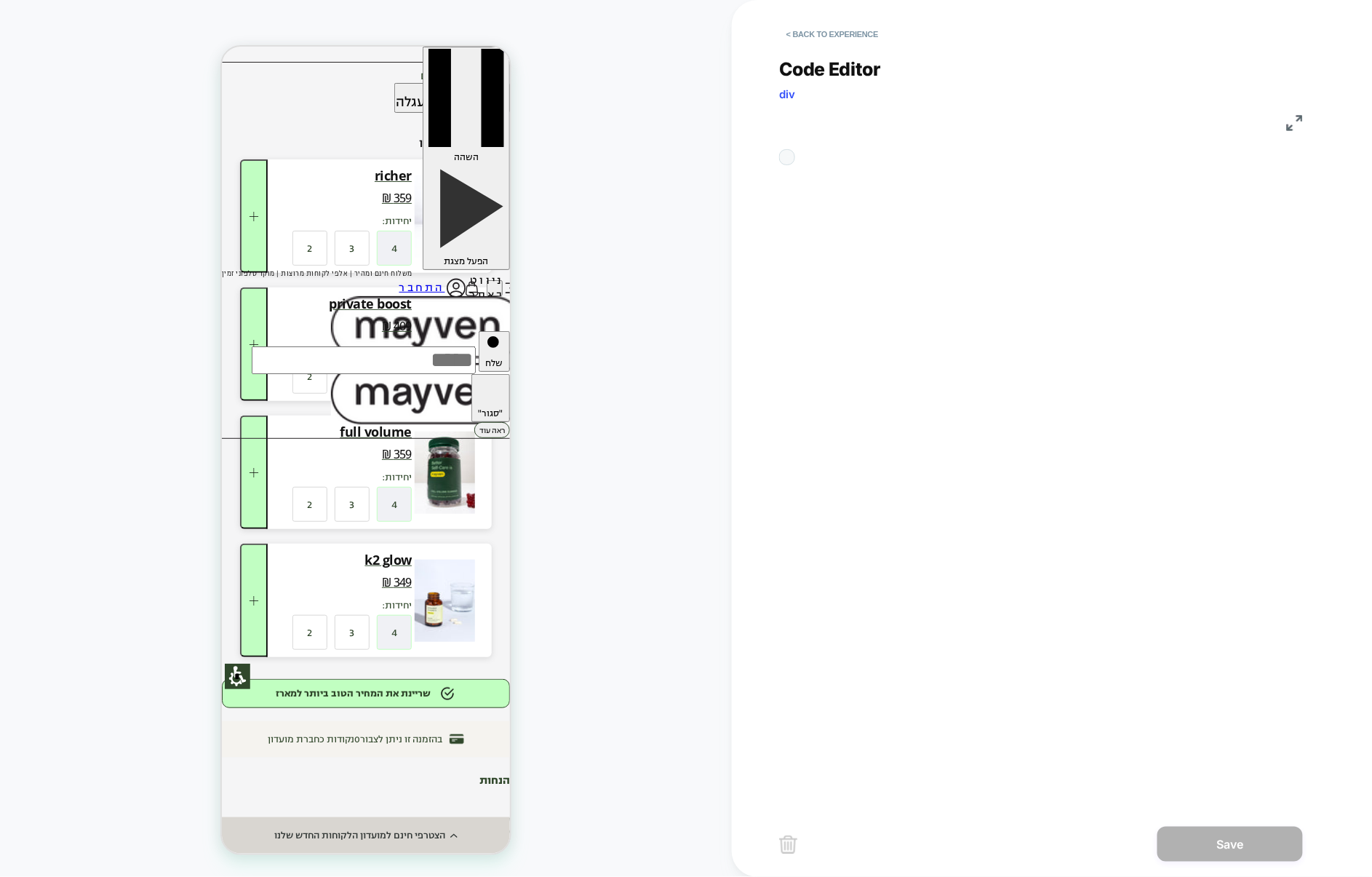
scroll to position [197, 0]
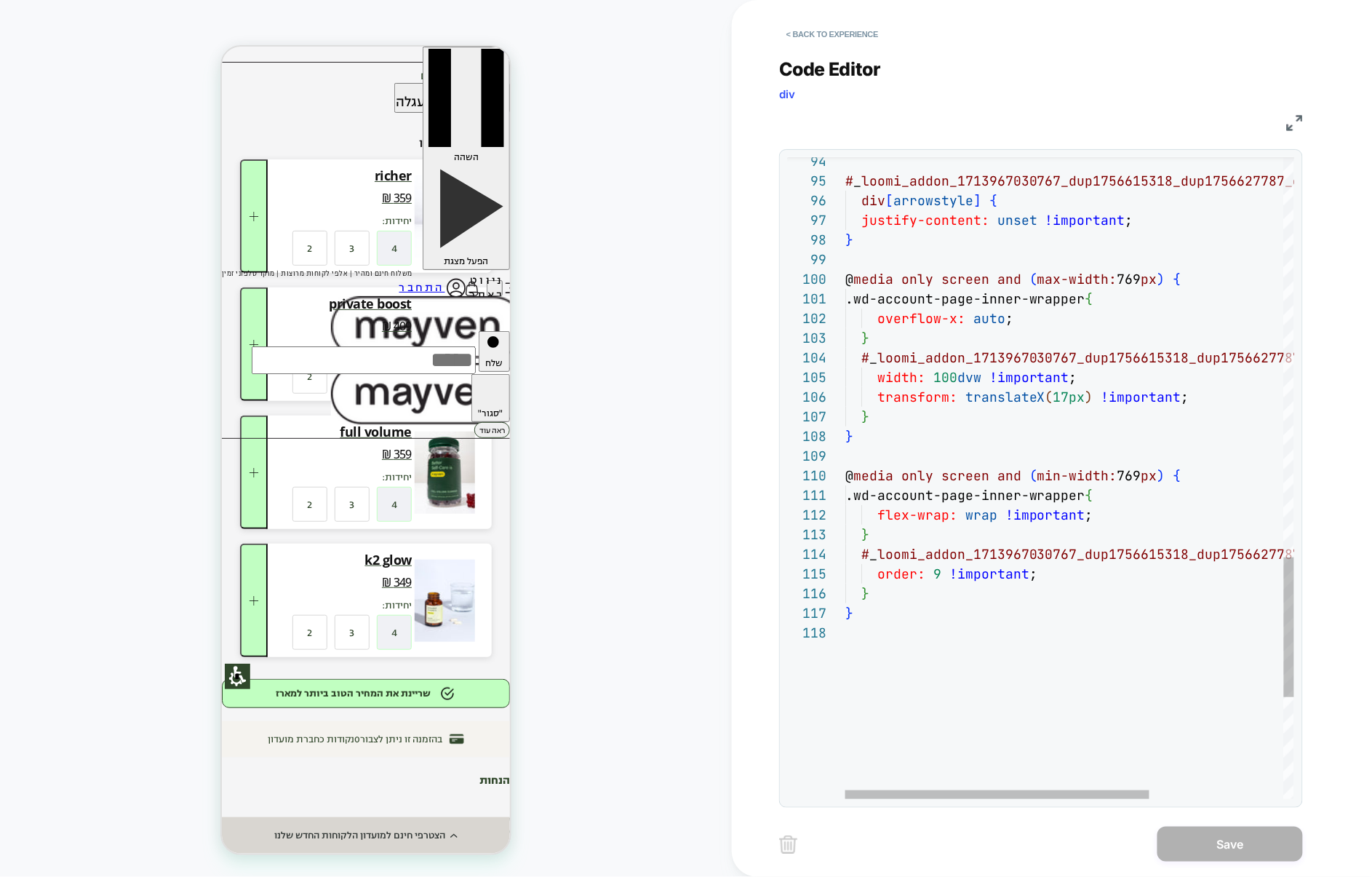
type textarea "**********"
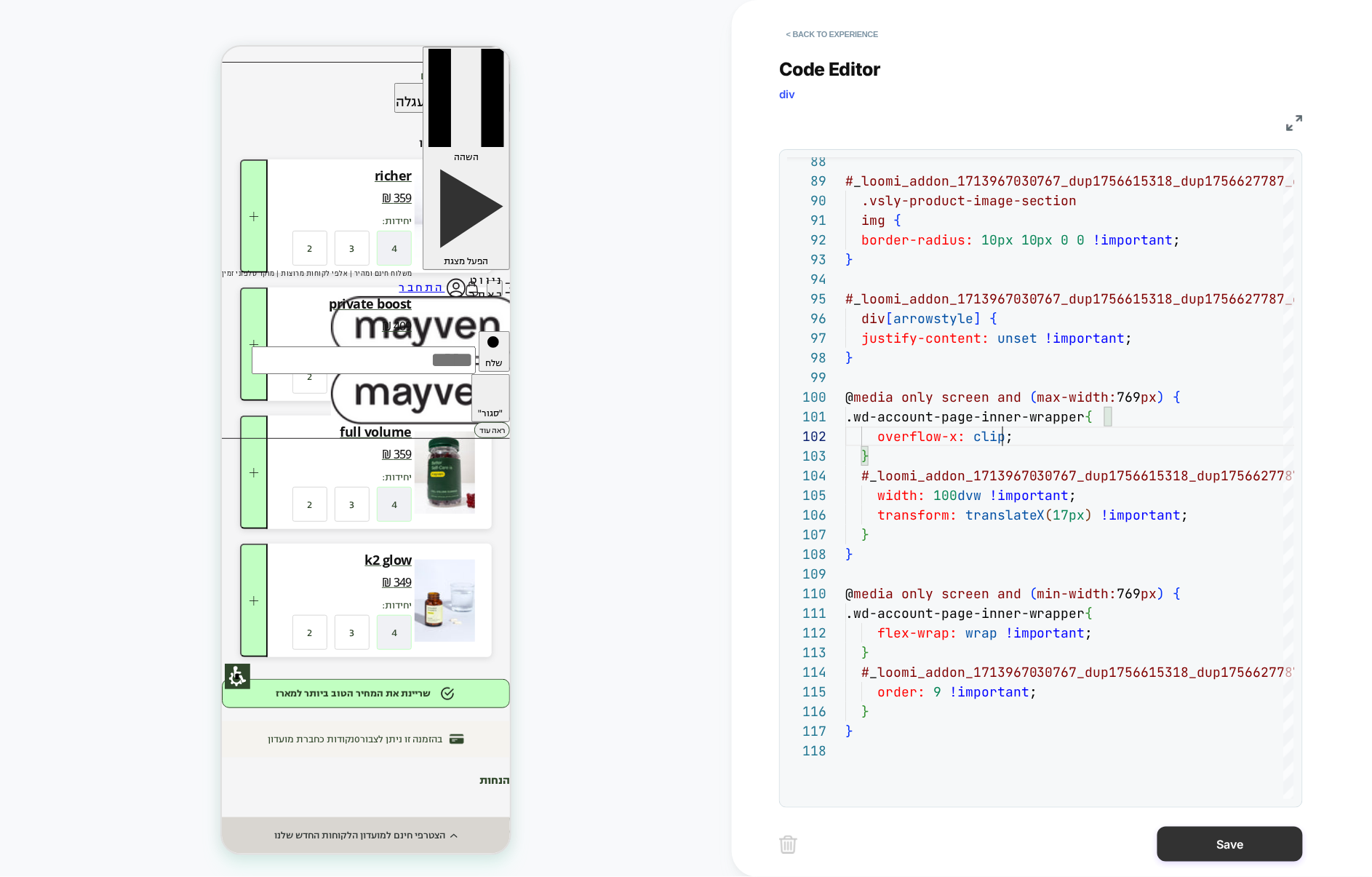
click at [1219, 847] on button "Save" at bounding box center [1230, 844] width 145 height 35
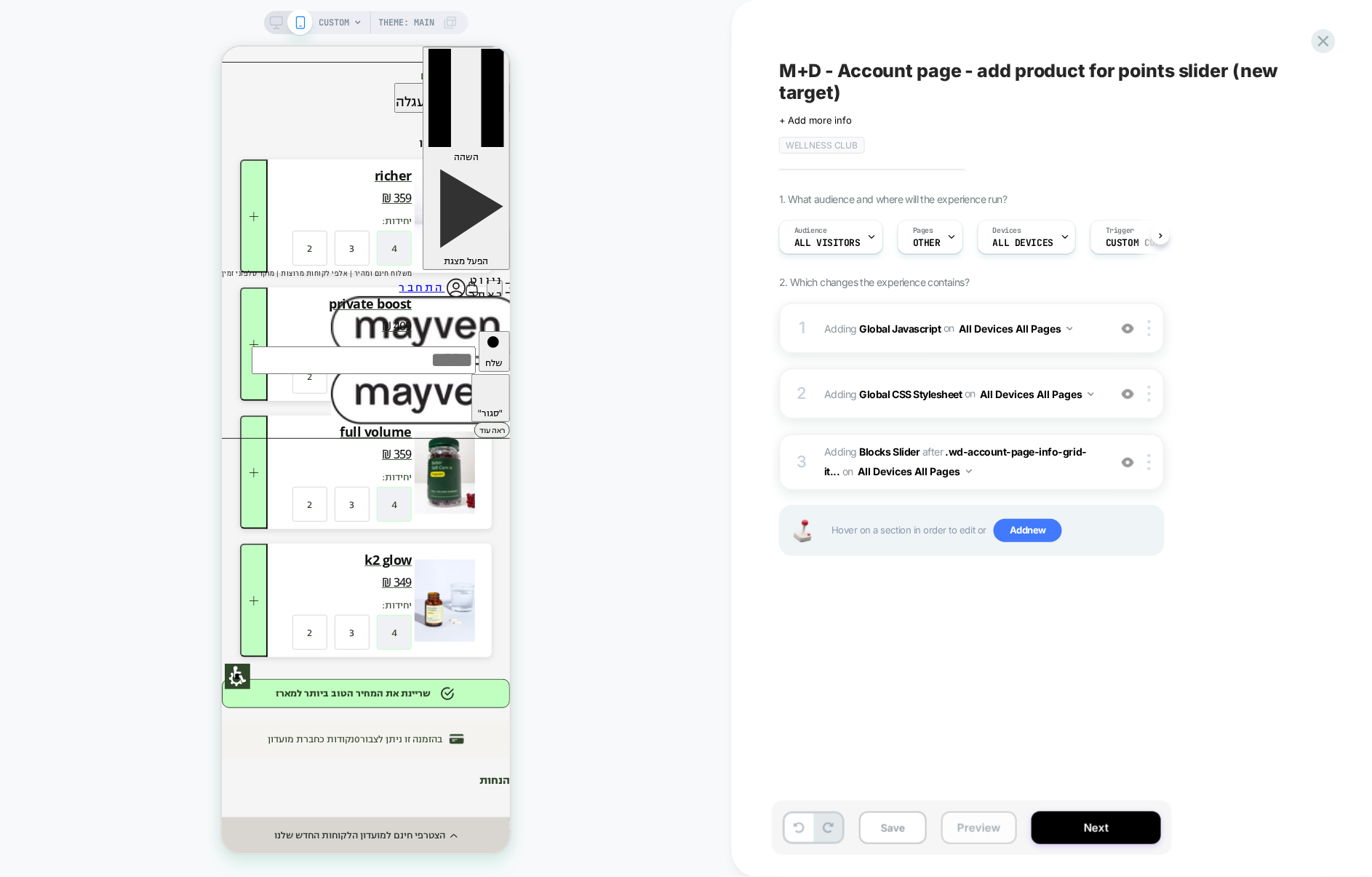
scroll to position [0, 1]
click at [992, 830] on button "Preview" at bounding box center [979, 827] width 75 height 33
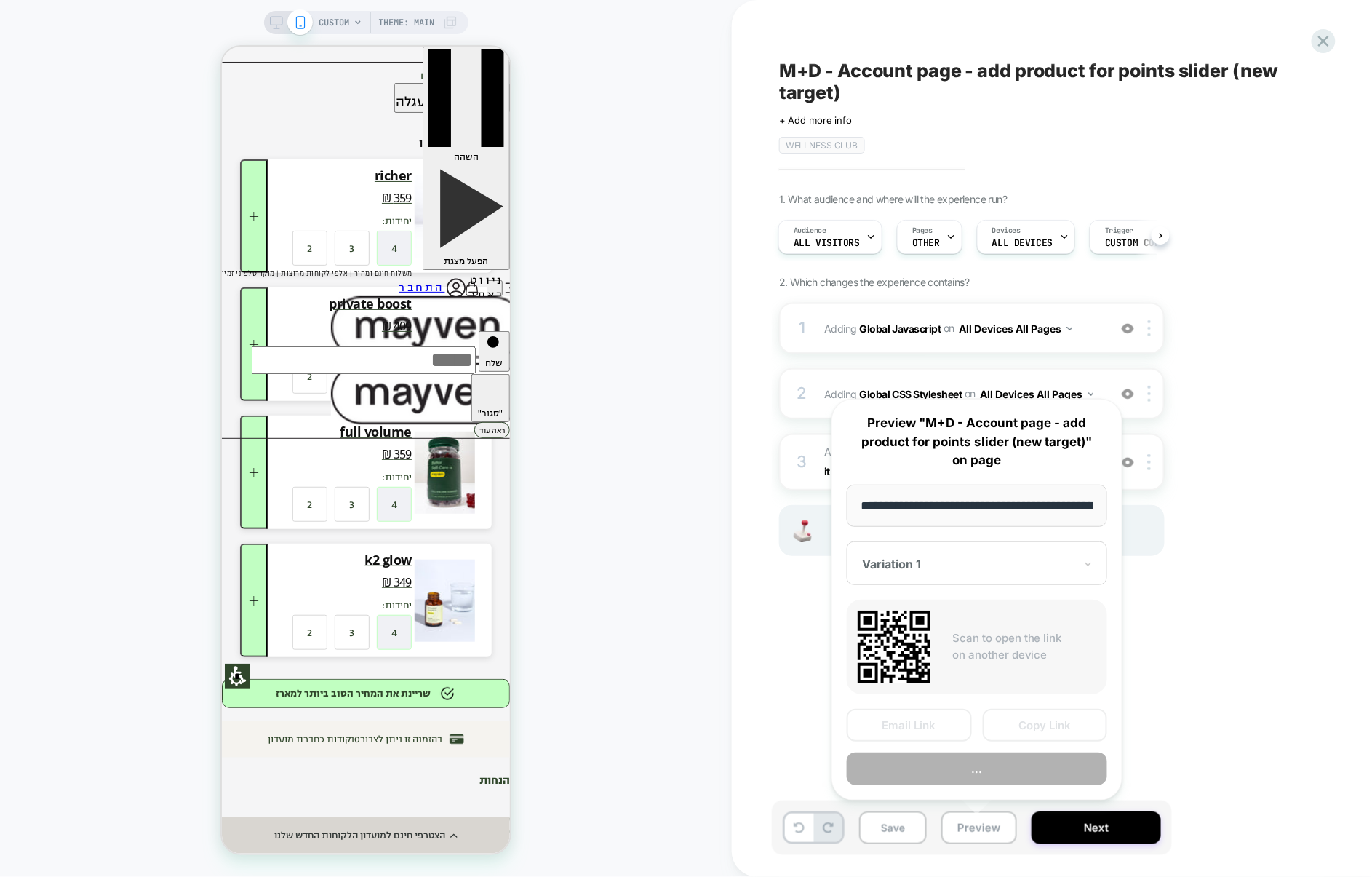
scroll to position [0, 82]
click at [992, 769] on button "Preview" at bounding box center [976, 769] width 261 height 33
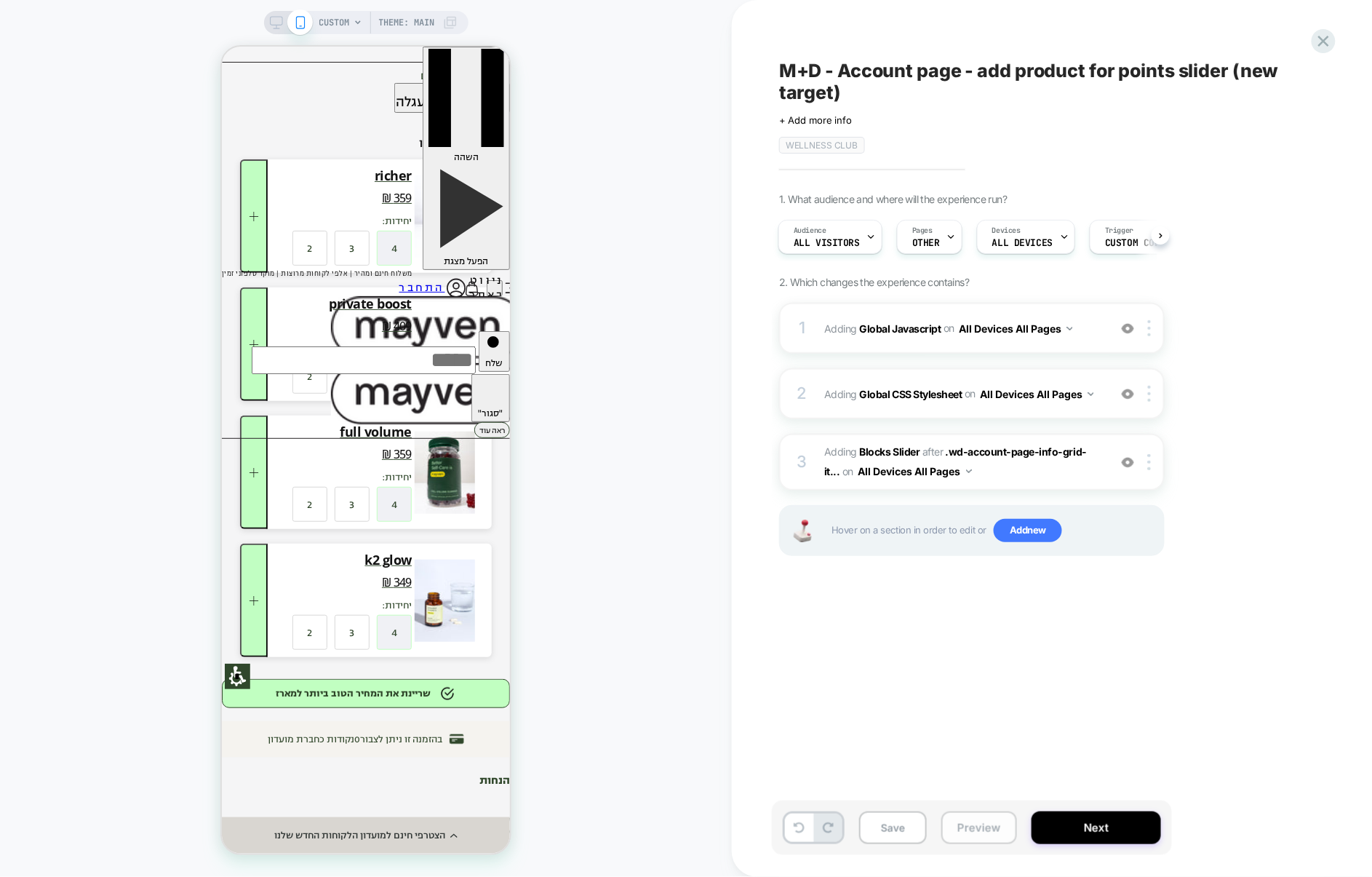
click at [976, 831] on button "Preview" at bounding box center [979, 827] width 75 height 33
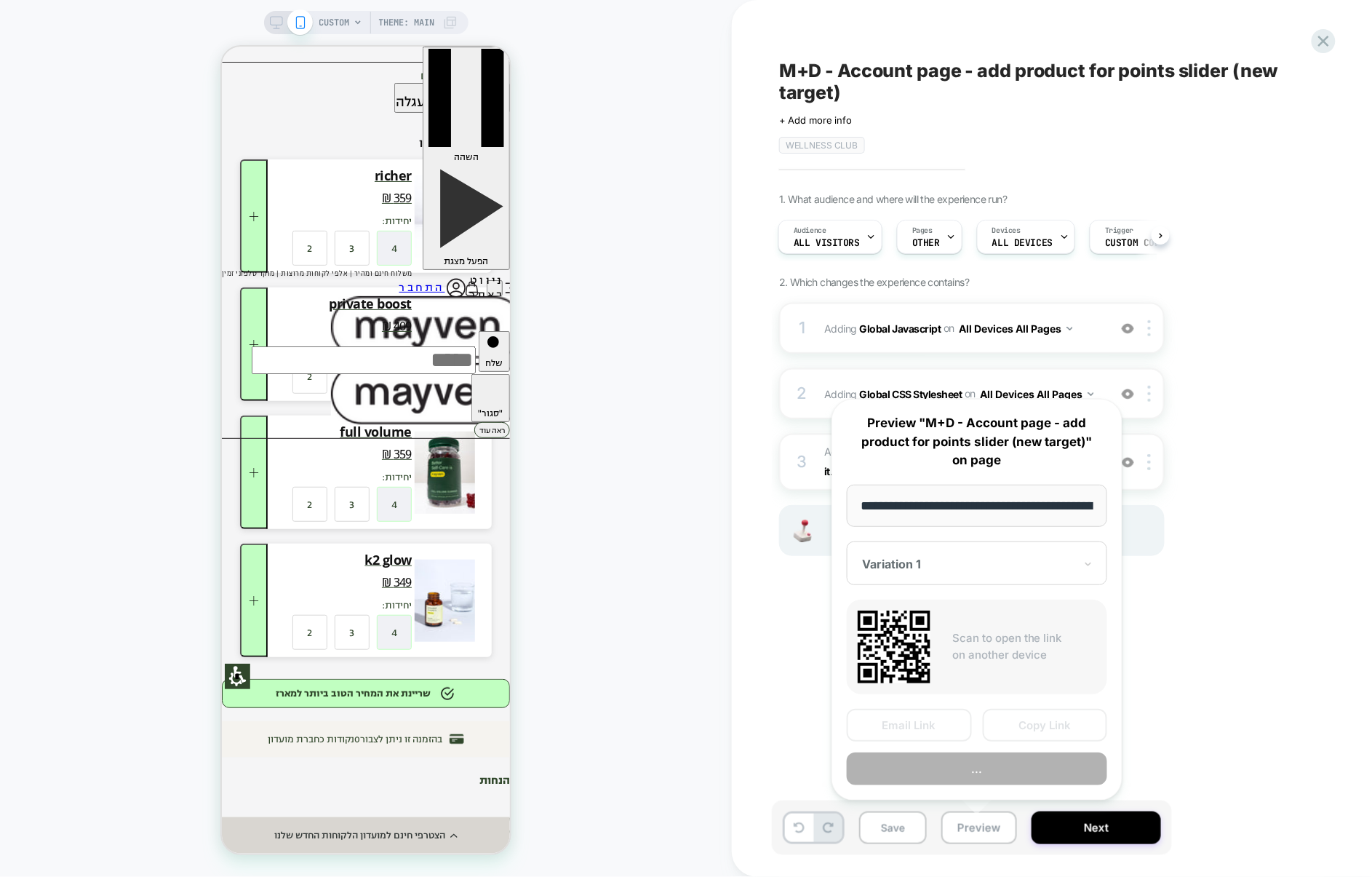
scroll to position [0, 82]
click at [984, 766] on button "..." at bounding box center [976, 769] width 261 height 33
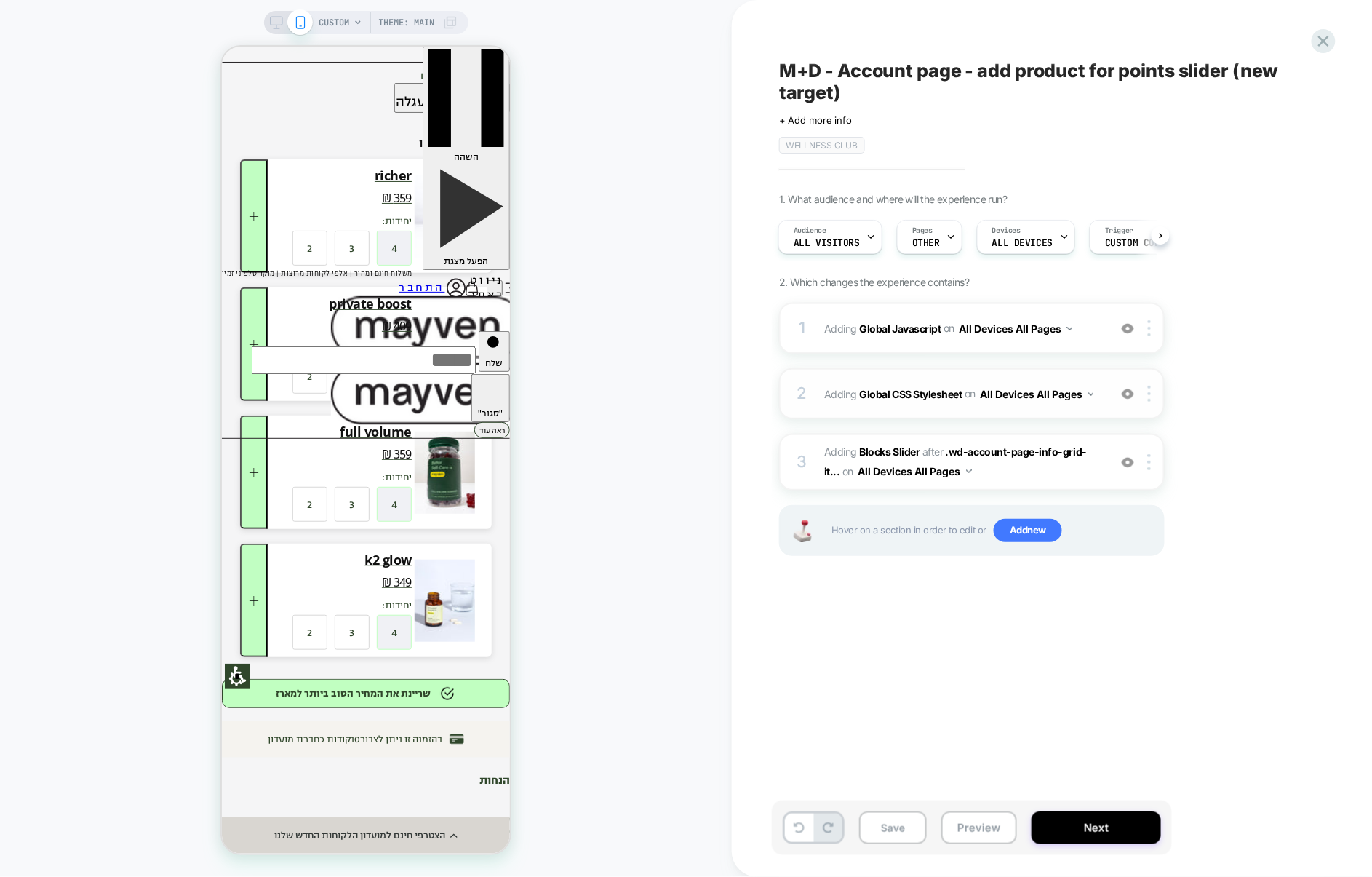
click at [883, 411] on div "2 Adding Global CSS Stylesheet on All Devices All Pages Add Before Add After Ta…" at bounding box center [972, 393] width 386 height 51
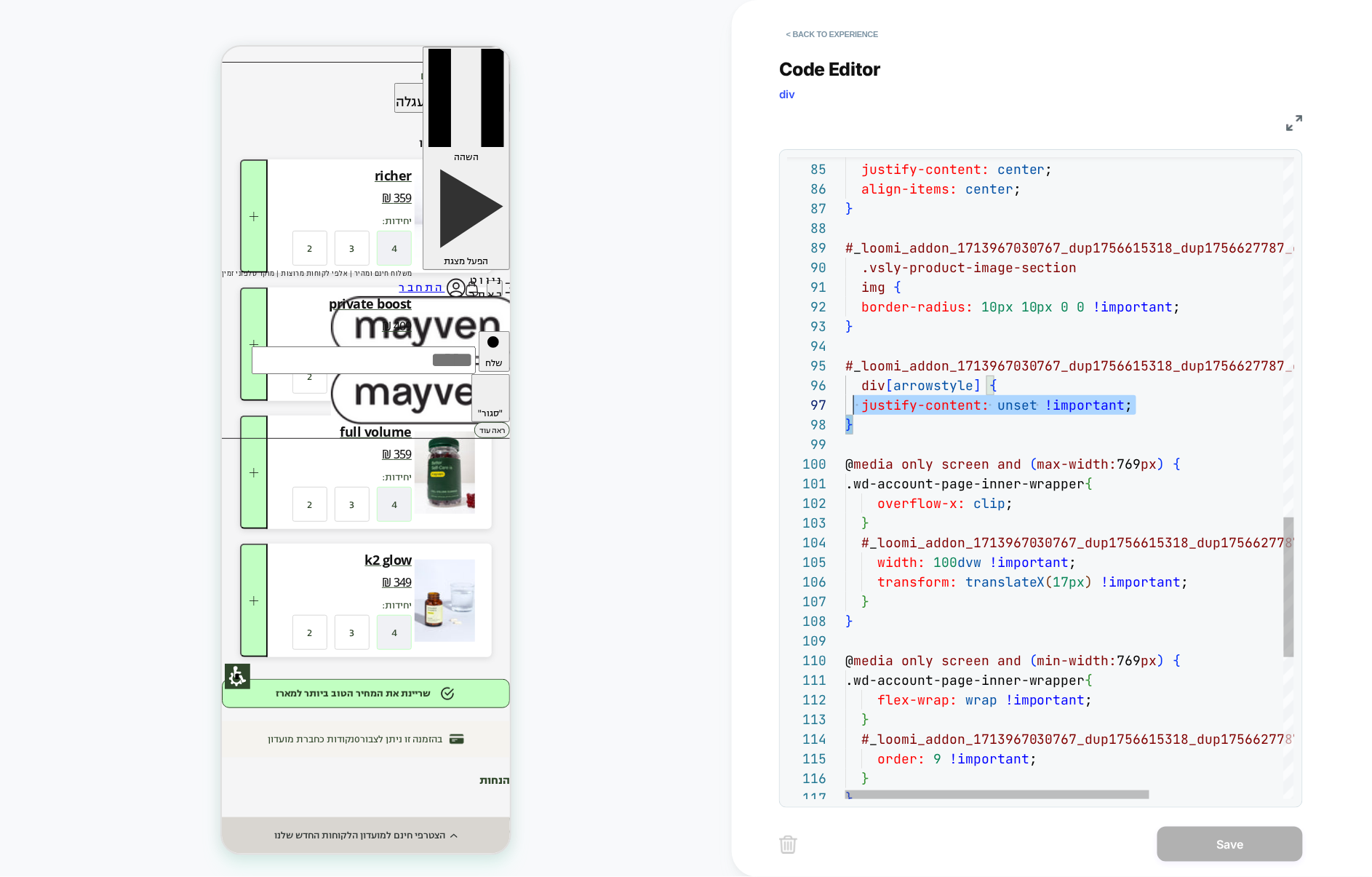
scroll to position [79, 0]
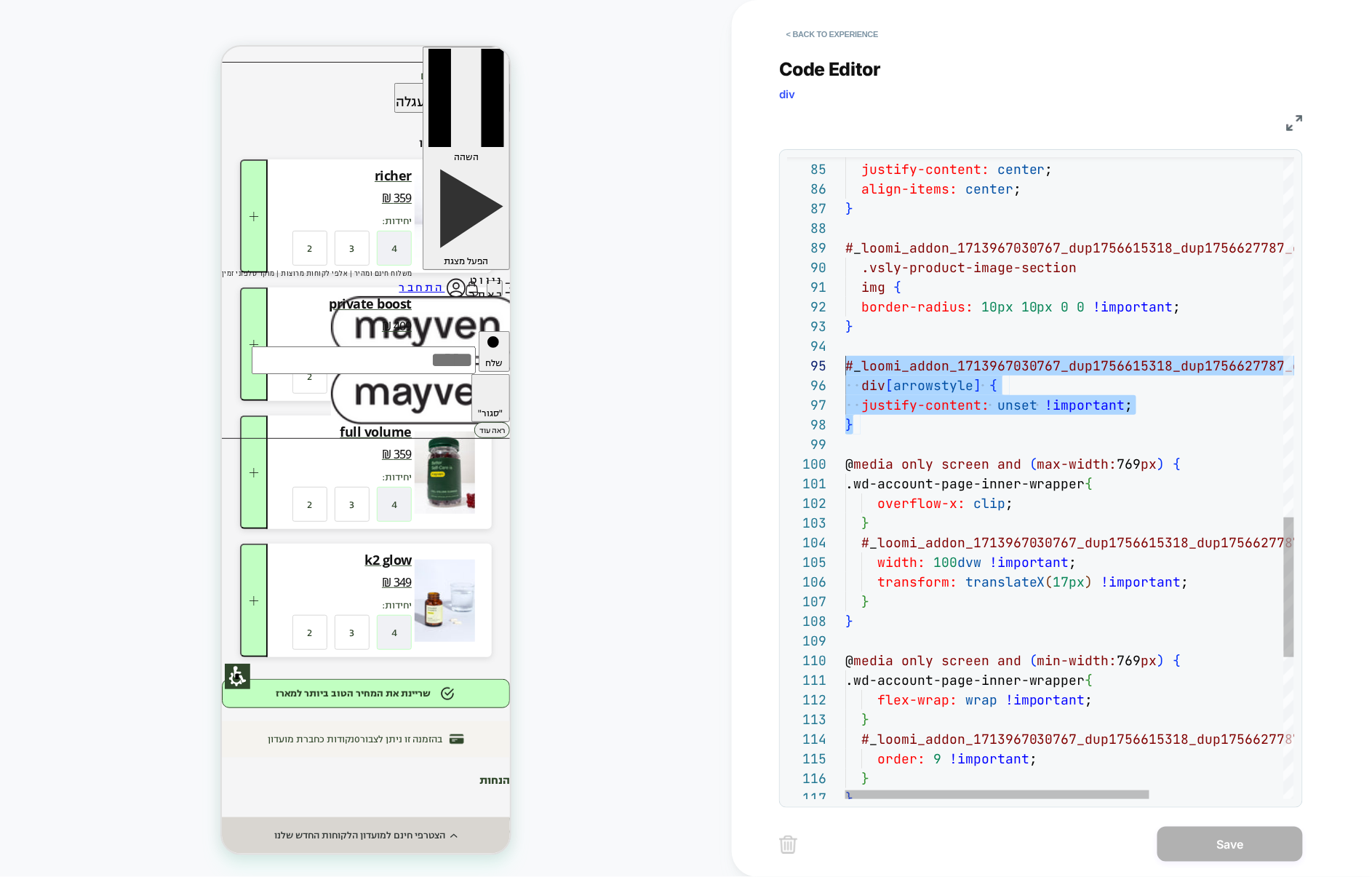
drag, startPoint x: 879, startPoint y: 425, endPoint x: 828, endPoint y: 364, distance: 79.5
click at [828, 364] on div "96 97 98 99 100 101 102 103 104 105 106 107 108 109 110 111 112 113 114 115 116…" at bounding box center [1041, 478] width 507 height 642
type textarea "**********"
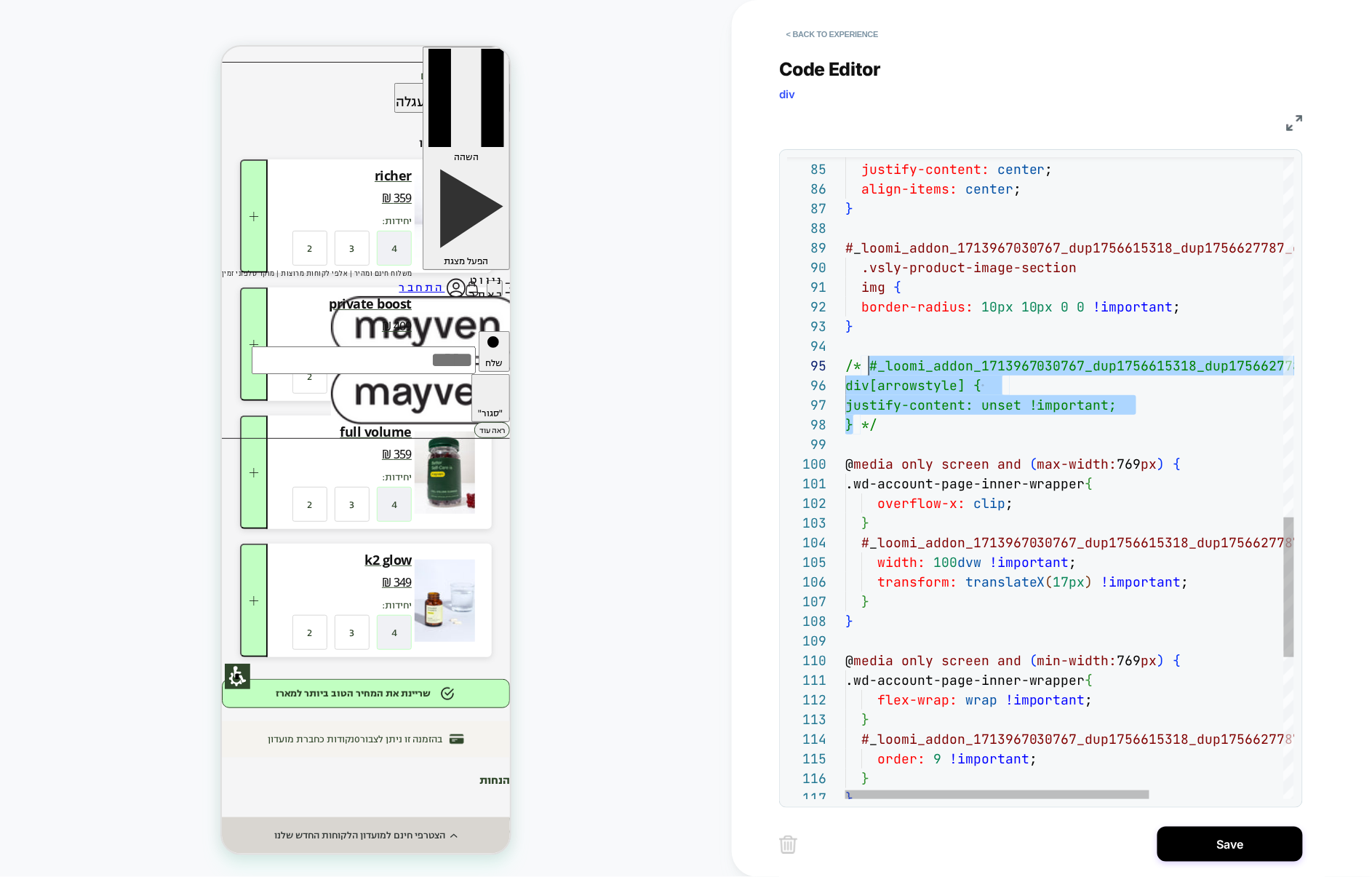
scroll to position [79, 23]
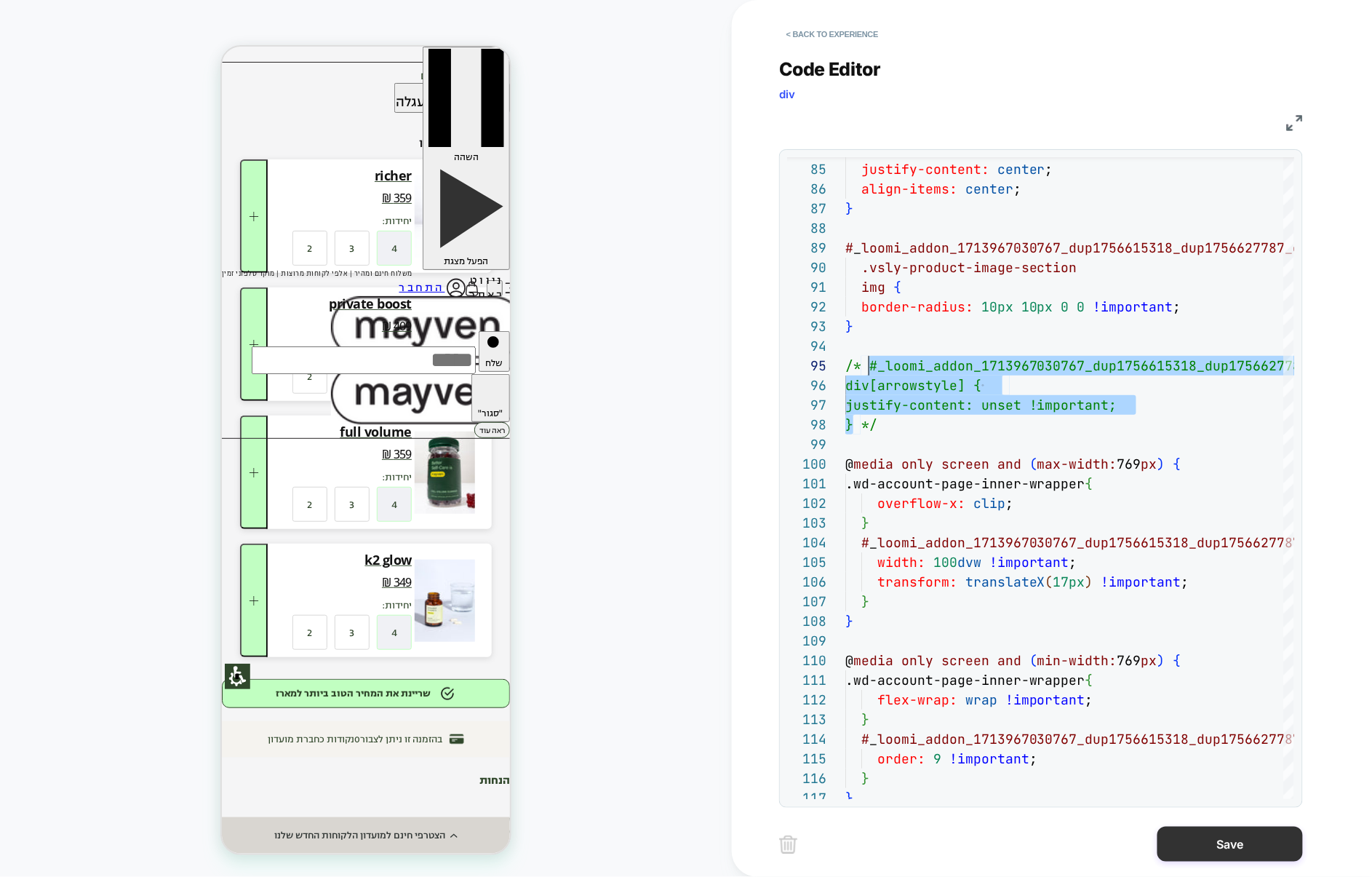
click at [1224, 838] on button "Save" at bounding box center [1230, 844] width 145 height 35
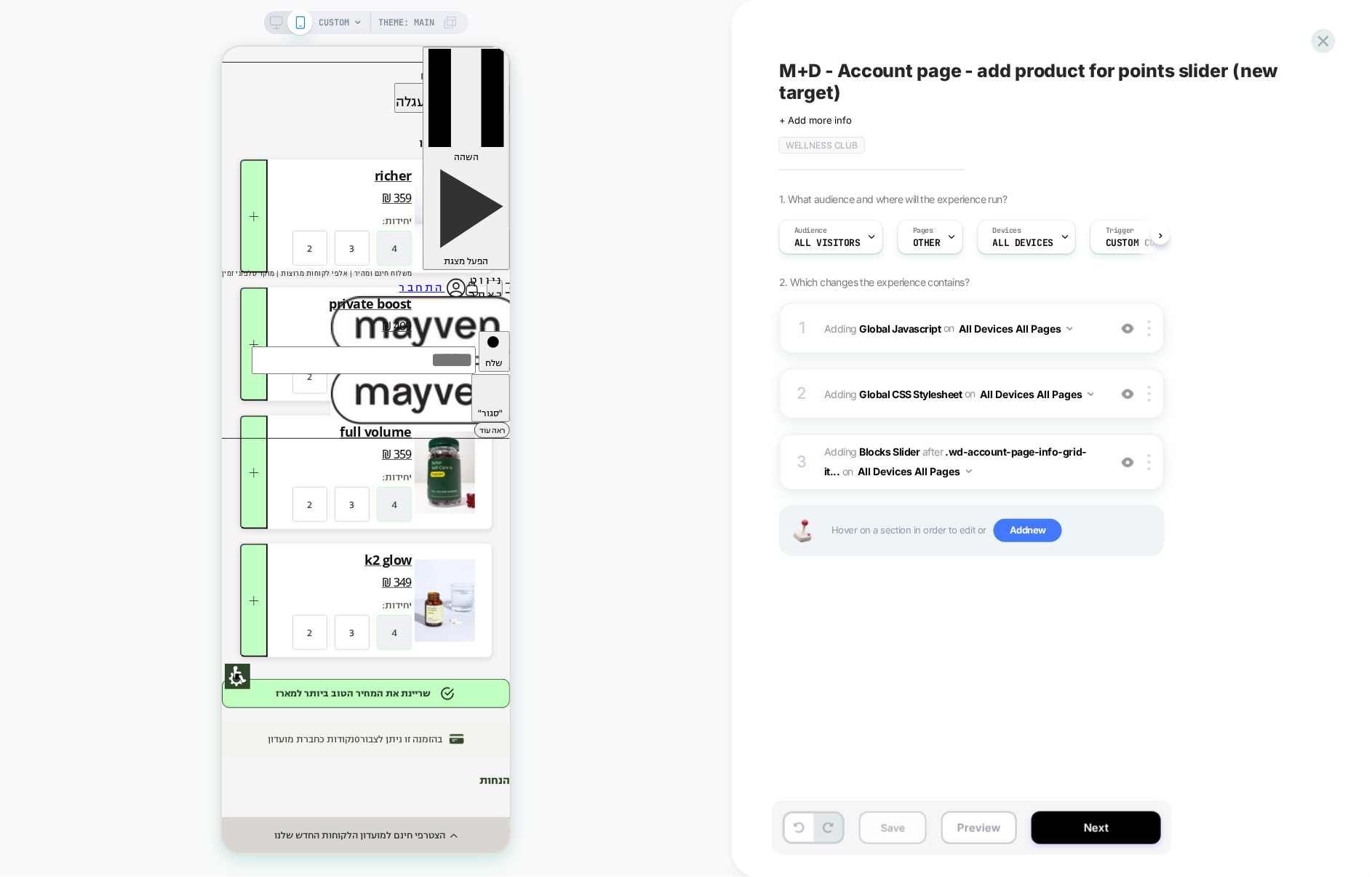
scroll to position [0, 1]
click at [900, 830] on button "Save" at bounding box center [893, 827] width 67 height 33
click at [968, 830] on button "Preview" at bounding box center [979, 827] width 75 height 33
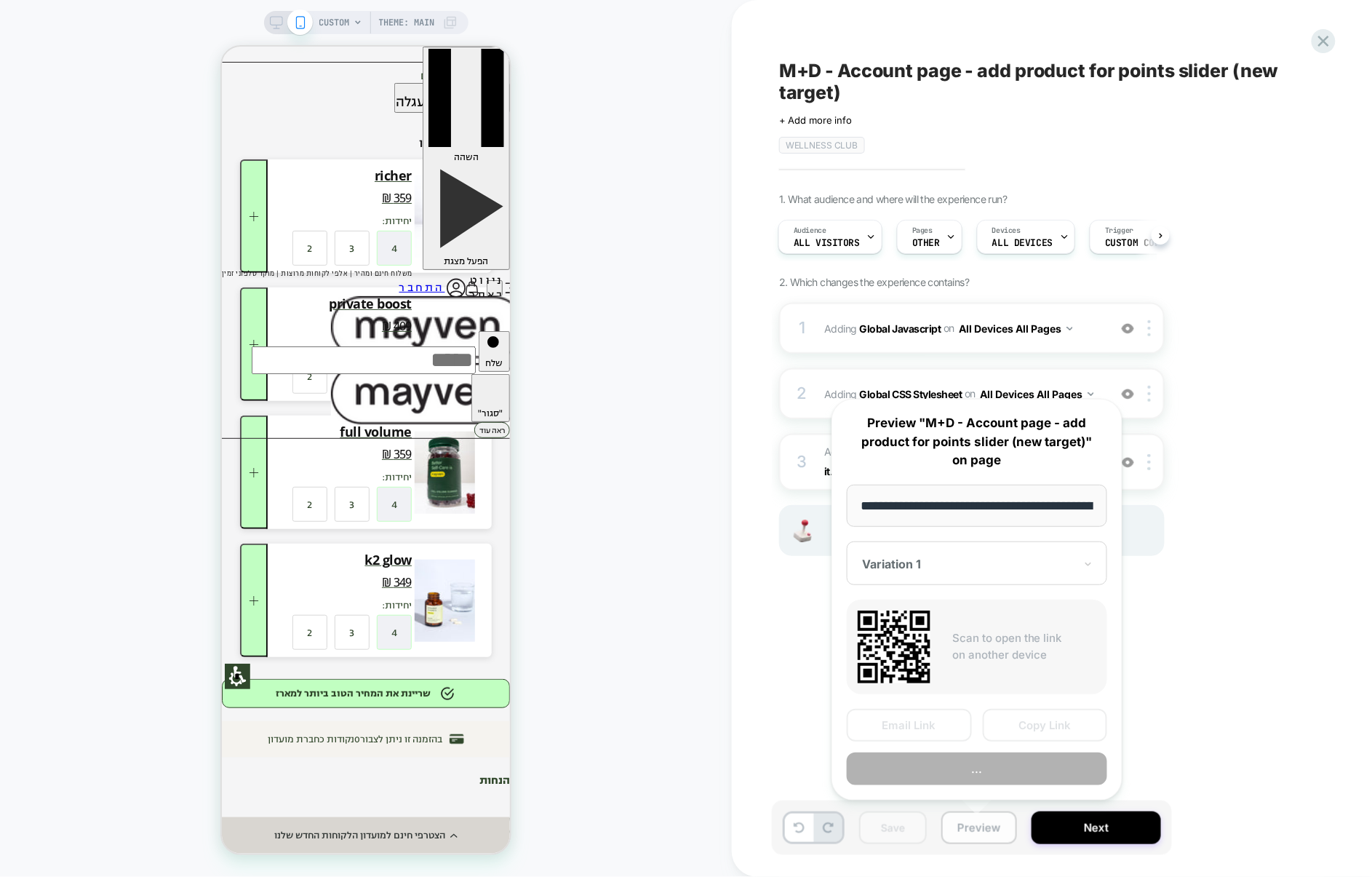
scroll to position [0, 82]
click at [1041, 725] on button "Copy Link" at bounding box center [1045, 725] width 125 height 33
